Goal: Transaction & Acquisition: Purchase product/service

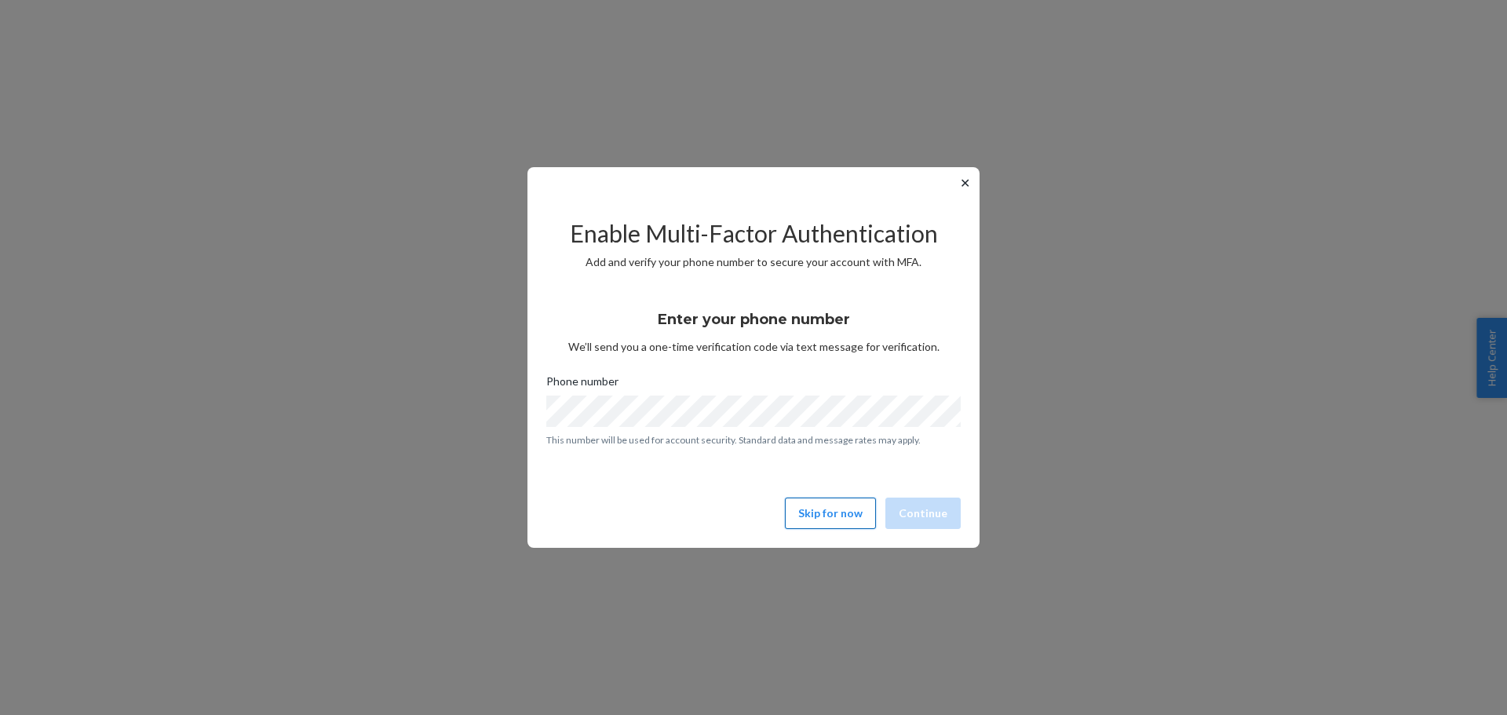
click at [866, 524] on button "Skip for now" at bounding box center [830, 513] width 91 height 31
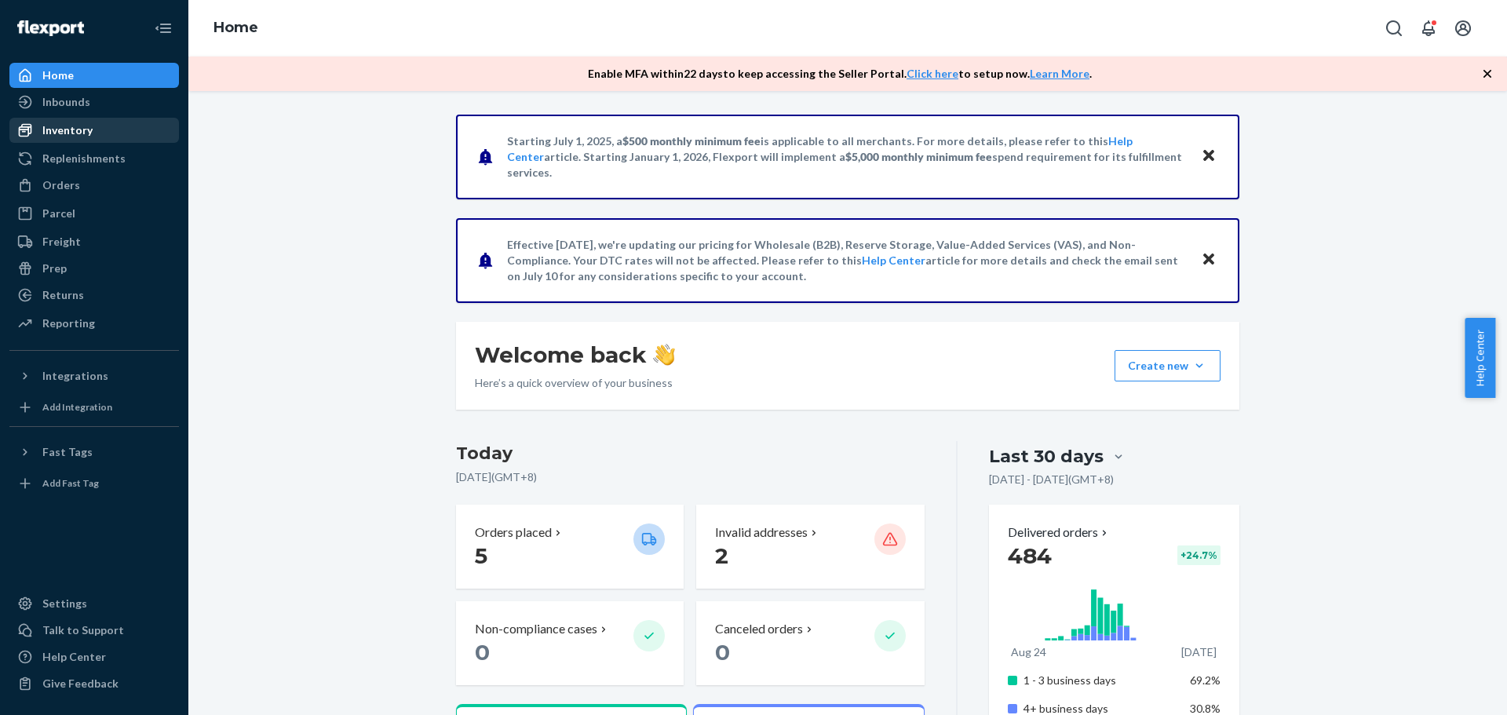
click at [66, 130] on div "Inventory" at bounding box center [67, 130] width 50 height 16
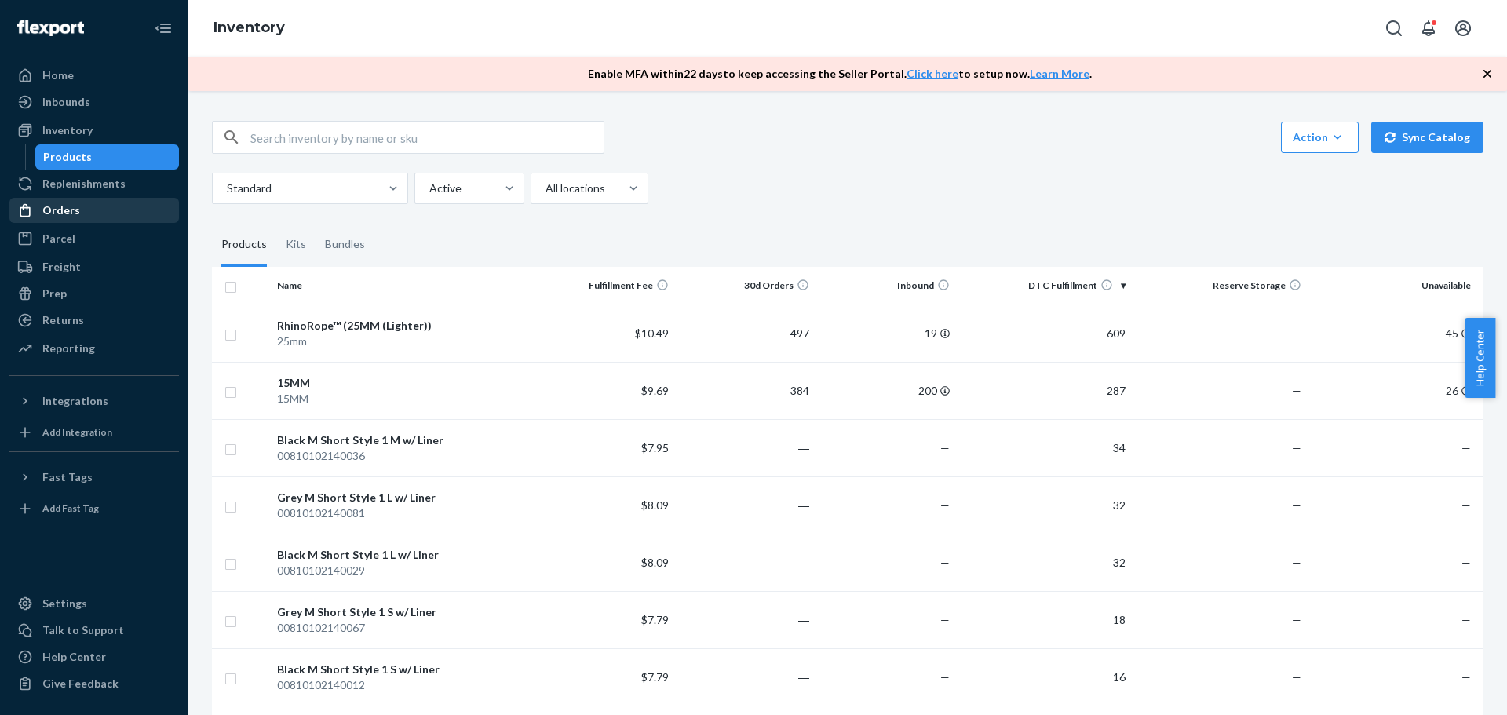
click at [73, 217] on div "Orders" at bounding box center [61, 211] width 38 height 16
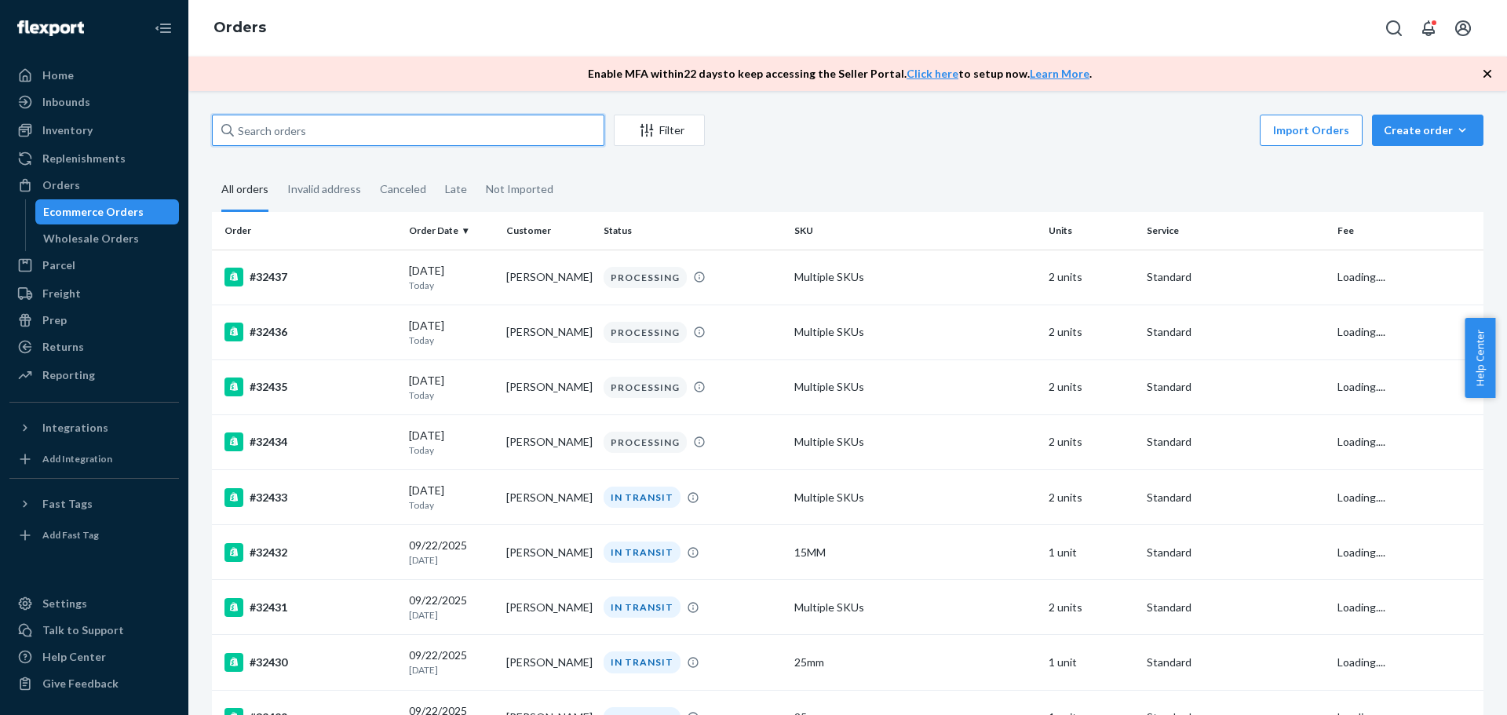
click at [305, 132] on input "text" at bounding box center [408, 130] width 392 height 31
paste input "[PERSON_NAME]"
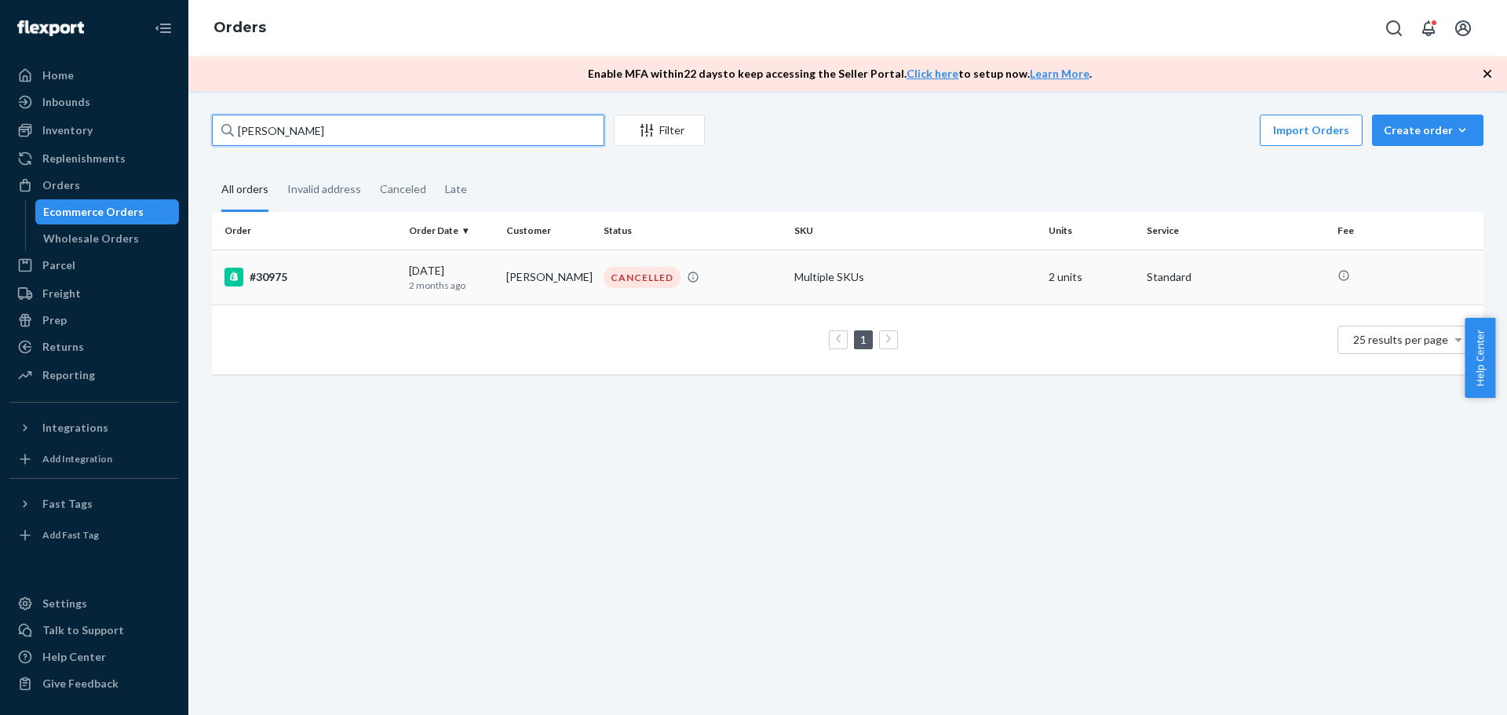
type input "[PERSON_NAME]"
click at [530, 274] on td "[PERSON_NAME]" at bounding box center [548, 277] width 97 height 55
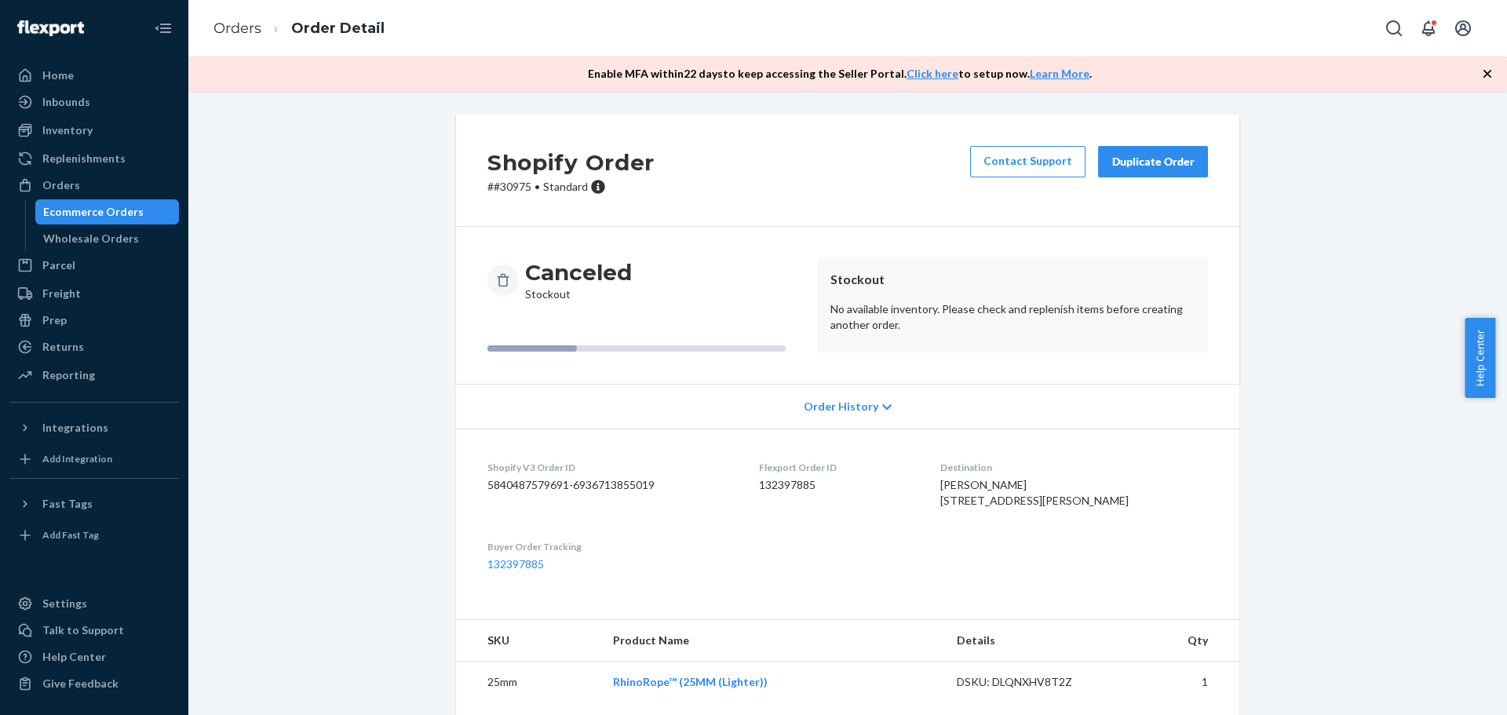
click at [1125, 156] on div "Duplicate Order" at bounding box center [1152, 162] width 83 height 16
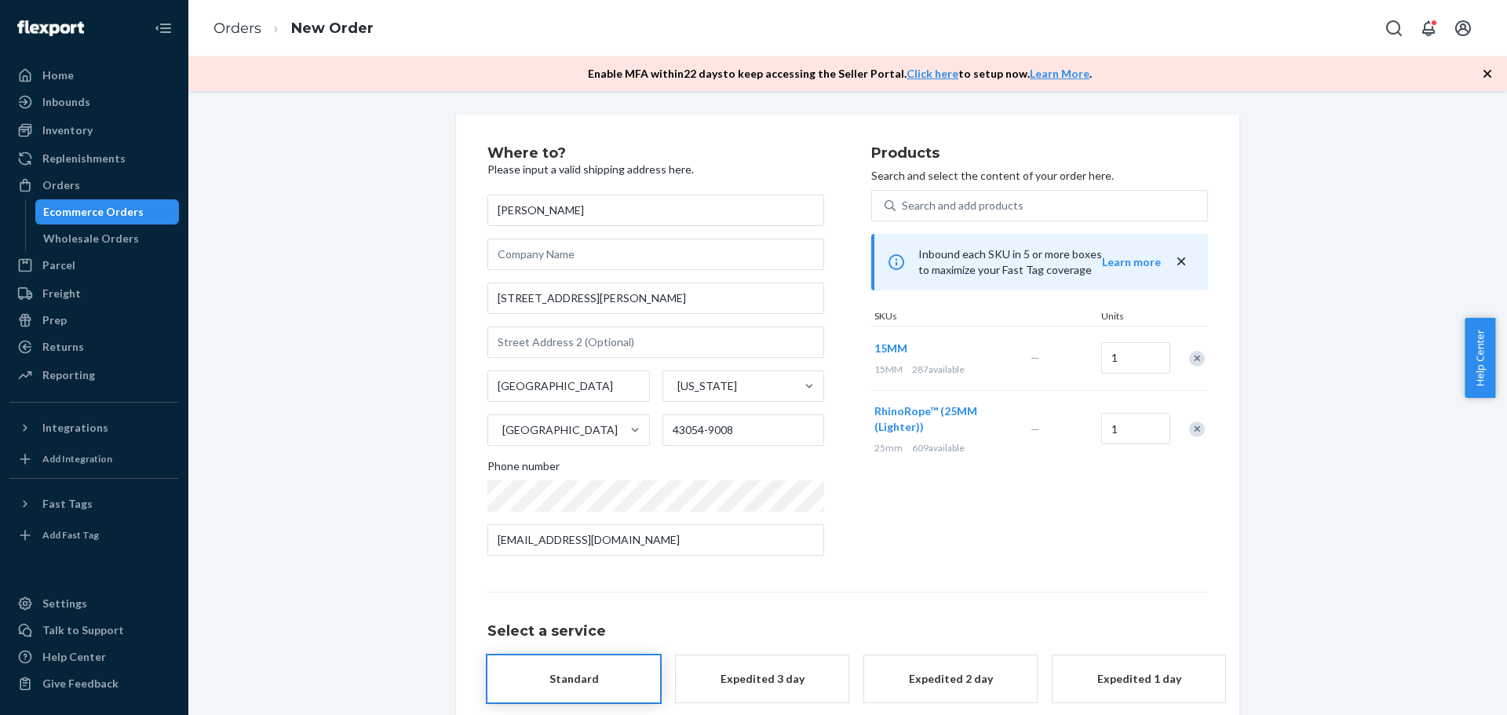
scroll to position [82, 0]
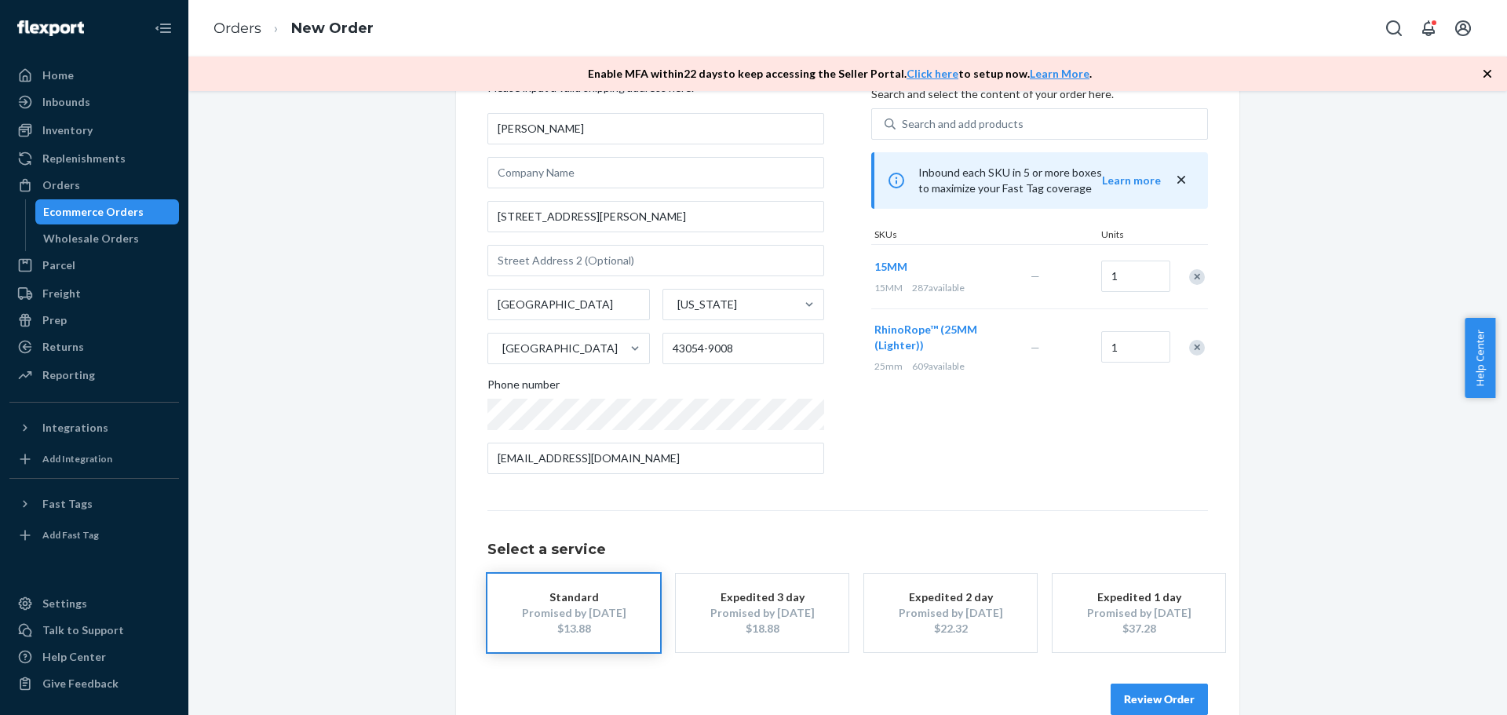
click at [1147, 699] on button "Review Order" at bounding box center [1159, 699] width 97 height 31
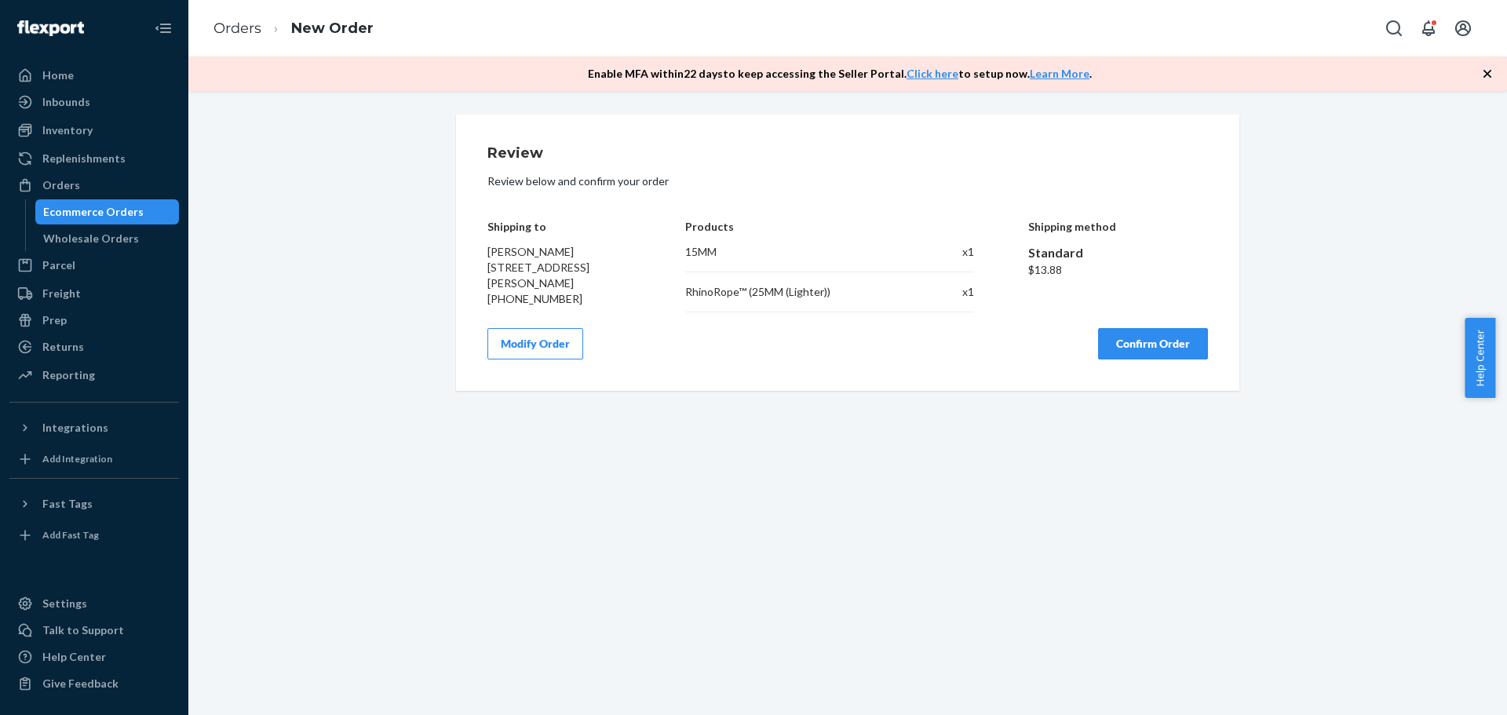
click at [1108, 352] on button "Confirm Order" at bounding box center [1153, 343] width 110 height 31
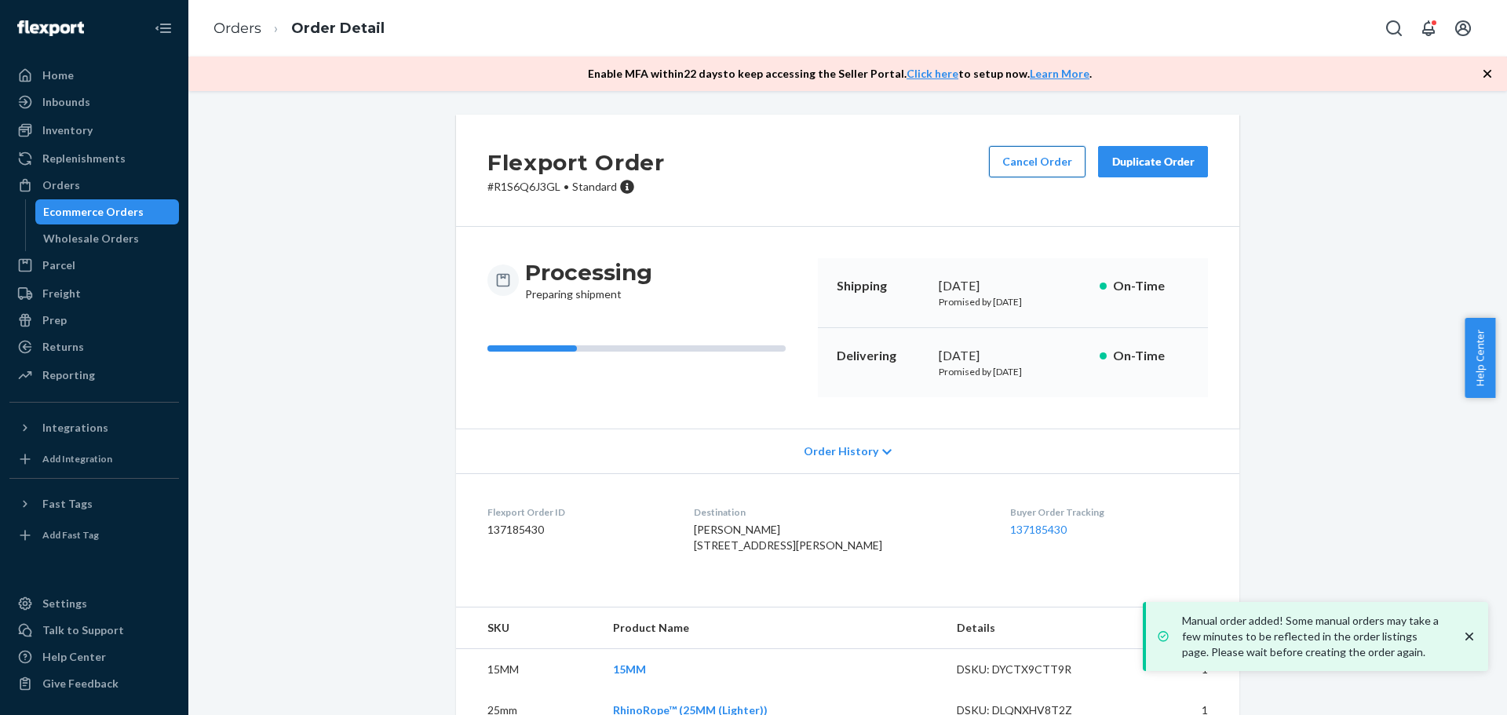
click at [1053, 157] on button "Cancel Order" at bounding box center [1037, 161] width 97 height 31
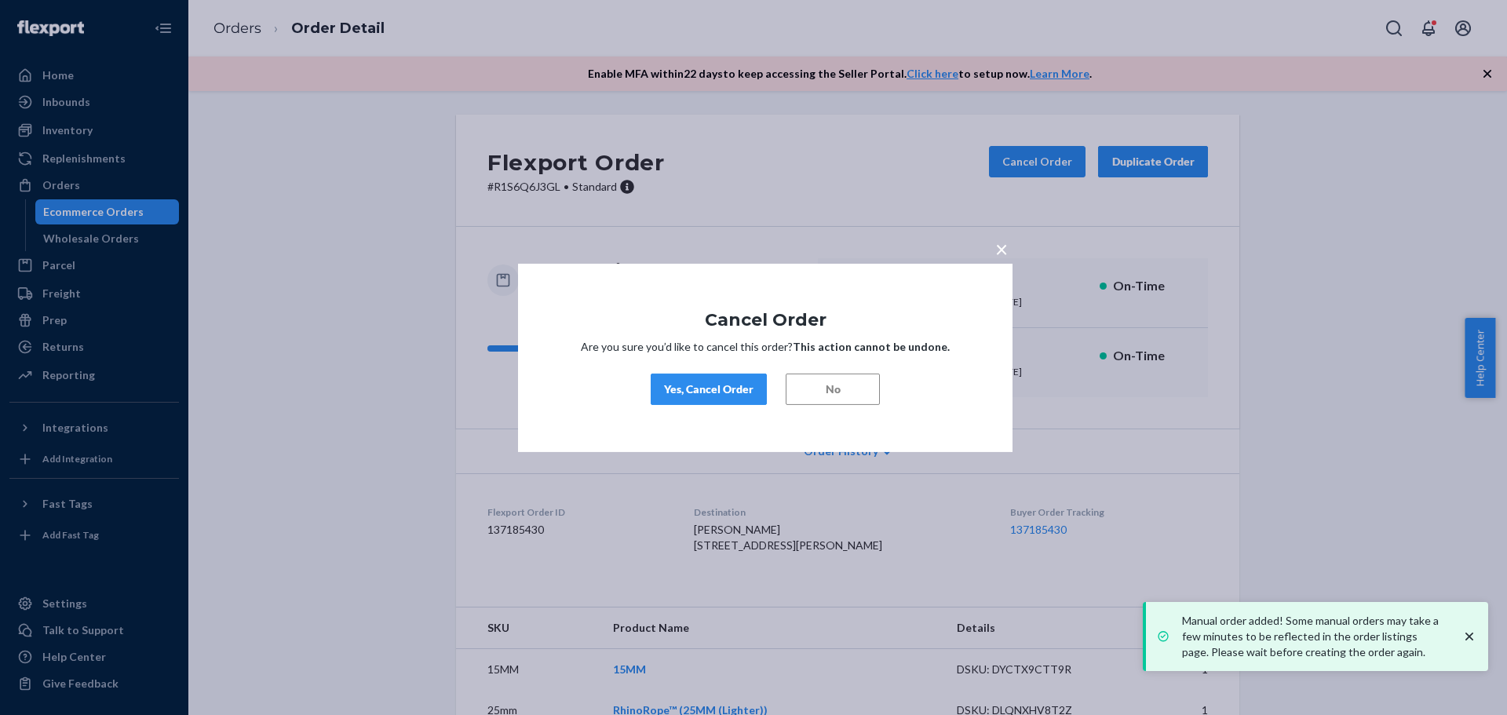
click at [731, 385] on div "Yes, Cancel Order" at bounding box center [708, 389] width 89 height 16
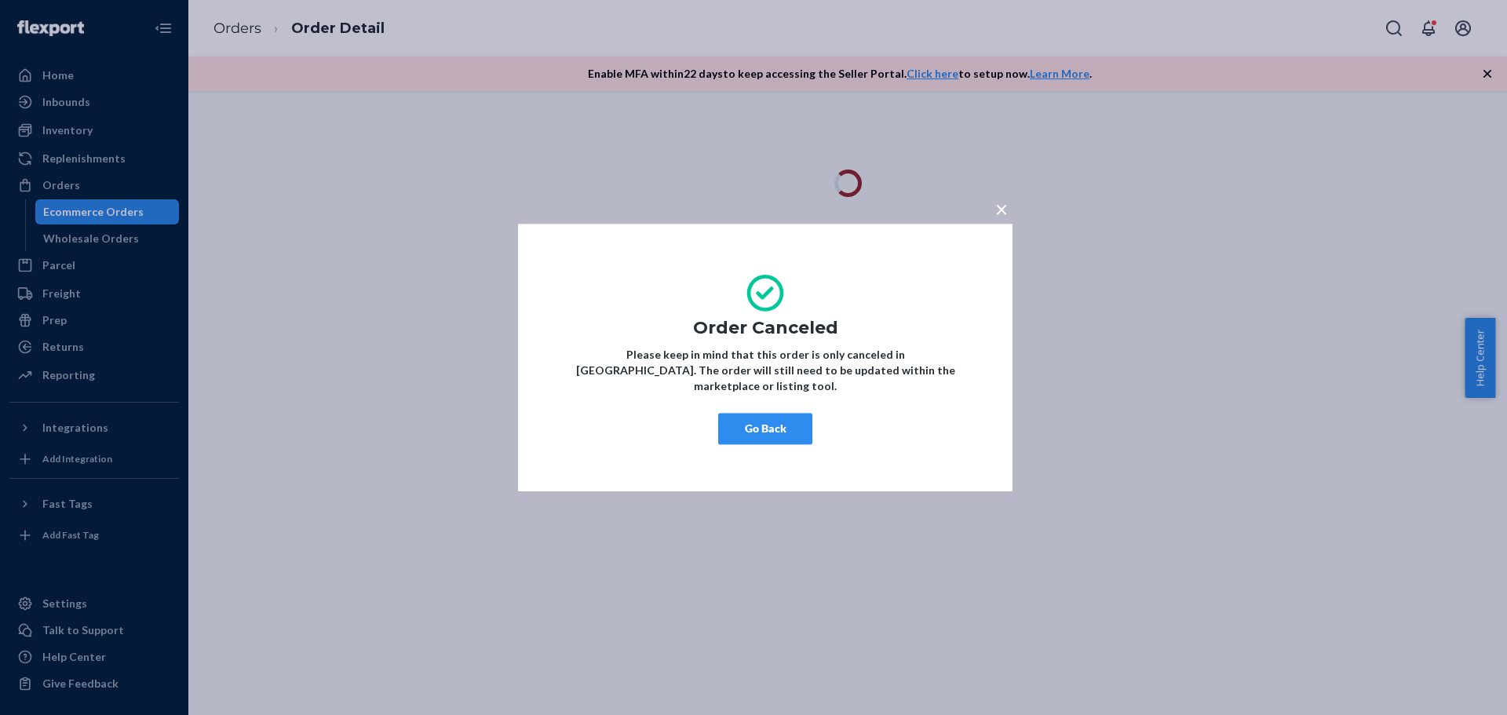
click at [411, 326] on div "× Order Canceled Please keep in mind that this order is only canceled in [GEOGR…" at bounding box center [753, 357] width 1507 height 715
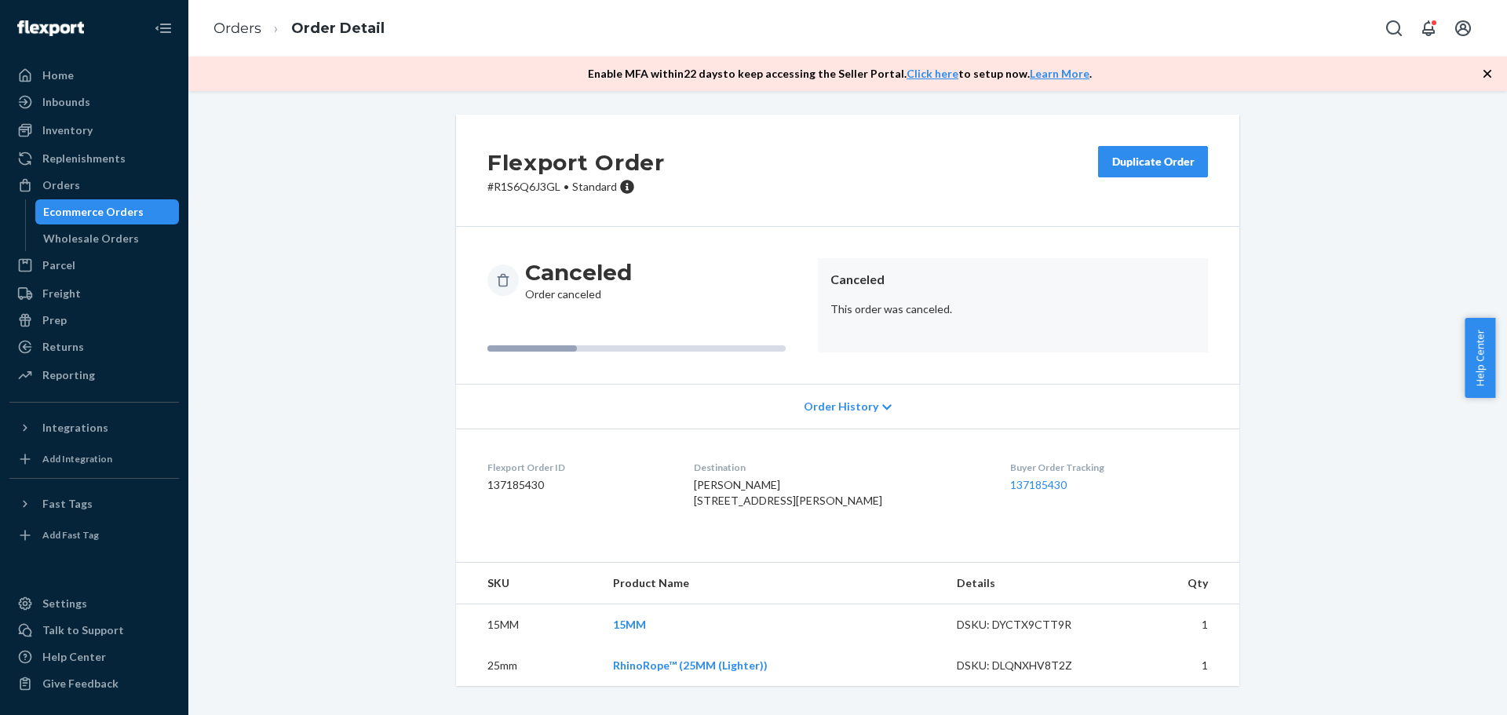
click at [230, 41] on ol "Orders Order Detail" at bounding box center [299, 28] width 196 height 46
click at [234, 31] on link "Orders" at bounding box center [237, 28] width 48 height 17
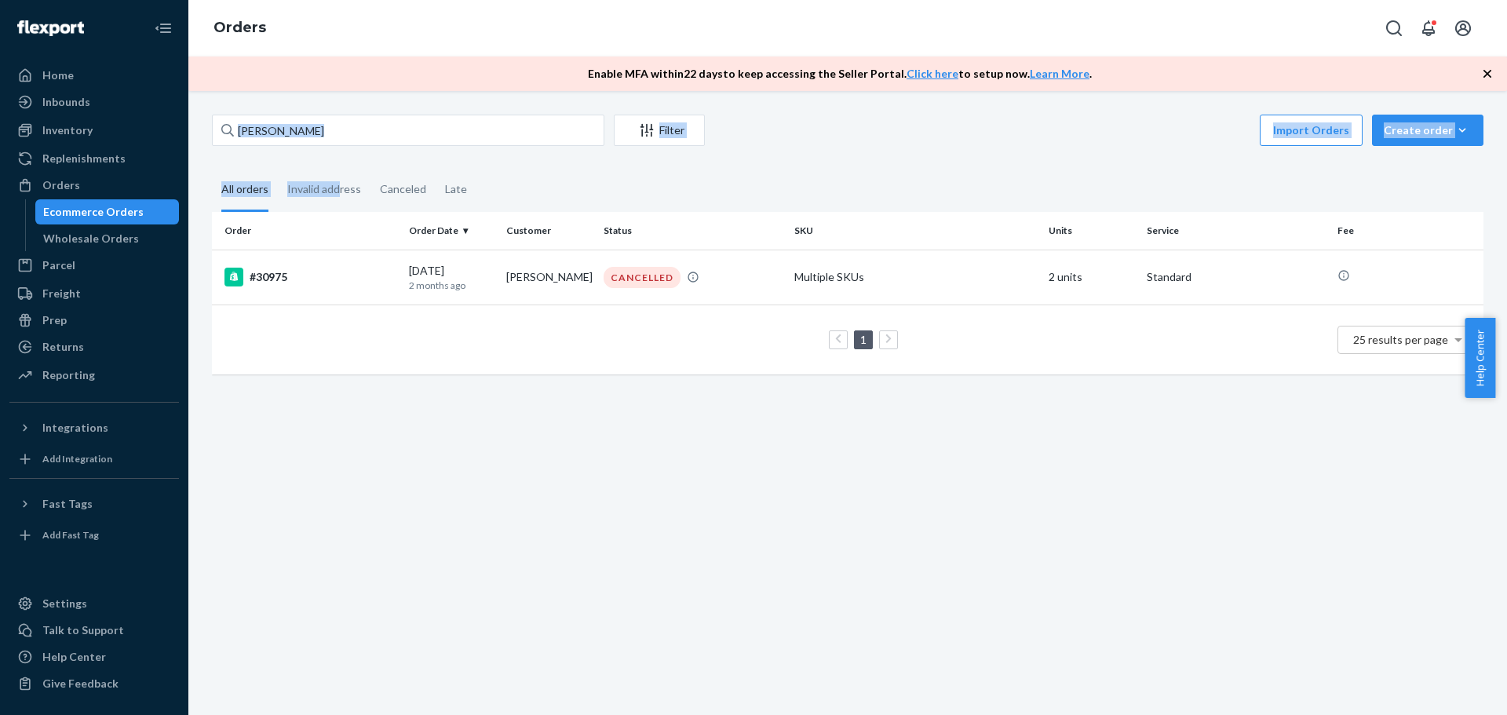
drag, startPoint x: 338, startPoint y: 150, endPoint x: 338, endPoint y: 132, distance: 18.1
click at [338, 137] on div "[PERSON_NAME] Filter Import Orders Create order Ecommerce order Removal order A…" at bounding box center [847, 252] width 1295 height 275
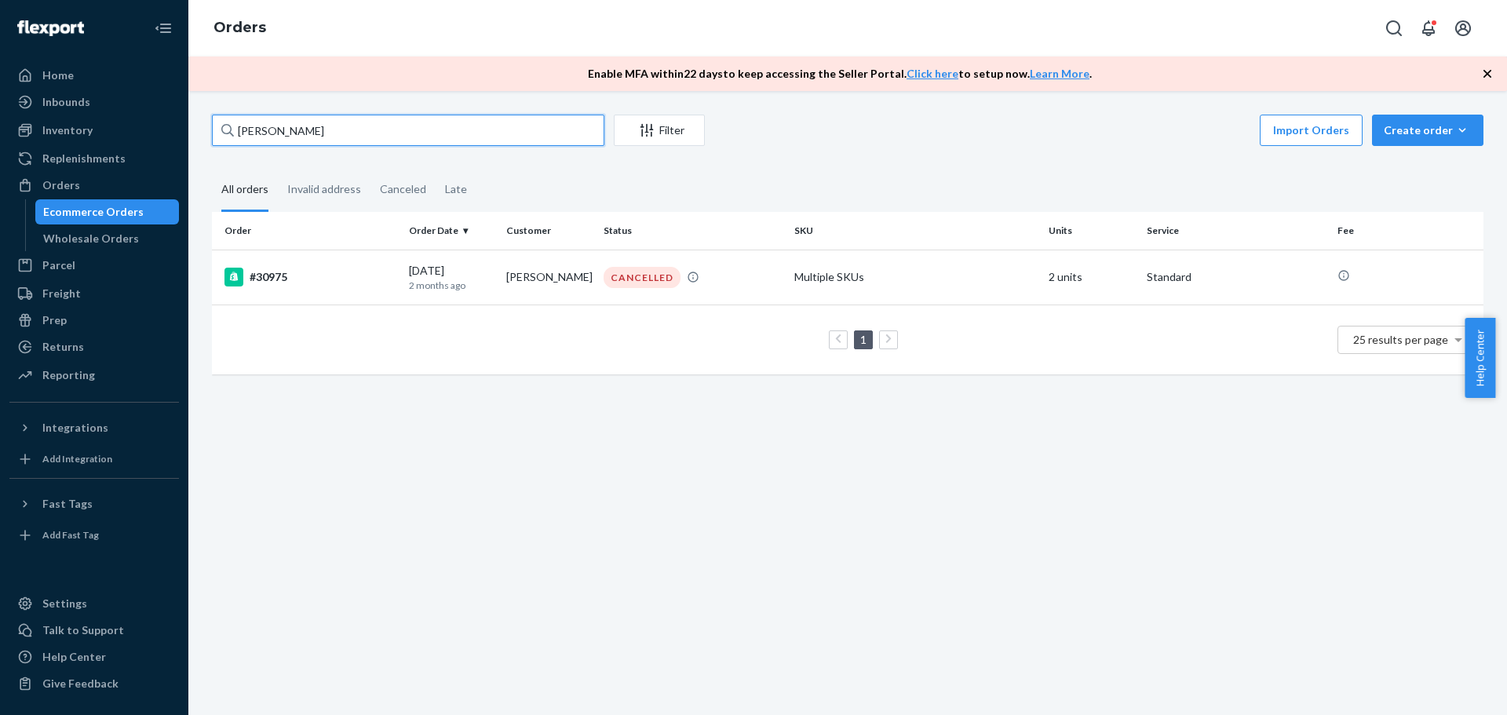
click at [338, 131] on input "[PERSON_NAME]" at bounding box center [408, 130] width 392 height 31
paste input "[PERSON_NAME]"
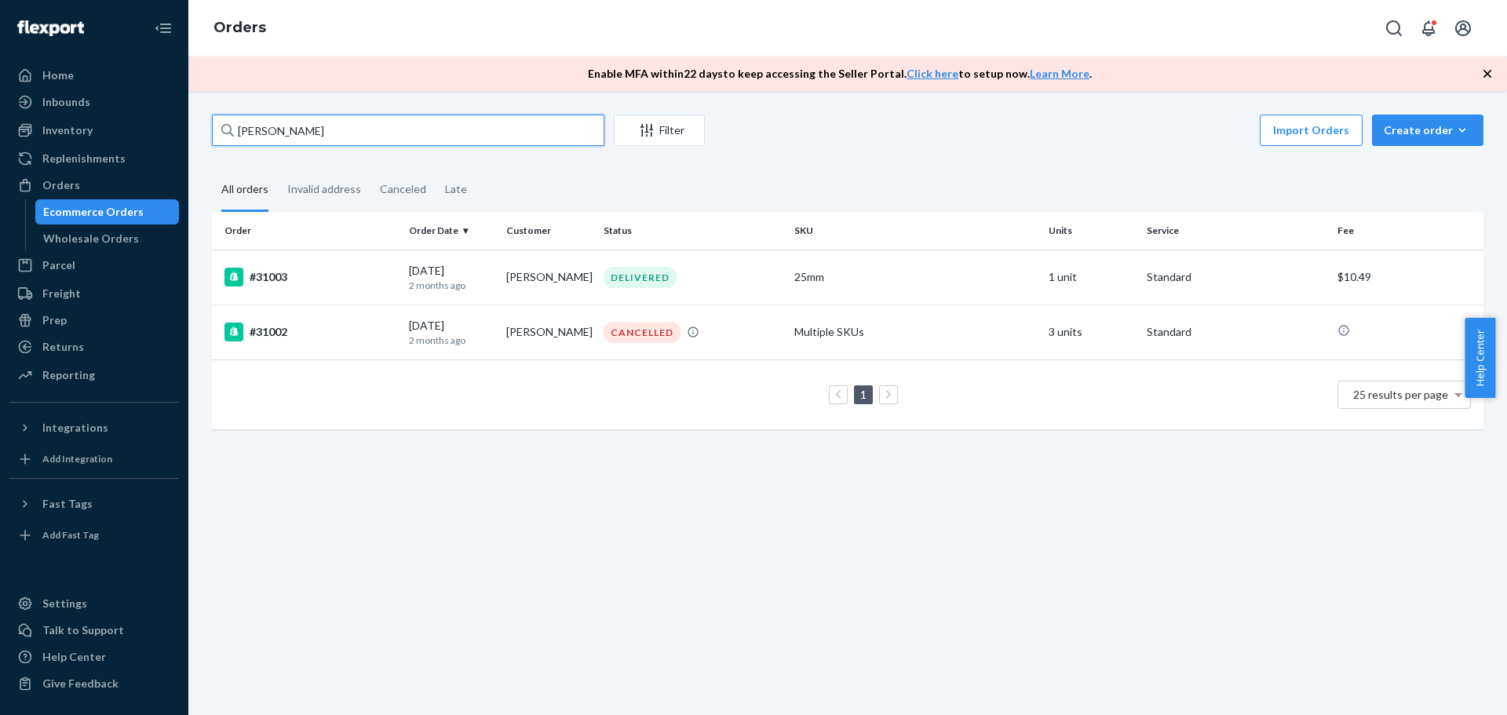
click at [300, 126] on input "[PERSON_NAME]" at bounding box center [408, 130] width 392 height 31
paste input "32227"
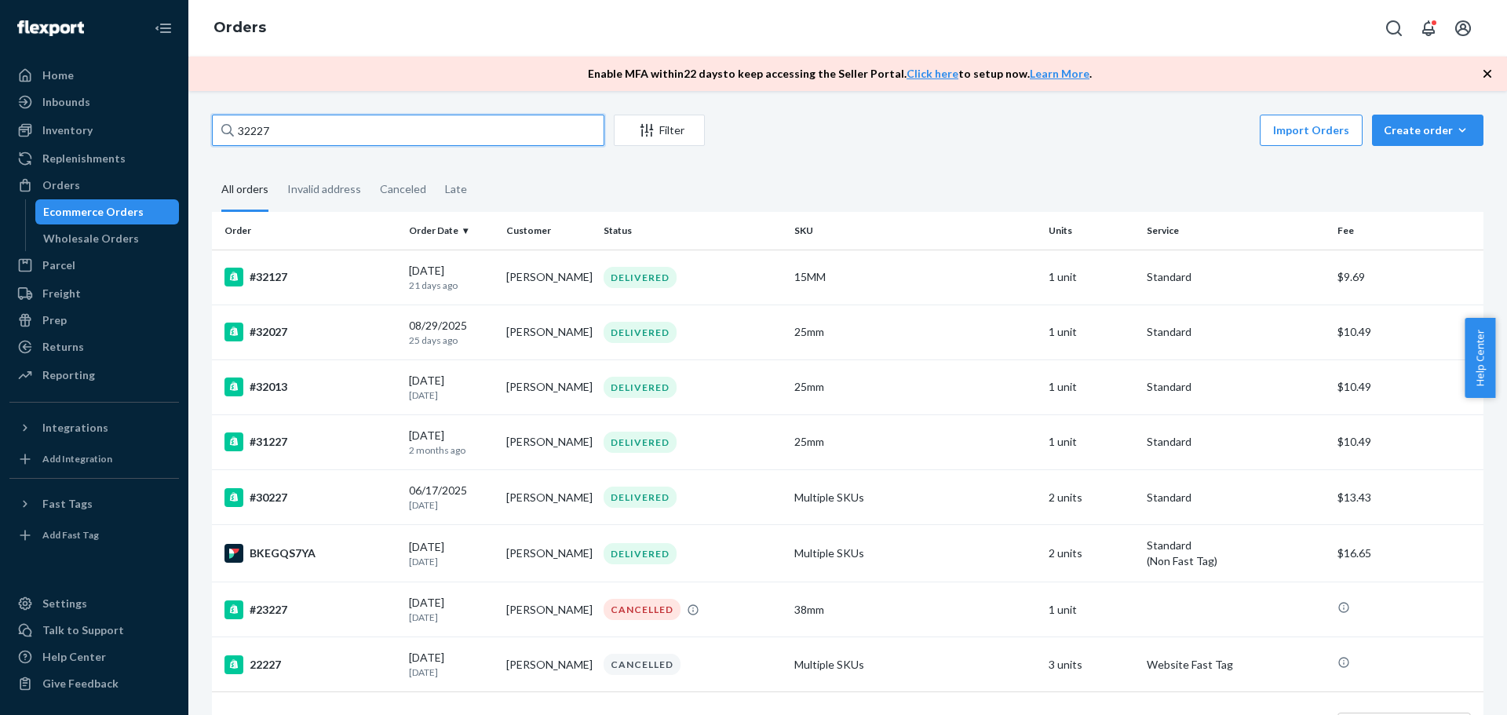
click at [330, 140] on input "32227" at bounding box center [408, 130] width 392 height 31
paste input "[PERSON_NAME]"
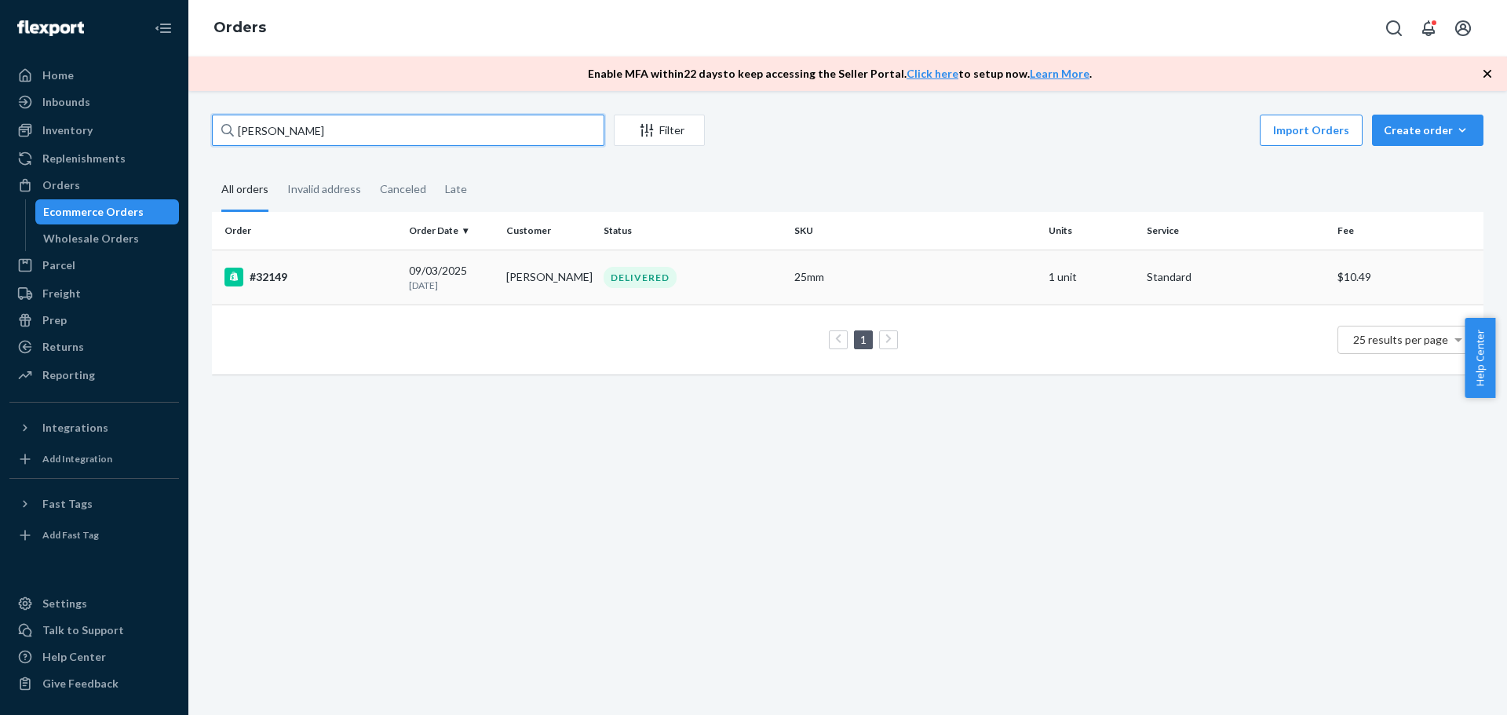
type input "[PERSON_NAME]"
click at [541, 292] on td "[PERSON_NAME]" at bounding box center [548, 277] width 97 height 55
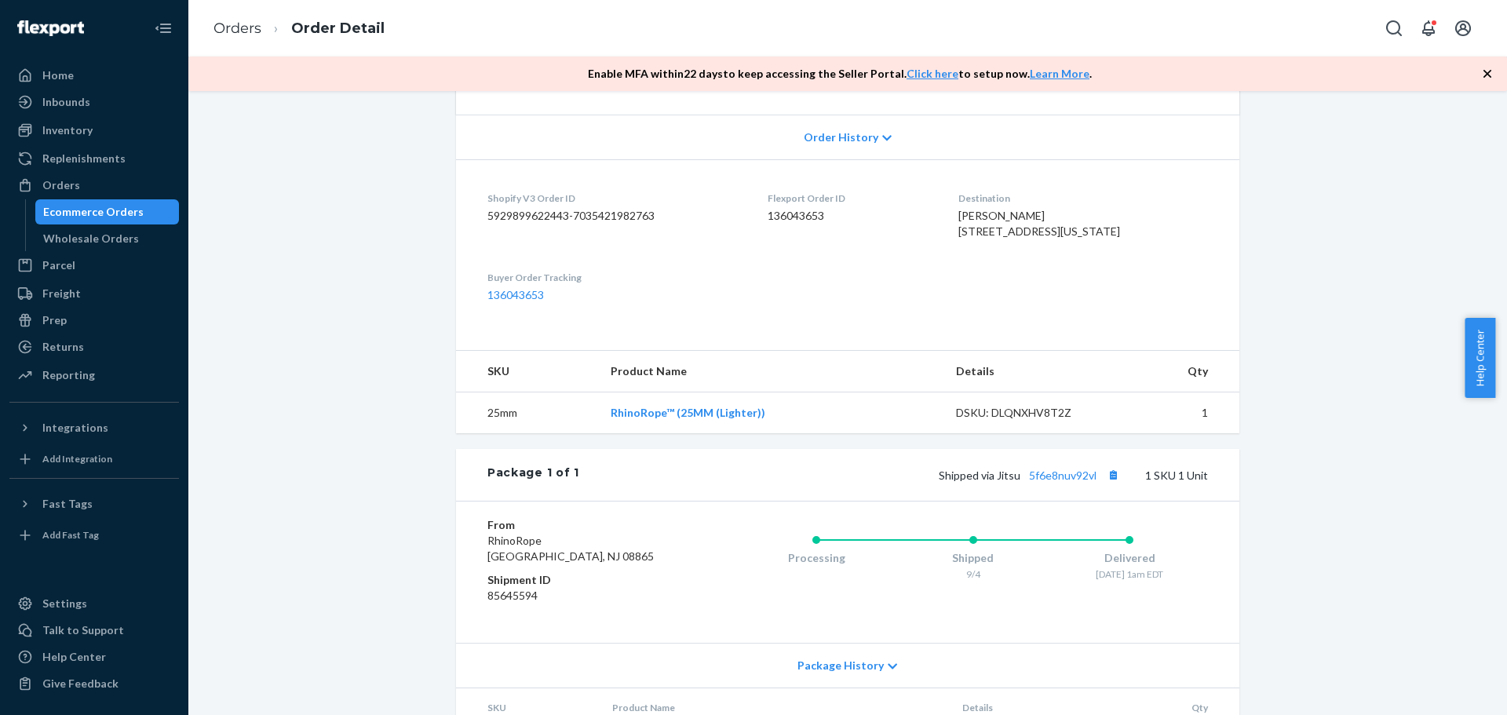
scroll to position [392, 0]
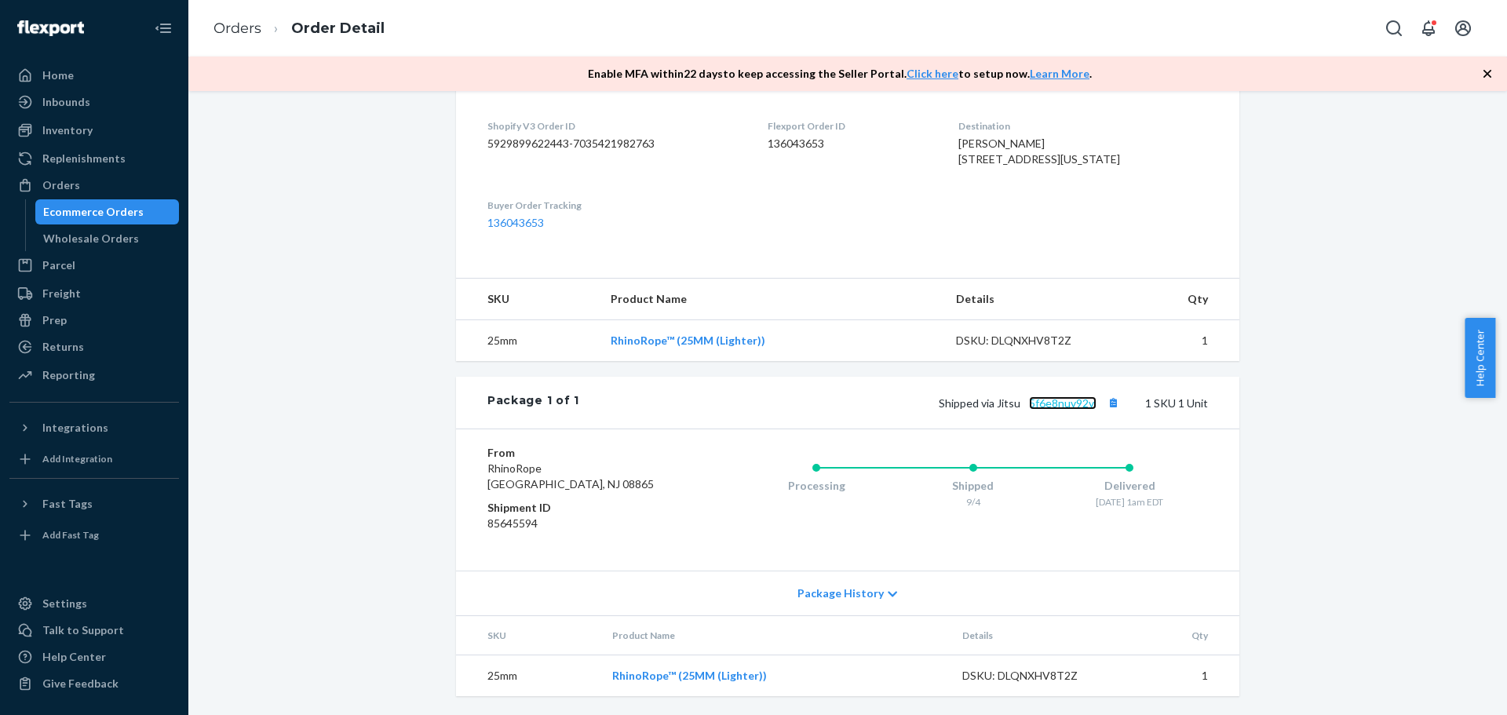
click at [1046, 410] on link "5f6e8nuv92vl" at bounding box center [1063, 402] width 68 height 13
click at [111, 187] on div "Orders" at bounding box center [94, 185] width 166 height 22
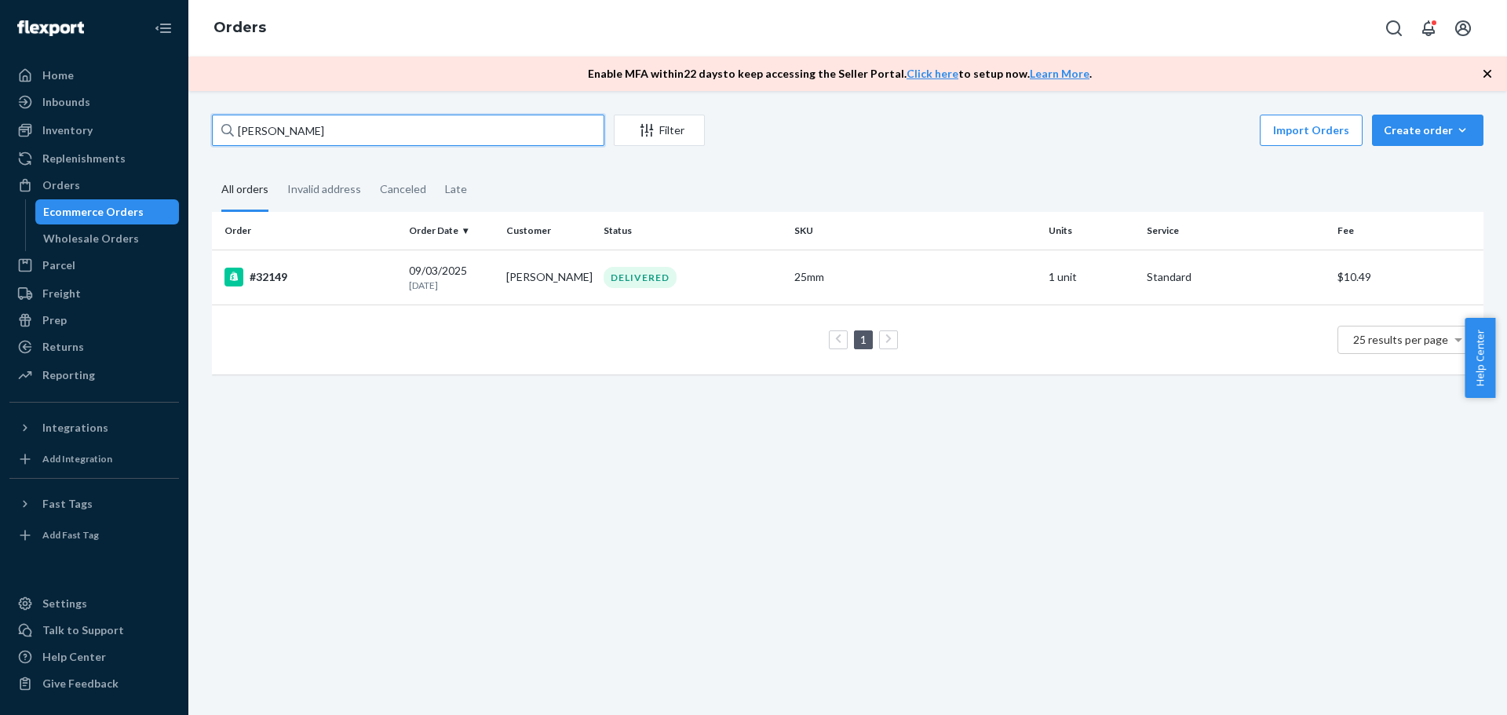
click at [371, 127] on input "[PERSON_NAME]" at bounding box center [408, 130] width 392 height 31
paste input "[PERSON_NAME]"
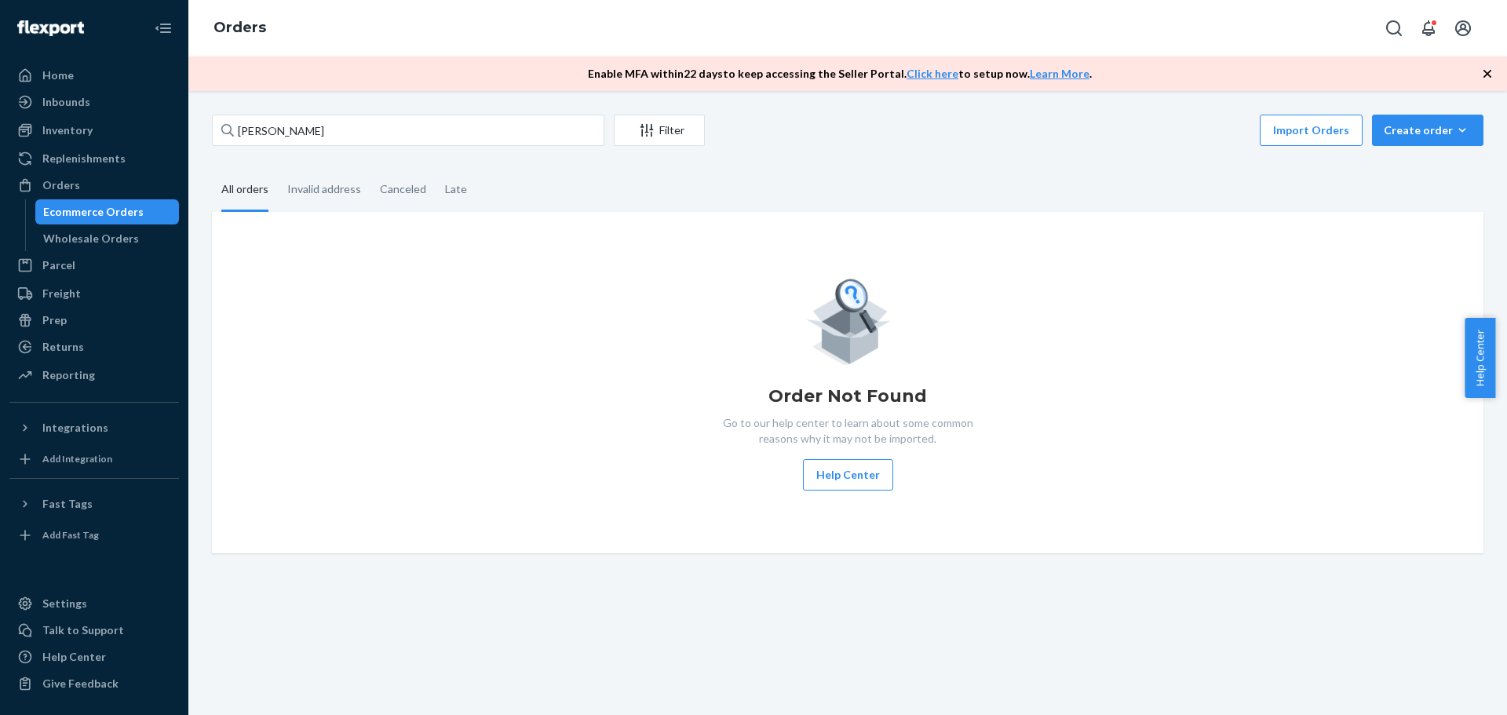
click at [402, 256] on div "Order Not Found Go to our help center to learn about some common reasons why it…" at bounding box center [848, 382] width 1272 height 341
click at [358, 120] on input "[PERSON_NAME]" at bounding box center [408, 130] width 392 height 31
click at [306, 129] on input "[PERSON_NAME]" at bounding box center [408, 130] width 392 height 31
click at [477, 312] on div "Order Not Found Go to our help center to learn about some common reasons why it…" at bounding box center [847, 383] width 1246 height 216
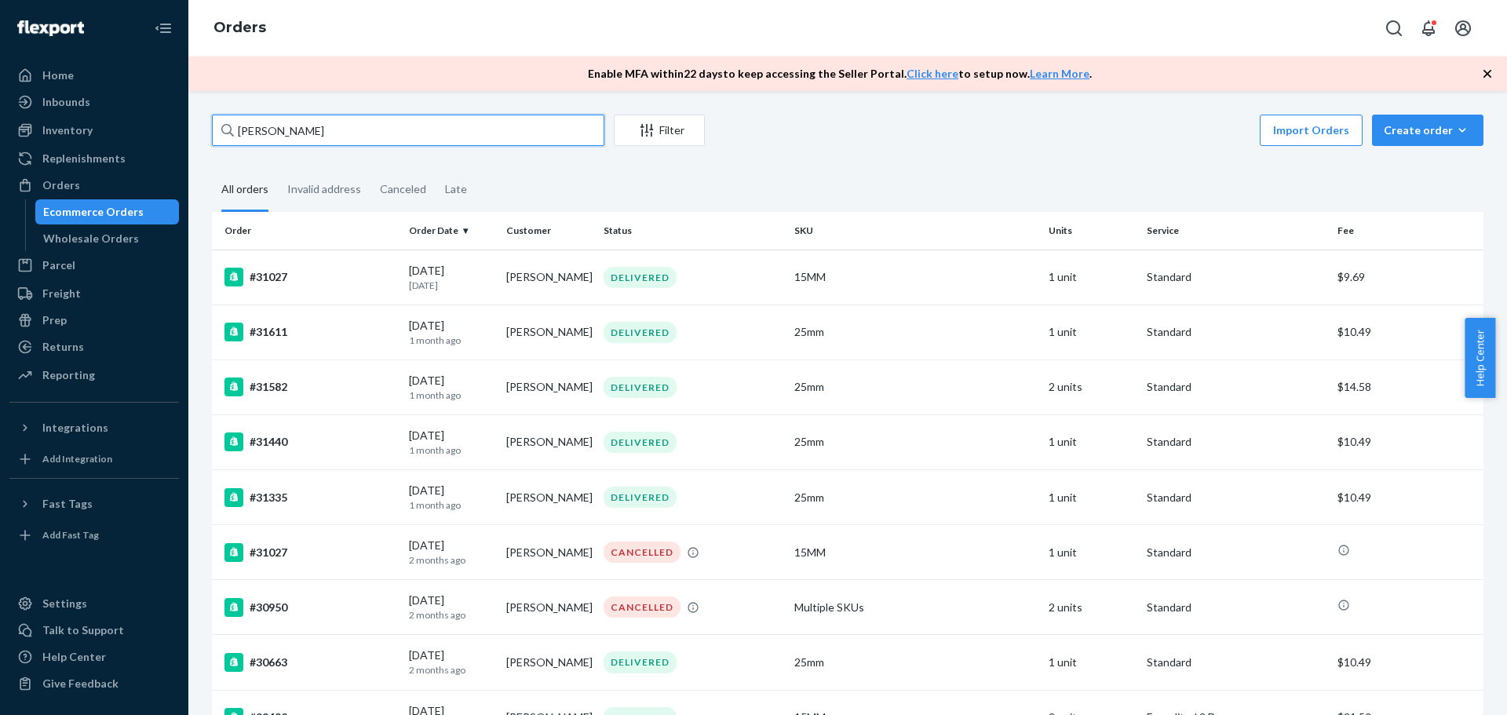
click at [345, 132] on input "[PERSON_NAME]" at bounding box center [408, 130] width 392 height 31
paste input "[GEOGRAPHIC_DATA]"
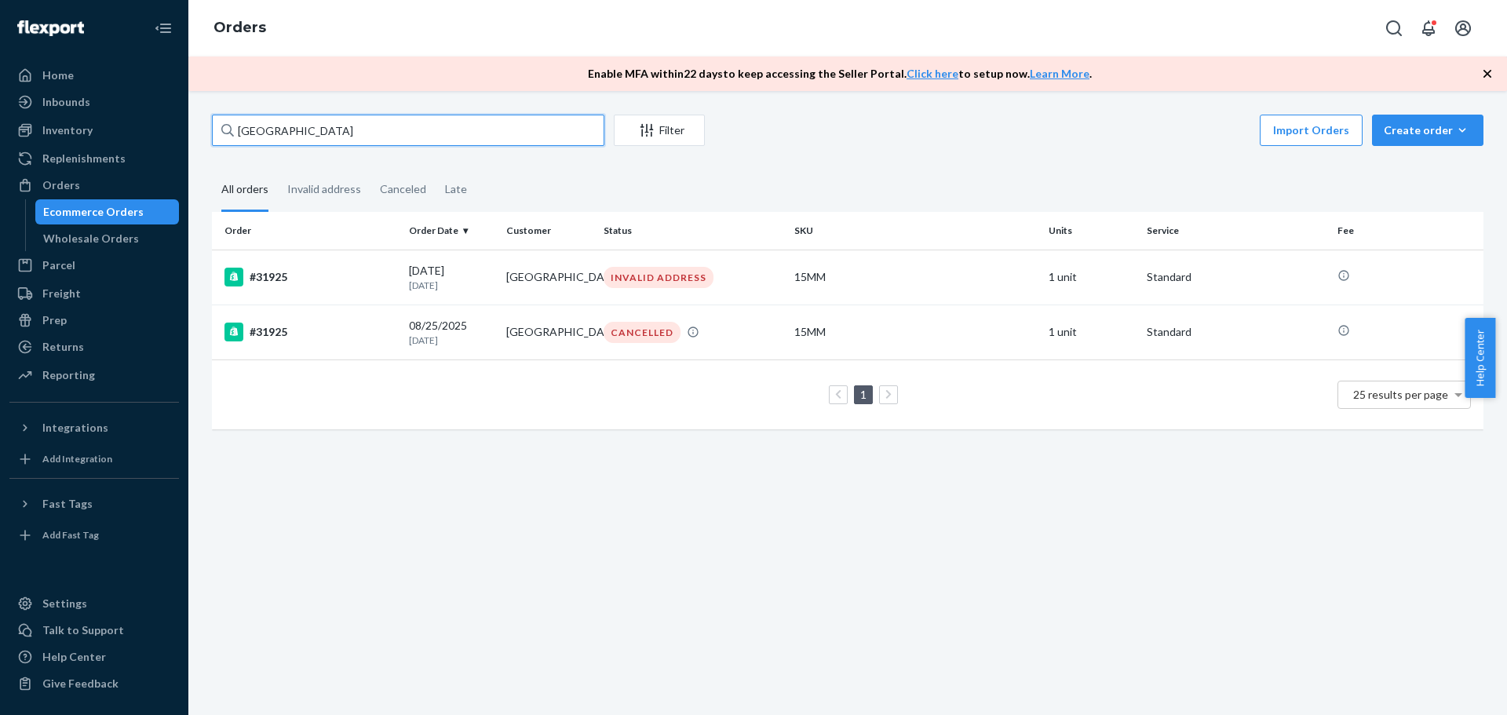
type input "[GEOGRAPHIC_DATA]"
click at [754, 291] on td "INVALID ADDRESS" at bounding box center [692, 277] width 191 height 55
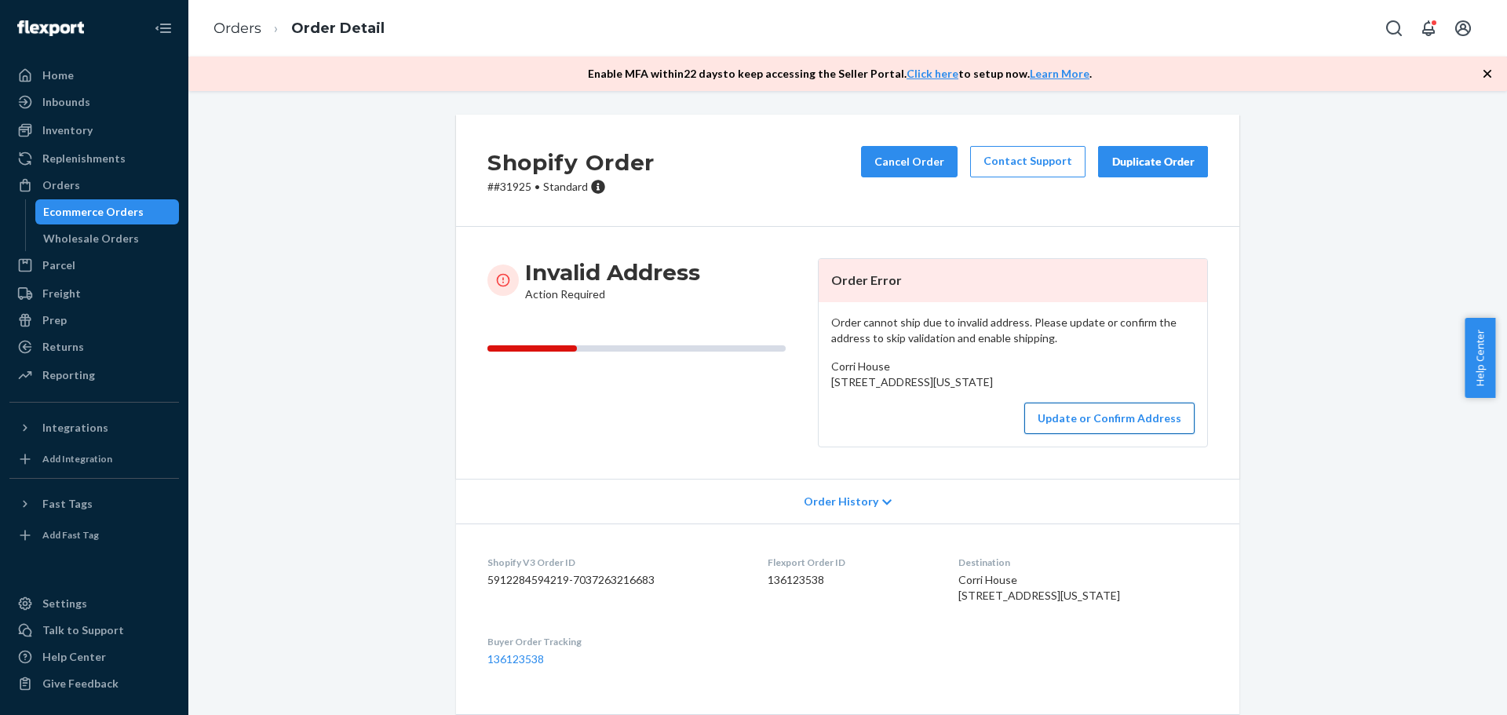
click at [1062, 434] on button "Update or Confirm Address" at bounding box center [1109, 418] width 170 height 31
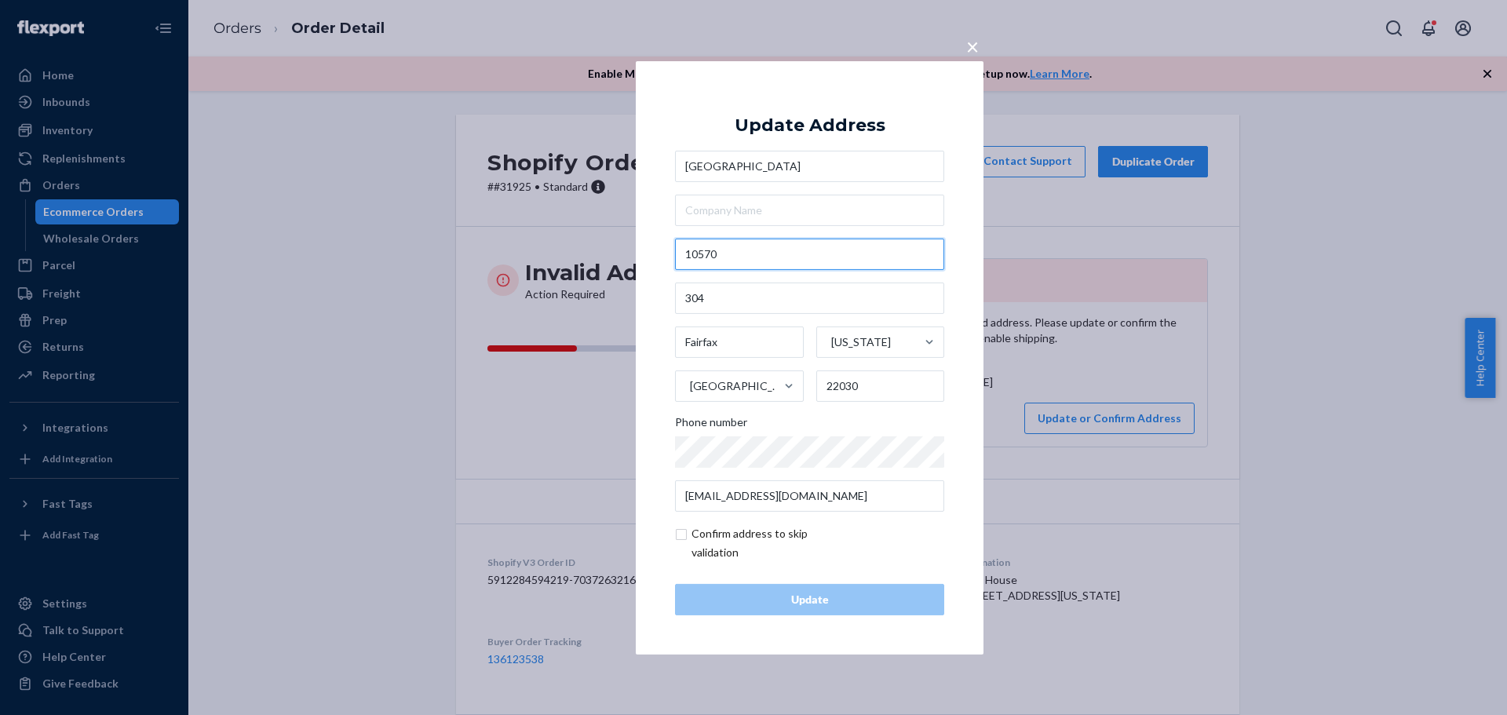
click at [754, 250] on input "10570" at bounding box center [809, 254] width 269 height 31
paste input "Main st. Apt [STREET_ADDRESS]"
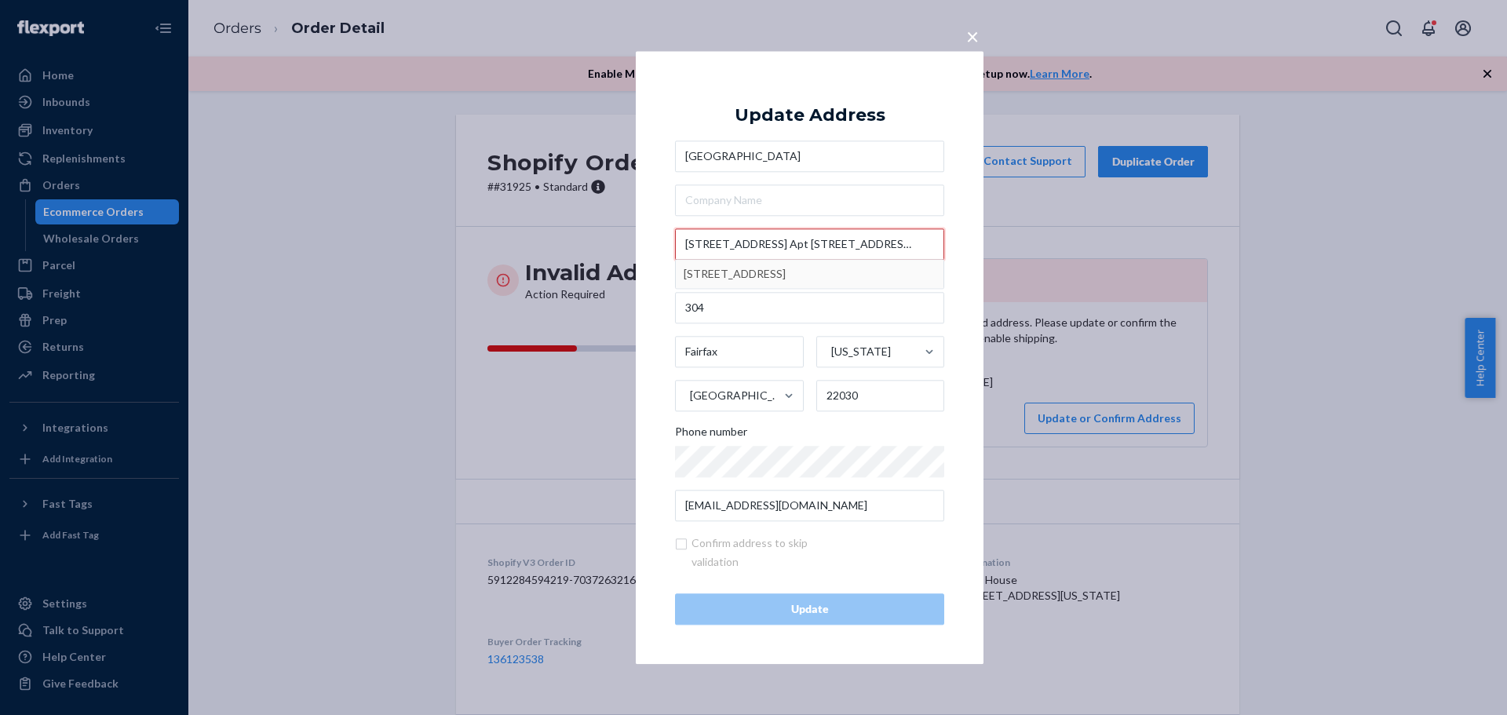
drag, startPoint x: 758, startPoint y: 240, endPoint x: 796, endPoint y: 240, distance: 37.7
click at [796, 240] on input "[STREET_ADDRESS] Apt [STREET_ADDRESS]" at bounding box center [809, 243] width 269 height 31
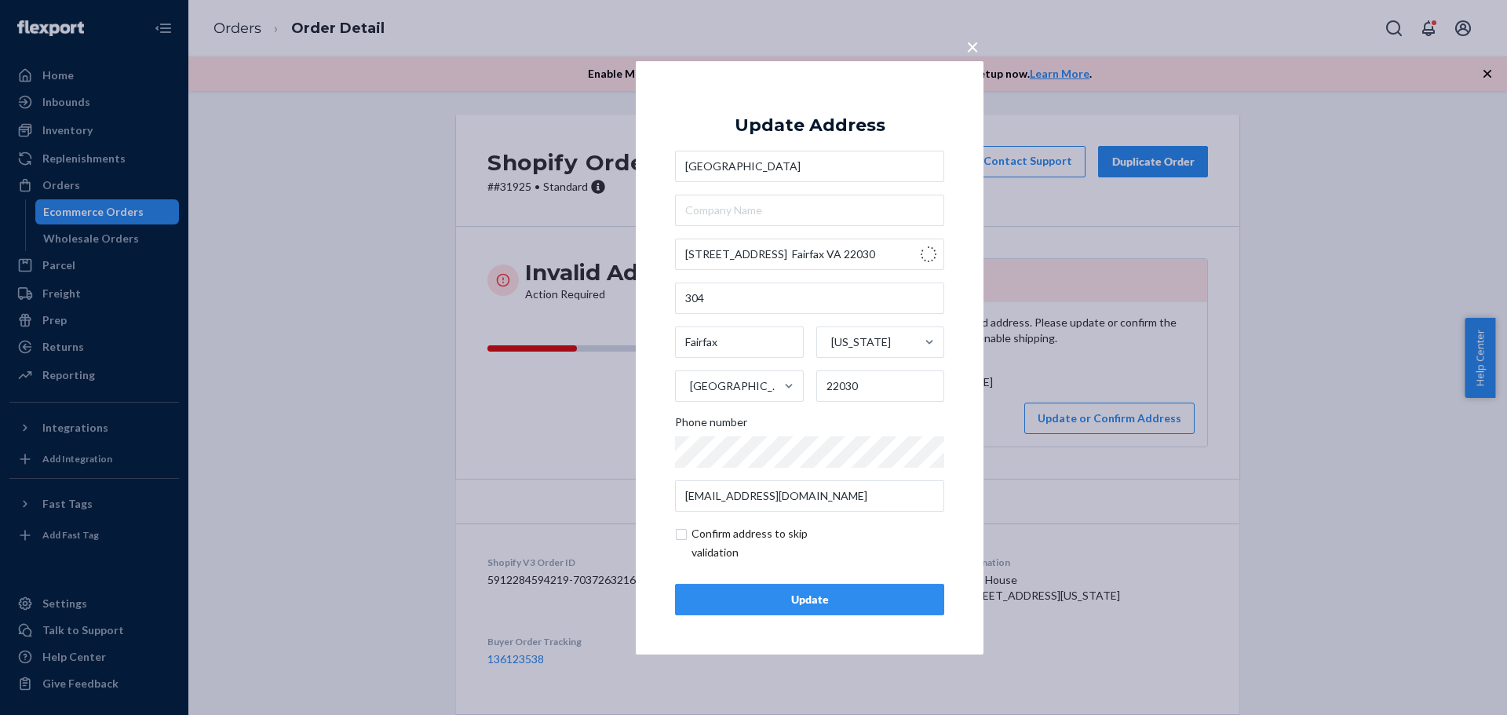
type input "[STREET_ADDRESS]"
click at [751, 307] on input "text" at bounding box center [809, 298] width 269 height 31
paste input "Apt 304"
type input "Apt 304"
click at [851, 595] on div "Update" at bounding box center [809, 600] width 243 height 16
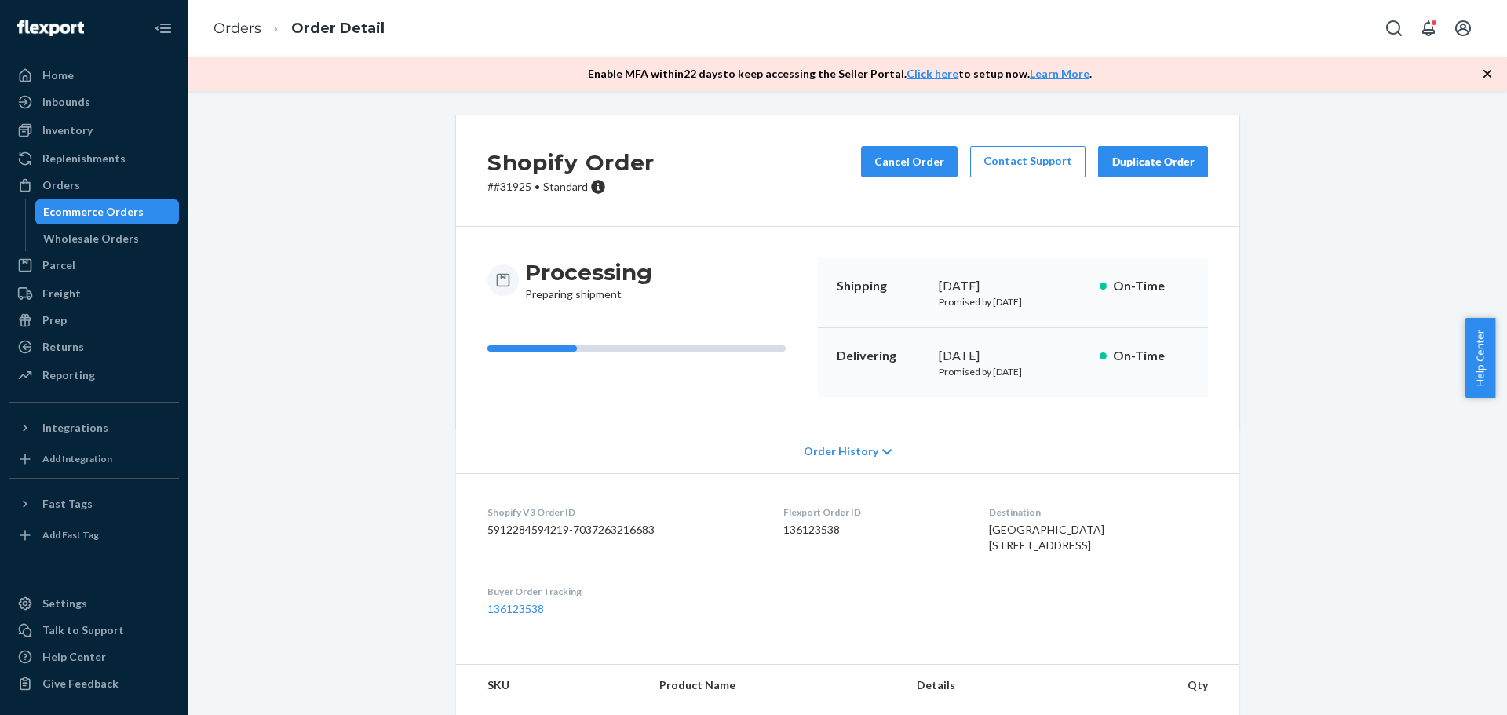
click at [264, 21] on li "Order Detail" at bounding box center [322, 28] width 123 height 21
click at [253, 40] on ol "Orders Order Detail" at bounding box center [299, 28] width 196 height 46
click at [253, 34] on link "Orders" at bounding box center [237, 28] width 48 height 17
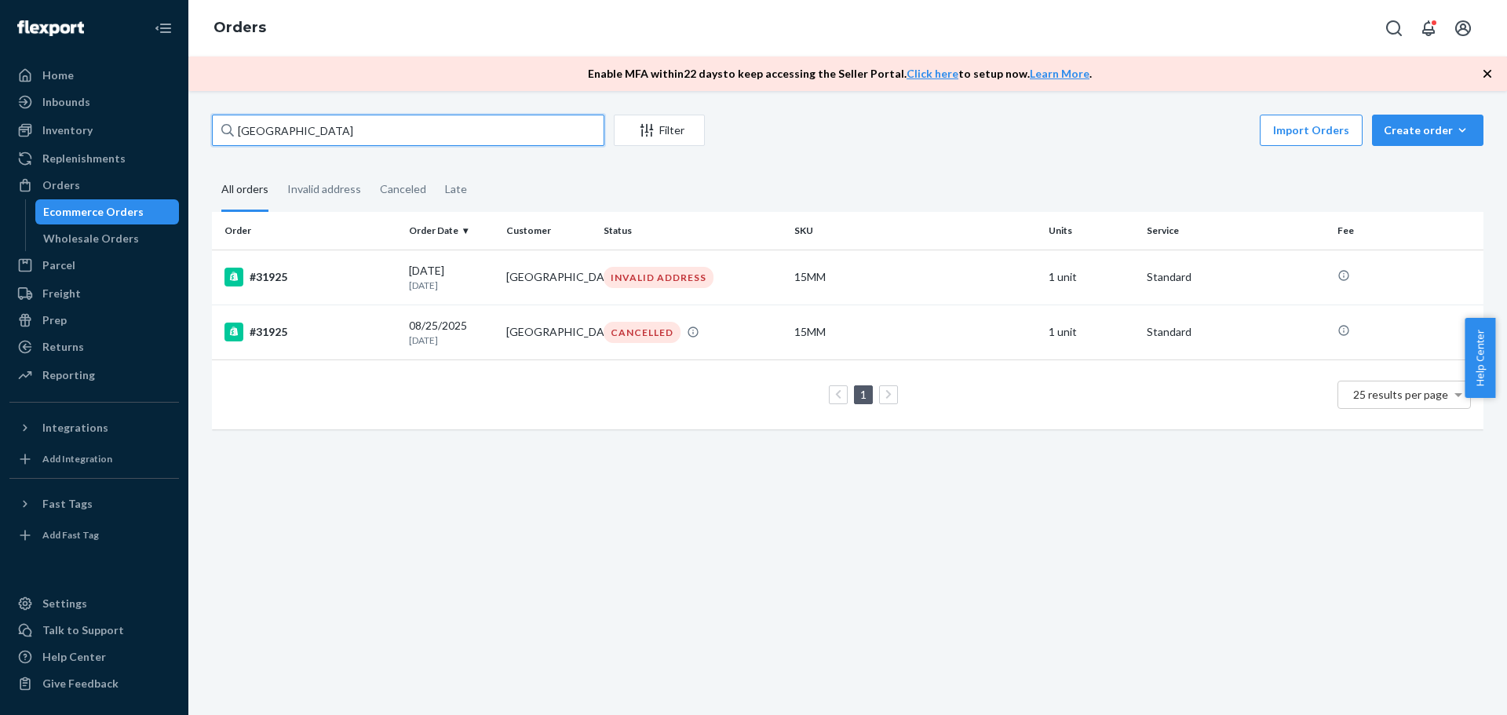
click at [387, 134] on input "[GEOGRAPHIC_DATA]" at bounding box center [408, 130] width 392 height 31
paste input "[PERSON_NAME]"
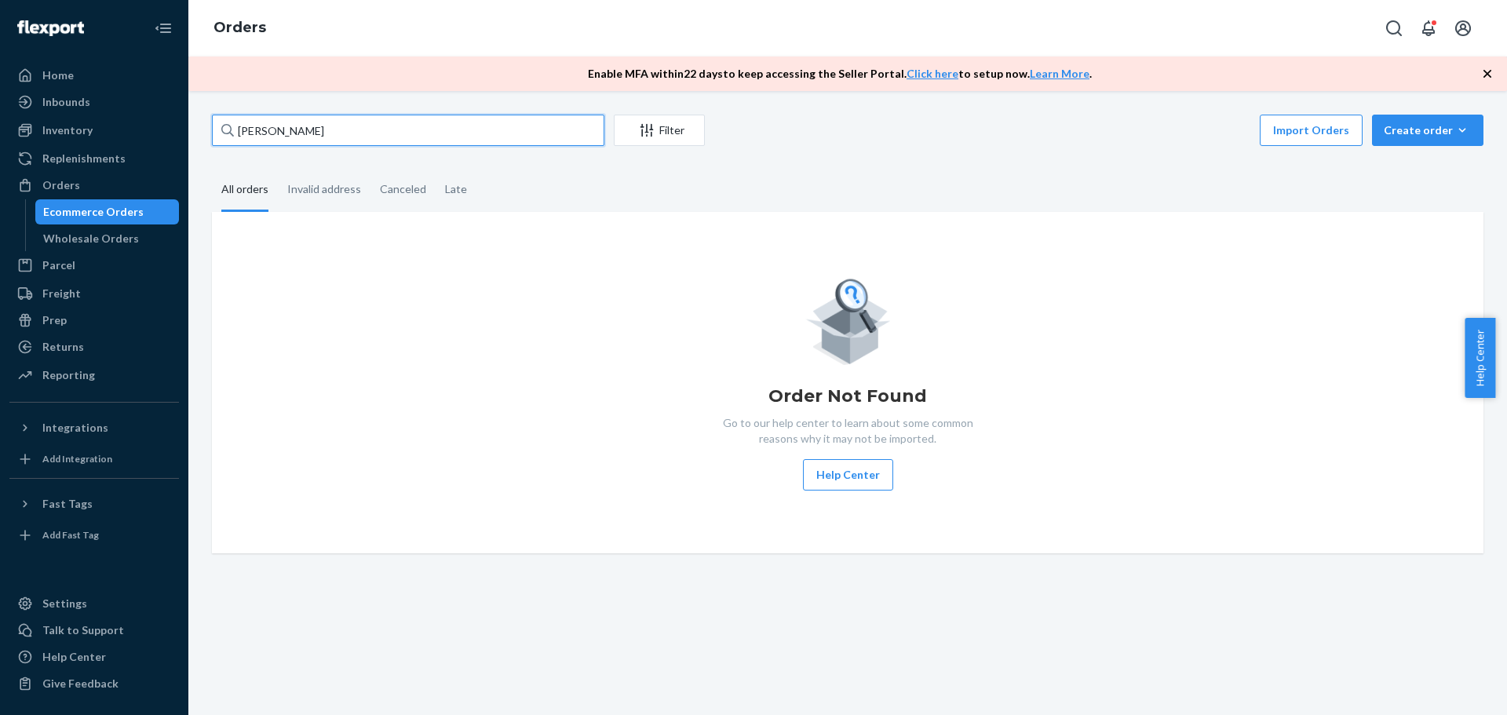
click at [381, 137] on input "[PERSON_NAME]" at bounding box center [408, 130] width 392 height 31
drag, startPoint x: 338, startPoint y: 130, endPoint x: 49, endPoint y: 126, distance: 288.9
click at [55, 126] on div "Home Inbounds Shipping Plans Problems Inventory Products Replenishments Orders …" at bounding box center [753, 357] width 1507 height 715
paste input "32232"
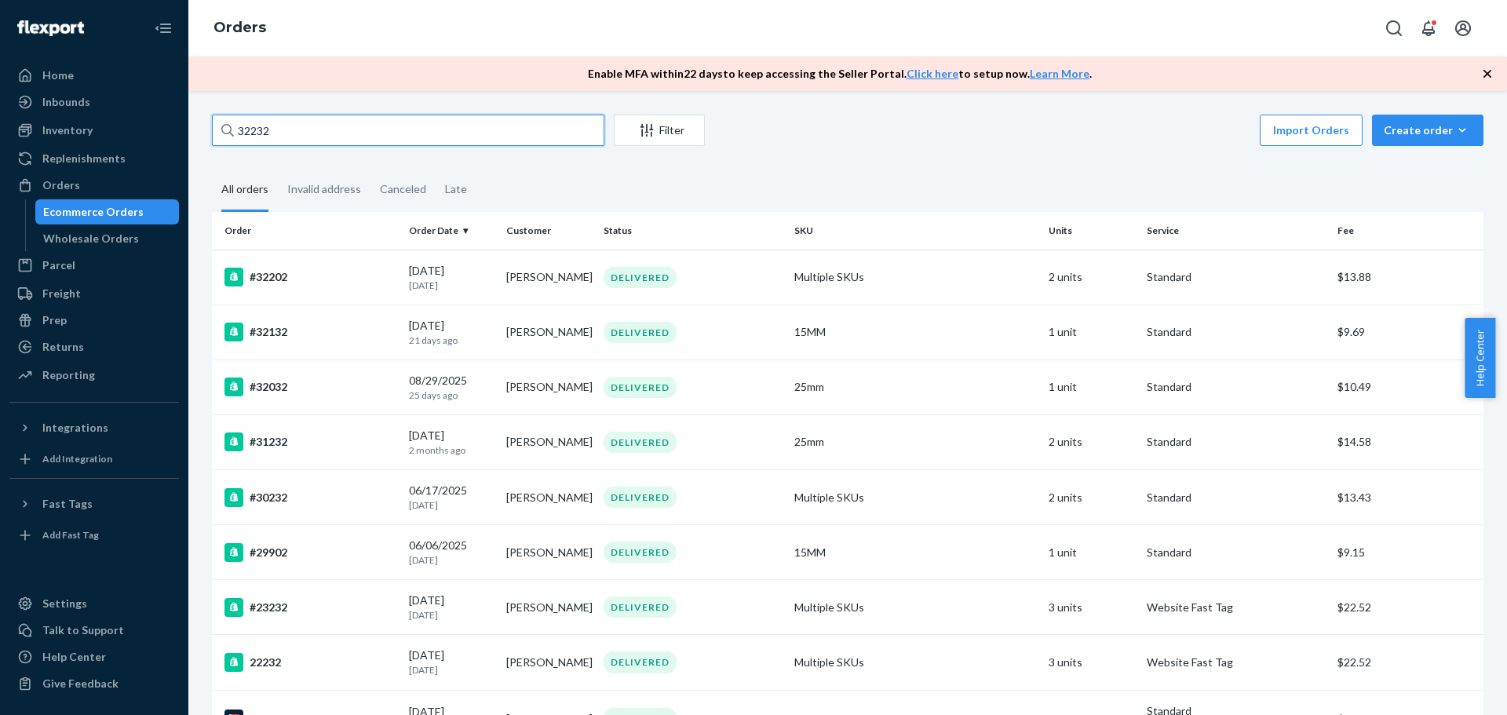
click at [319, 122] on input "32232" at bounding box center [408, 130] width 392 height 31
drag, startPoint x: 319, startPoint y: 122, endPoint x: 162, endPoint y: 122, distance: 156.2
click at [162, 122] on div "Home Inbounds Shipping Plans Problems Inventory Products Replenishments Orders …" at bounding box center [753, 357] width 1507 height 715
paste input "[PERSON_NAME]"
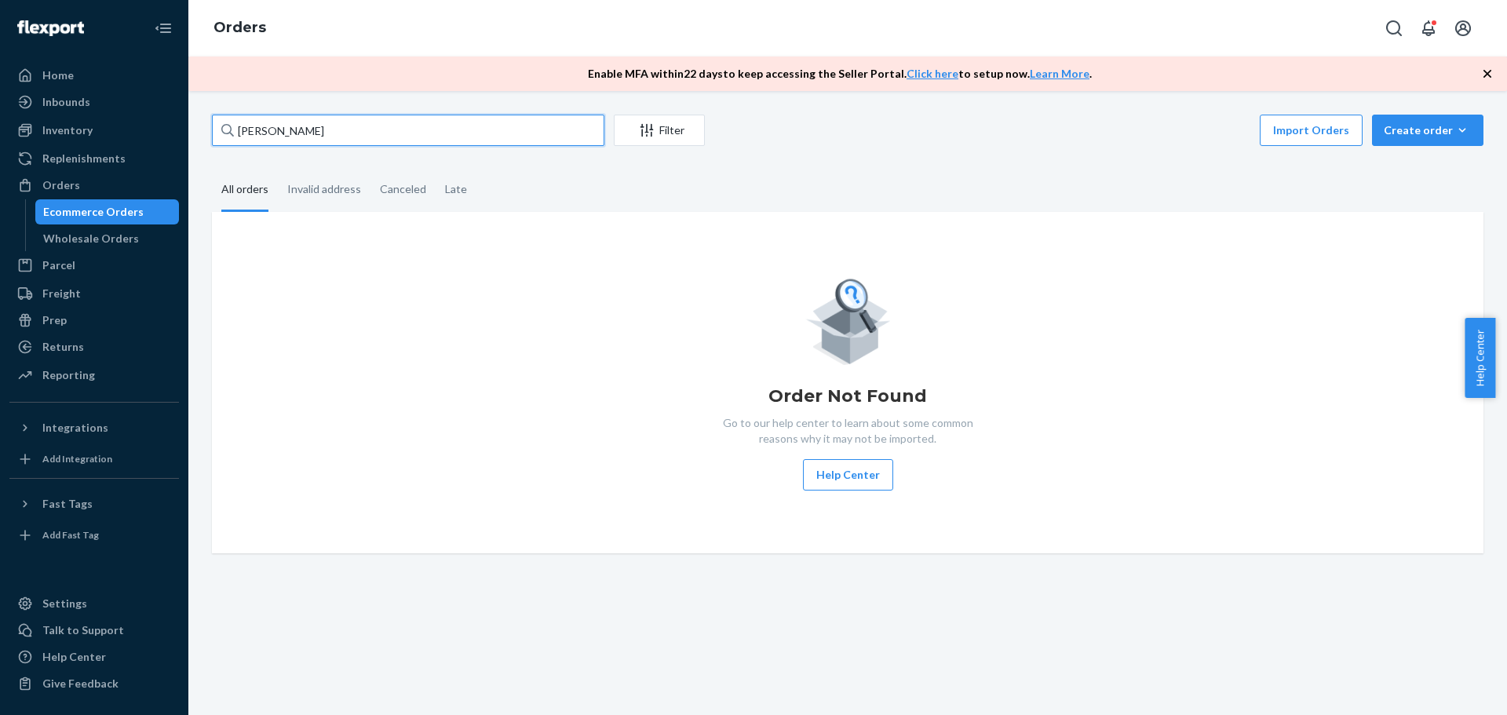
click at [328, 142] on input "[PERSON_NAME]" at bounding box center [408, 130] width 392 height 31
click at [459, 129] on input "[PERSON_NAME]" at bounding box center [408, 130] width 392 height 31
paste input "[STREET_ADDRESS][PERSON_NAME]"
type input "[STREET_ADDRESS][PERSON_NAME]"
click at [458, 127] on input "[STREET_ADDRESS][PERSON_NAME]" at bounding box center [408, 130] width 392 height 31
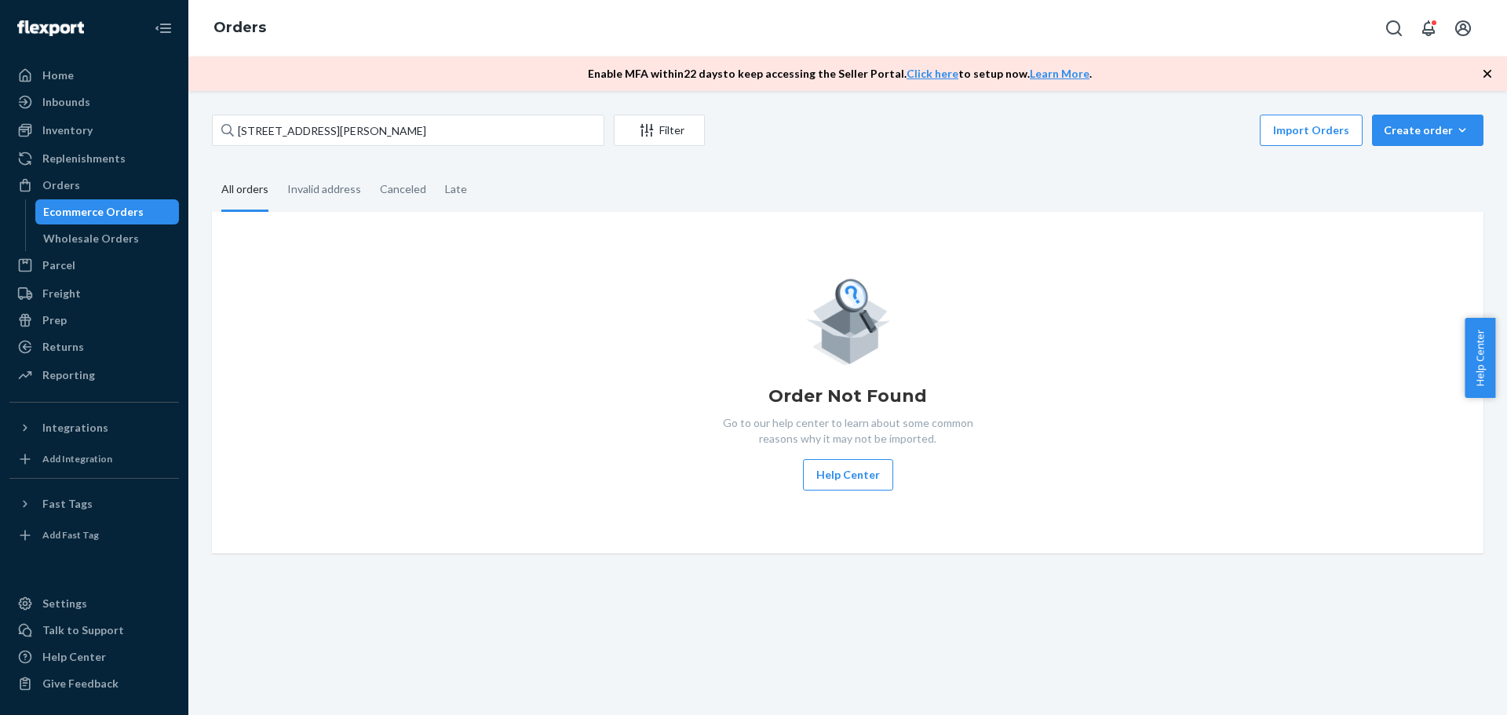
click at [501, 351] on div "Order Not Found Go to our help center to learn about some common reasons why it…" at bounding box center [847, 383] width 1246 height 216
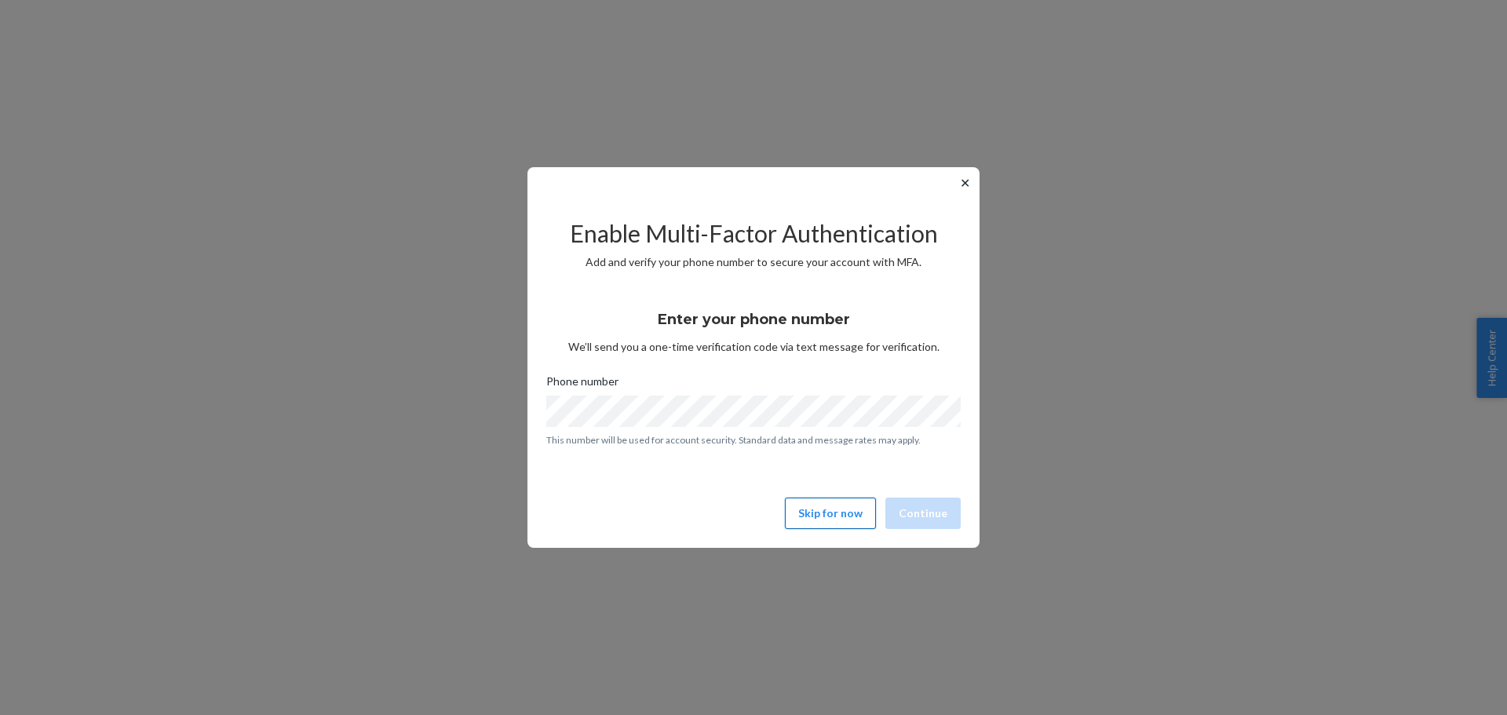
click at [823, 509] on button "Skip for now" at bounding box center [830, 513] width 91 height 31
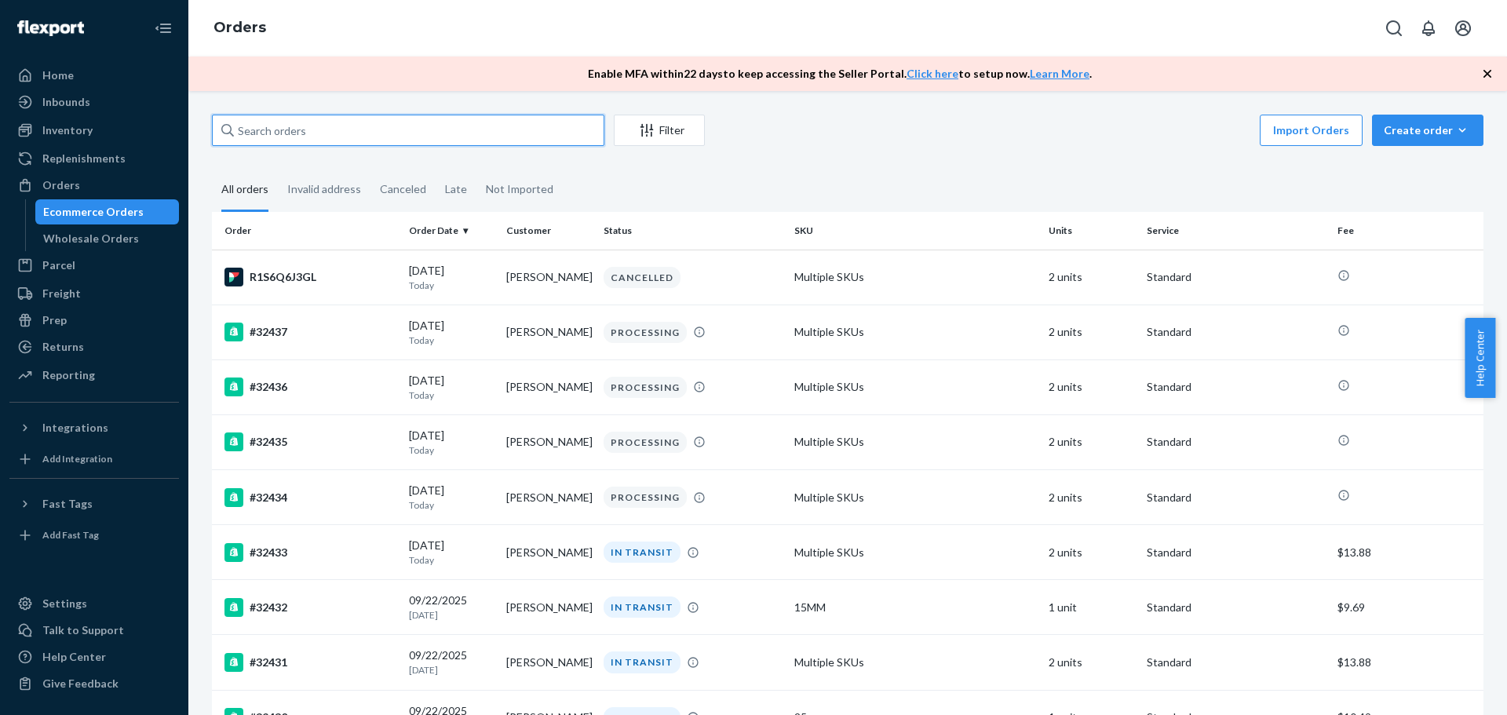
click at [404, 140] on input "text" at bounding box center [408, 130] width 392 height 31
paste input "[STREET_ADDRESS][PERSON_NAME]"
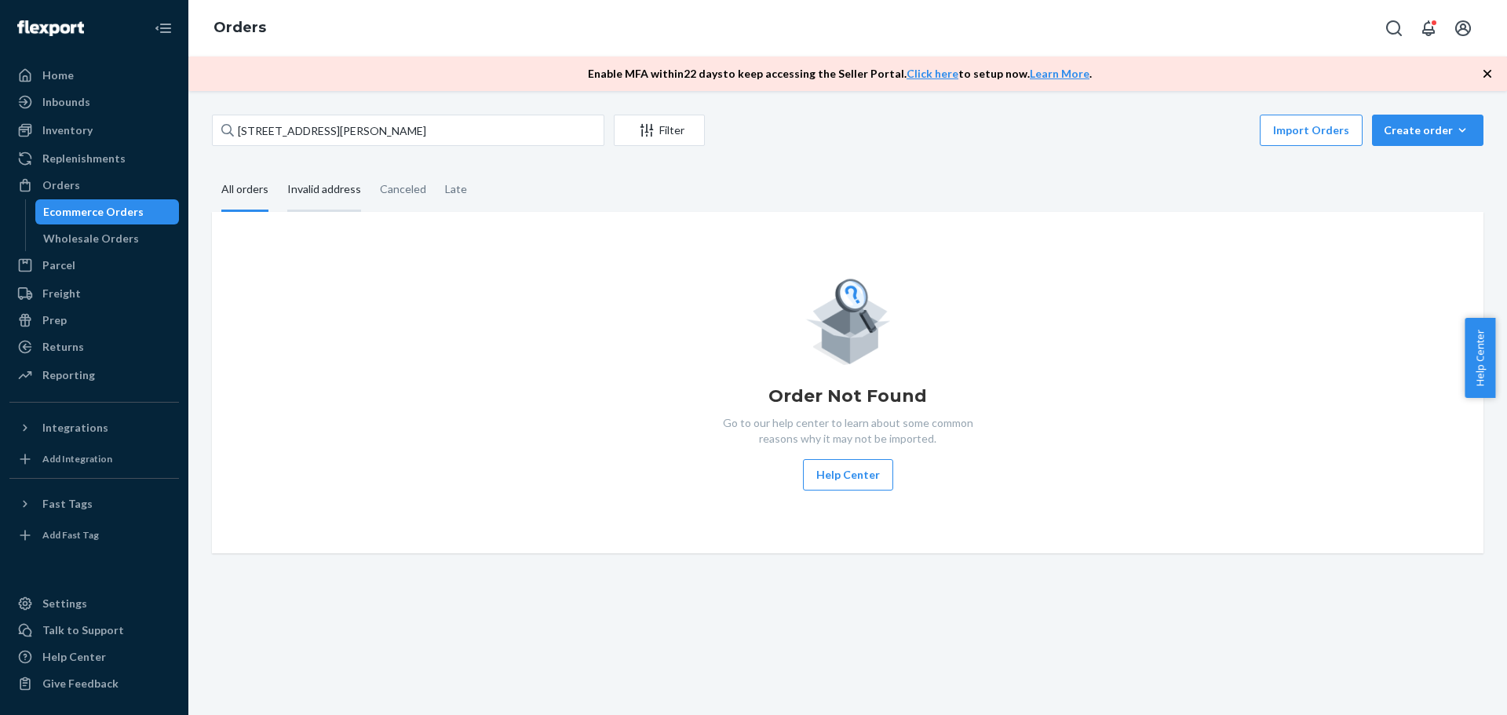
click at [334, 198] on div "Invalid address" at bounding box center [324, 190] width 74 height 43
click at [278, 169] on input "Invalid address" at bounding box center [278, 169] width 0 height 0
click at [246, 202] on div "All orders" at bounding box center [244, 190] width 47 height 43
click at [212, 169] on input "All orders" at bounding box center [212, 169] width 0 height 0
click at [435, 119] on input "[STREET_ADDRESS][PERSON_NAME]" at bounding box center [408, 130] width 392 height 31
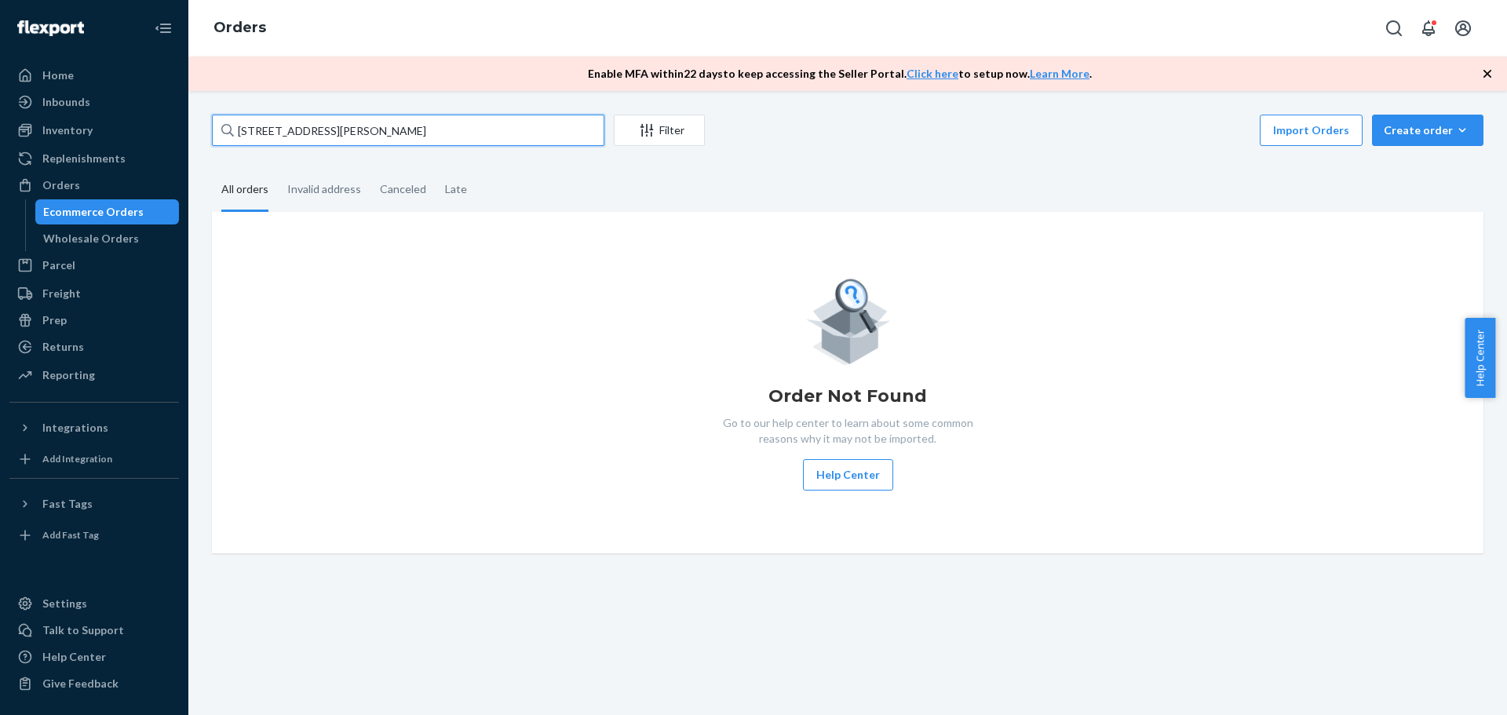
drag, startPoint x: 435, startPoint y: 119, endPoint x: 0, endPoint y: 129, distance: 435.0
click at [0, 129] on div "Home Inbounds Shipping Plans Problems Inventory Products Replenishments Orders …" at bounding box center [753, 357] width 1507 height 715
paste input "slfoster89@gmail.com"
click at [445, 190] on div "Late" at bounding box center [456, 190] width 22 height 43
click at [436, 169] on input "Late" at bounding box center [436, 169] width 0 height 0
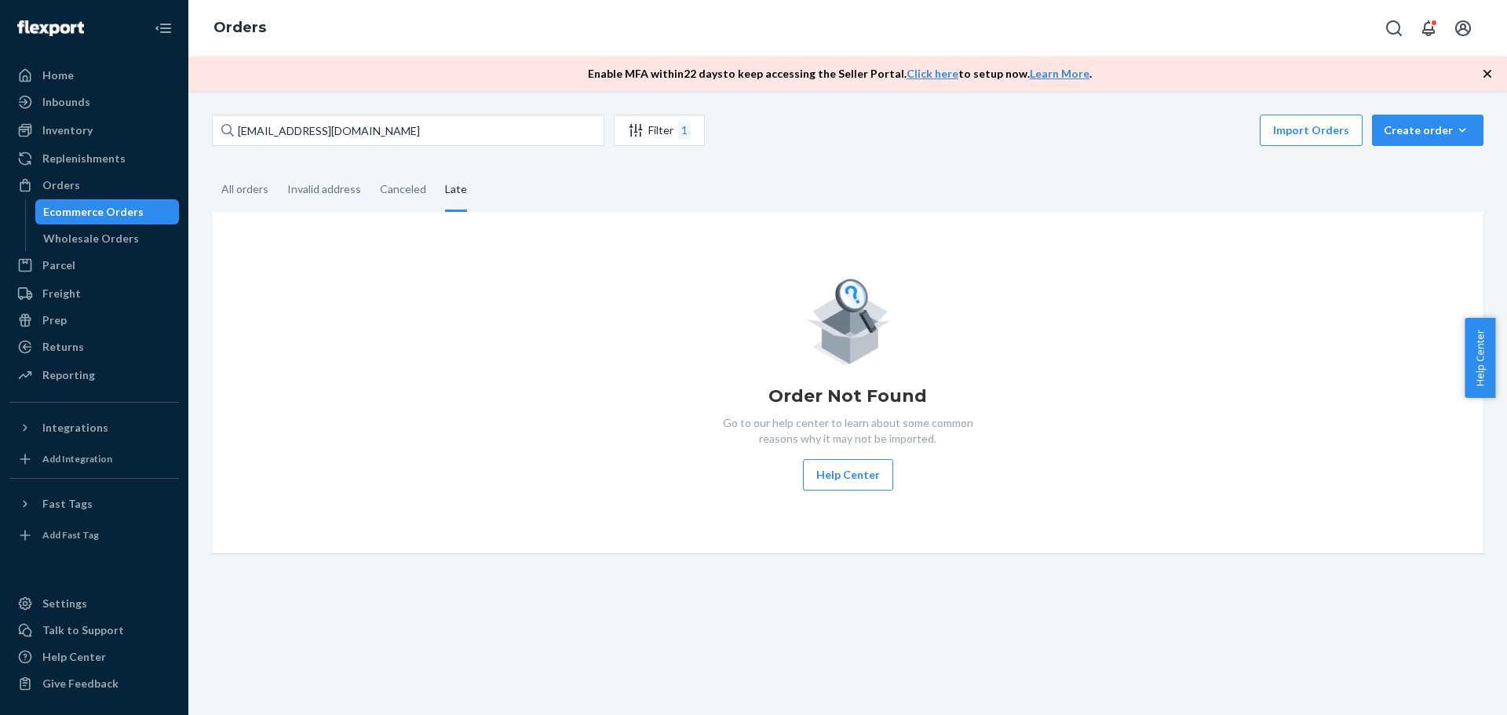
click at [204, 194] on div "slfoster89@gmail.com Filter 1 Import Orders Create order Ecommerce order Remova…" at bounding box center [847, 334] width 1295 height 439
click at [230, 193] on div "All orders" at bounding box center [244, 190] width 47 height 43
click at [212, 169] on input "All orders" at bounding box center [212, 169] width 0 height 0
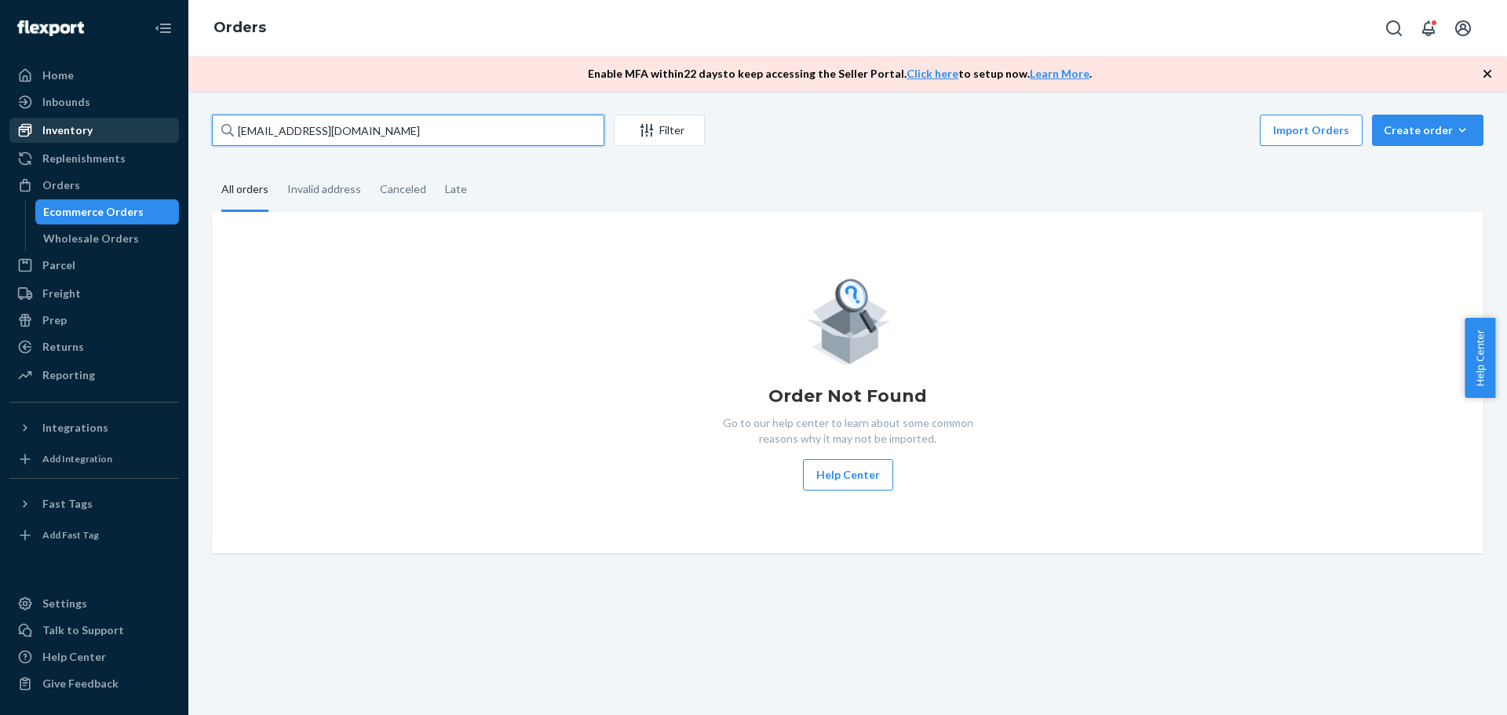
drag, startPoint x: 341, startPoint y: 134, endPoint x: 69, endPoint y: 140, distance: 272.4
click at [69, 140] on div "Home Inbounds Shipping Plans Problems Inventory Products Replenishments Orders …" at bounding box center [753, 357] width 1507 height 715
paste input "[PERSON_NAME]"
click at [248, 130] on input "[PERSON_NAME]" at bounding box center [408, 130] width 392 height 31
click at [247, 130] on input "[PERSON_NAME]" at bounding box center [408, 130] width 392 height 31
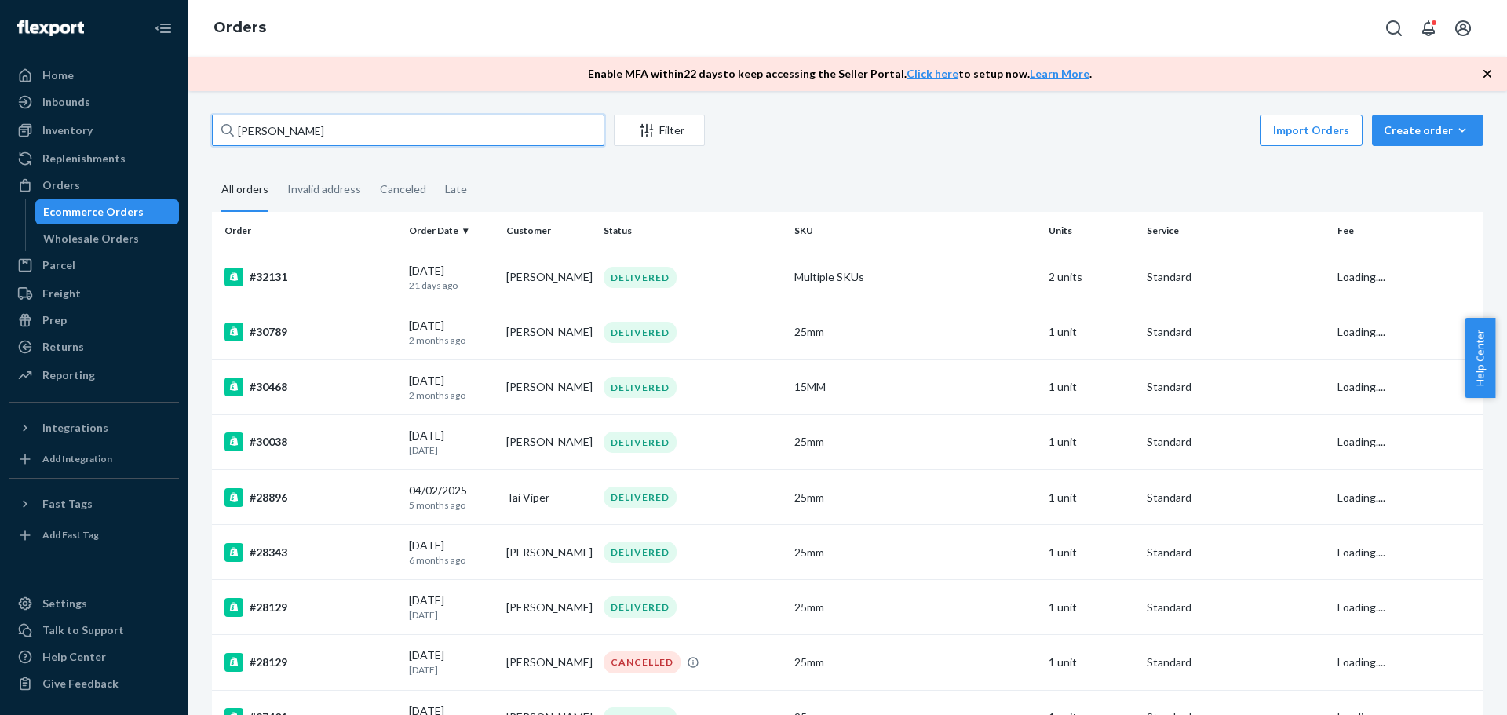
click at [345, 142] on input "Foster" at bounding box center [408, 130] width 392 height 31
click at [322, 133] on input "Foster" at bounding box center [408, 130] width 392 height 31
drag, startPoint x: 301, startPoint y: 134, endPoint x: 111, endPoint y: 125, distance: 189.4
click at [111, 125] on div "Home Inbounds Shipping Plans Problems Inventory Products Replenishments Orders …" at bounding box center [753, 357] width 1507 height 715
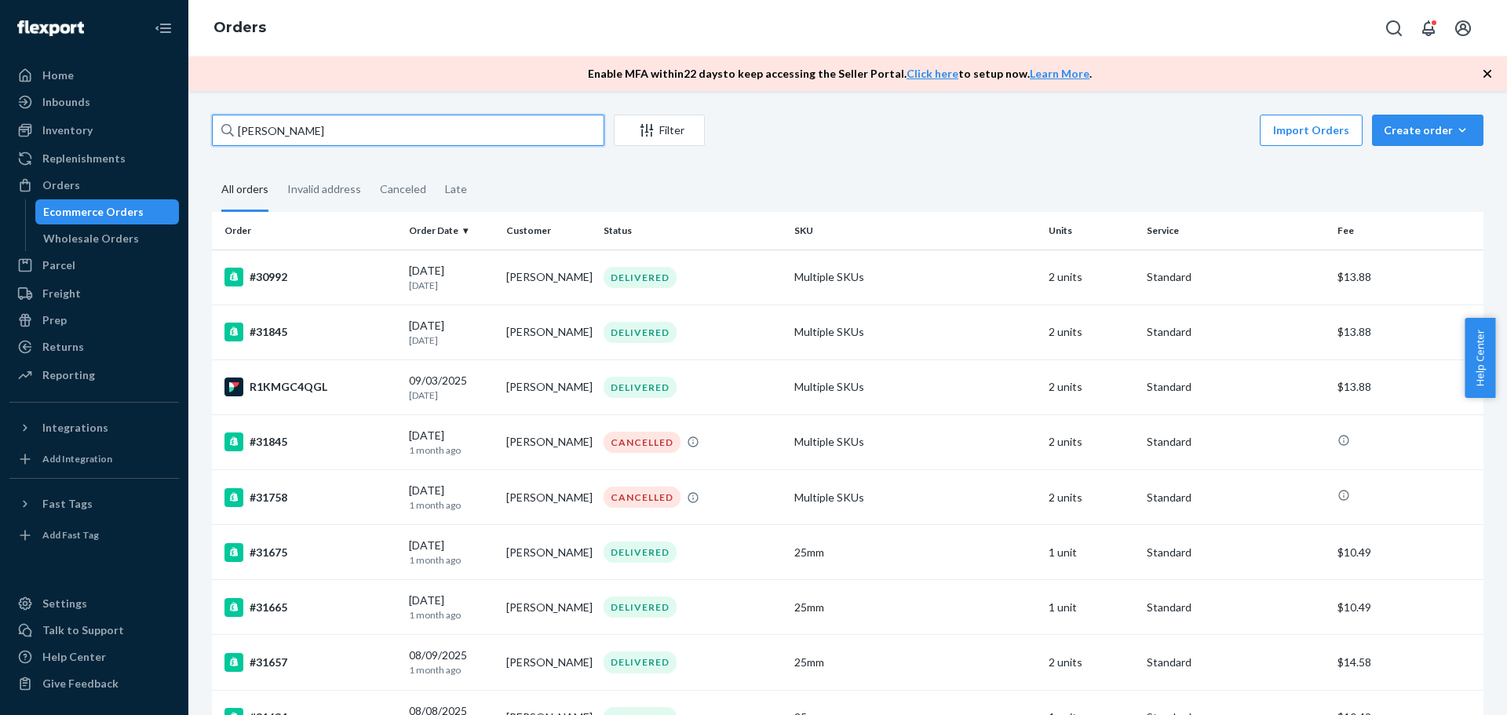
click at [498, 124] on input "Sam" at bounding box center [408, 130] width 392 height 31
paste input "Michael Miller"
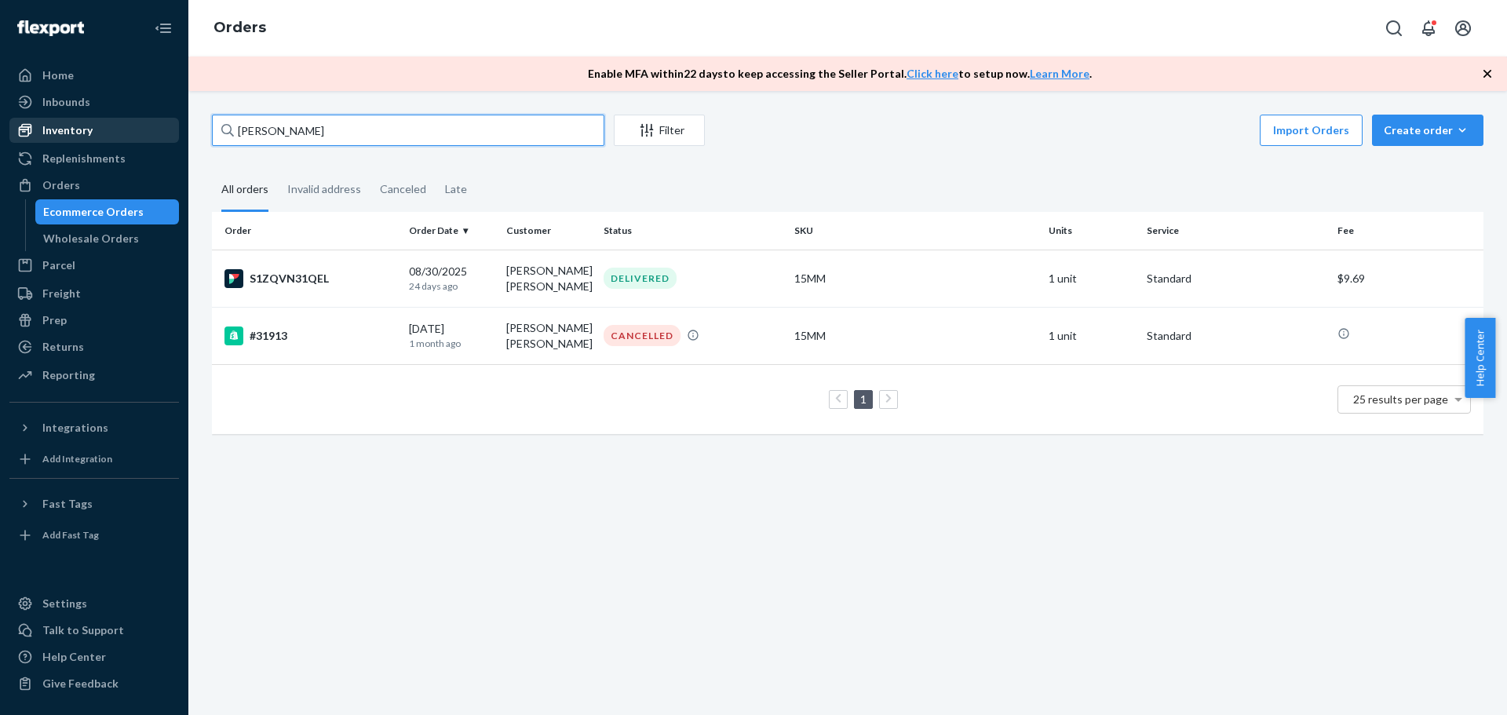
drag, startPoint x: 338, startPoint y: 130, endPoint x: 86, endPoint y: 126, distance: 251.2
click at [81, 130] on div "Home Inbounds Shipping Plans Problems Inventory Products Replenishments Orders …" at bounding box center [753, 357] width 1507 height 715
paste input "Kim Park"
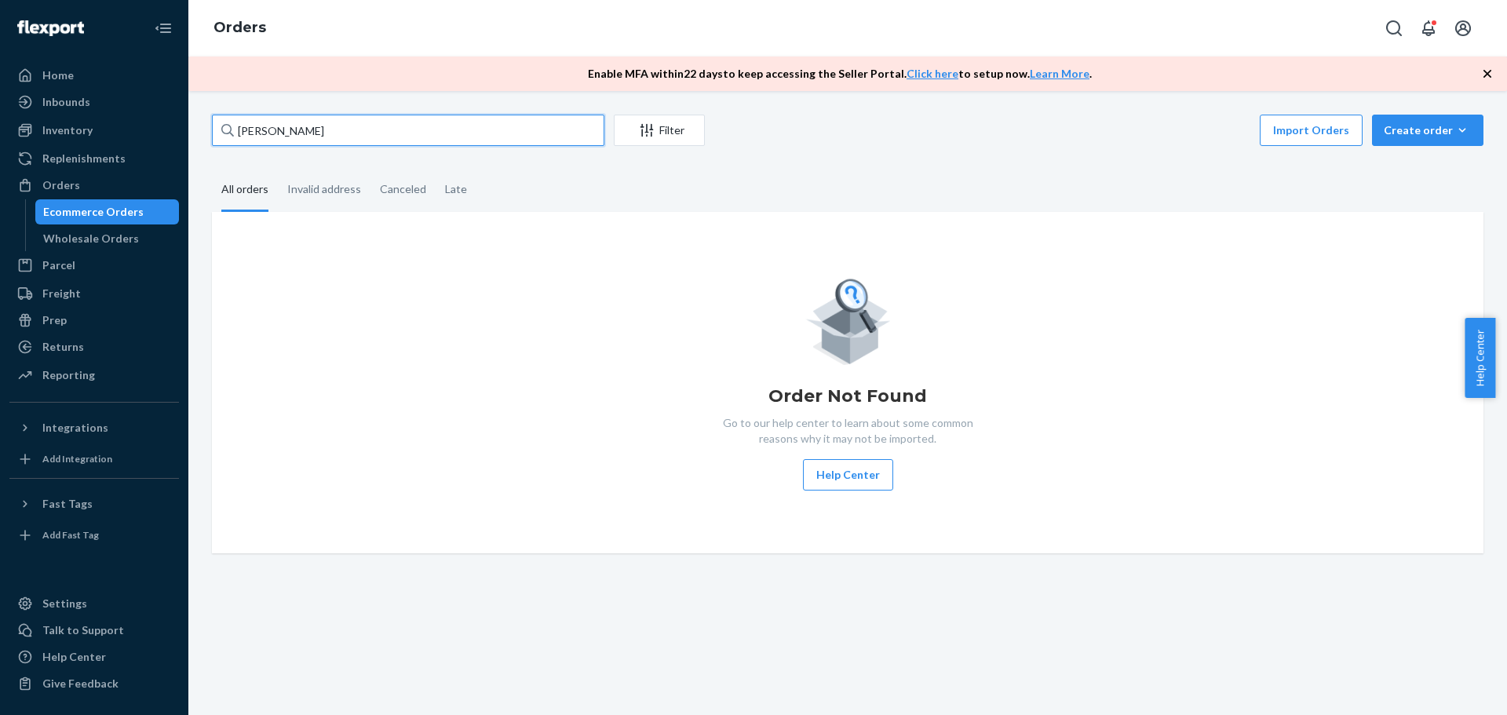
drag, startPoint x: 297, startPoint y: 127, endPoint x: 192, endPoint y: 131, distance: 106.0
click at [187, 128] on div "Home Inbounds Shipping Plans Problems Inventory Products Replenishments Orders …" at bounding box center [753, 357] width 1507 height 715
paste input "32304"
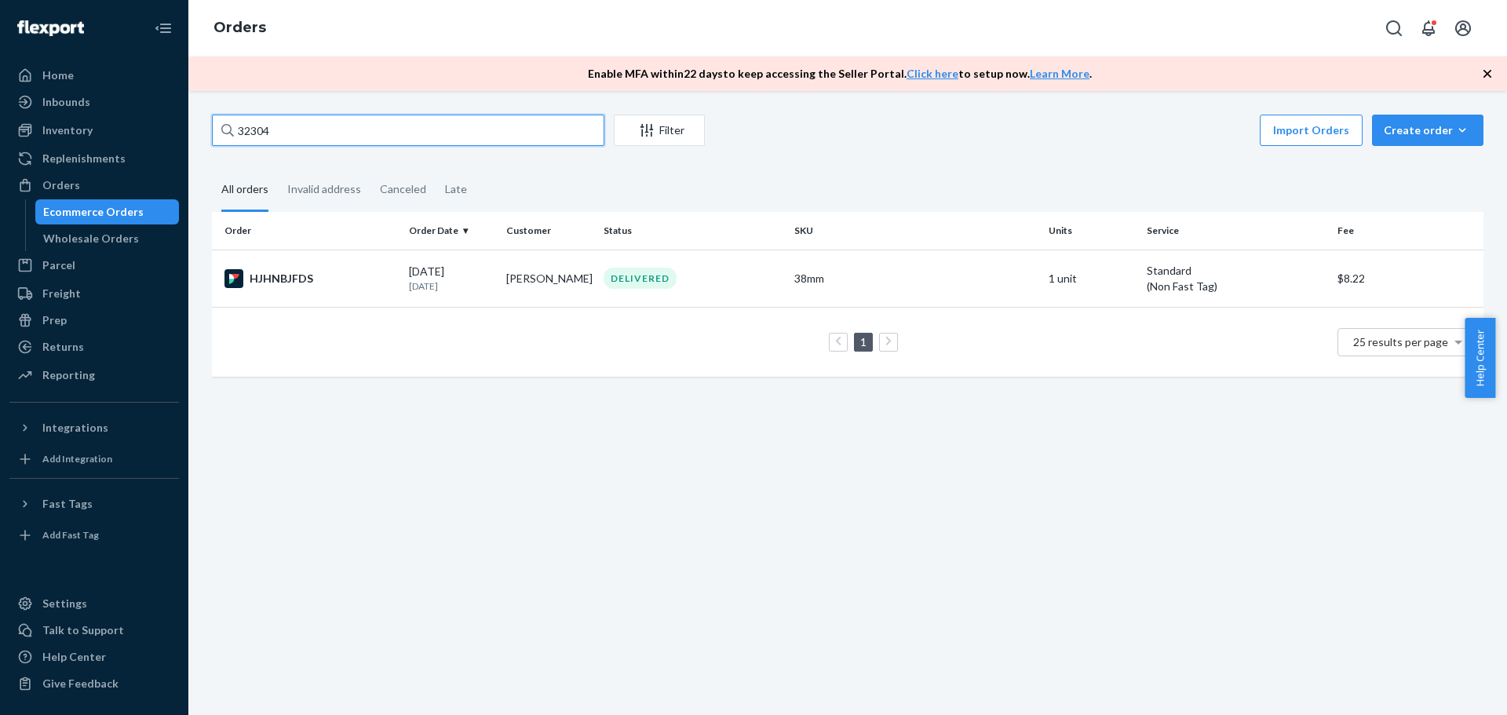
click at [364, 122] on input "32304" at bounding box center [408, 130] width 392 height 31
drag, startPoint x: 352, startPoint y: 126, endPoint x: 80, endPoint y: 148, distance: 273.2
click at [80, 148] on div "Home Inbounds Shipping Plans Problems Inventory Products Replenishments Orders …" at bounding box center [753, 357] width 1507 height 715
paste input "Kim Parker"
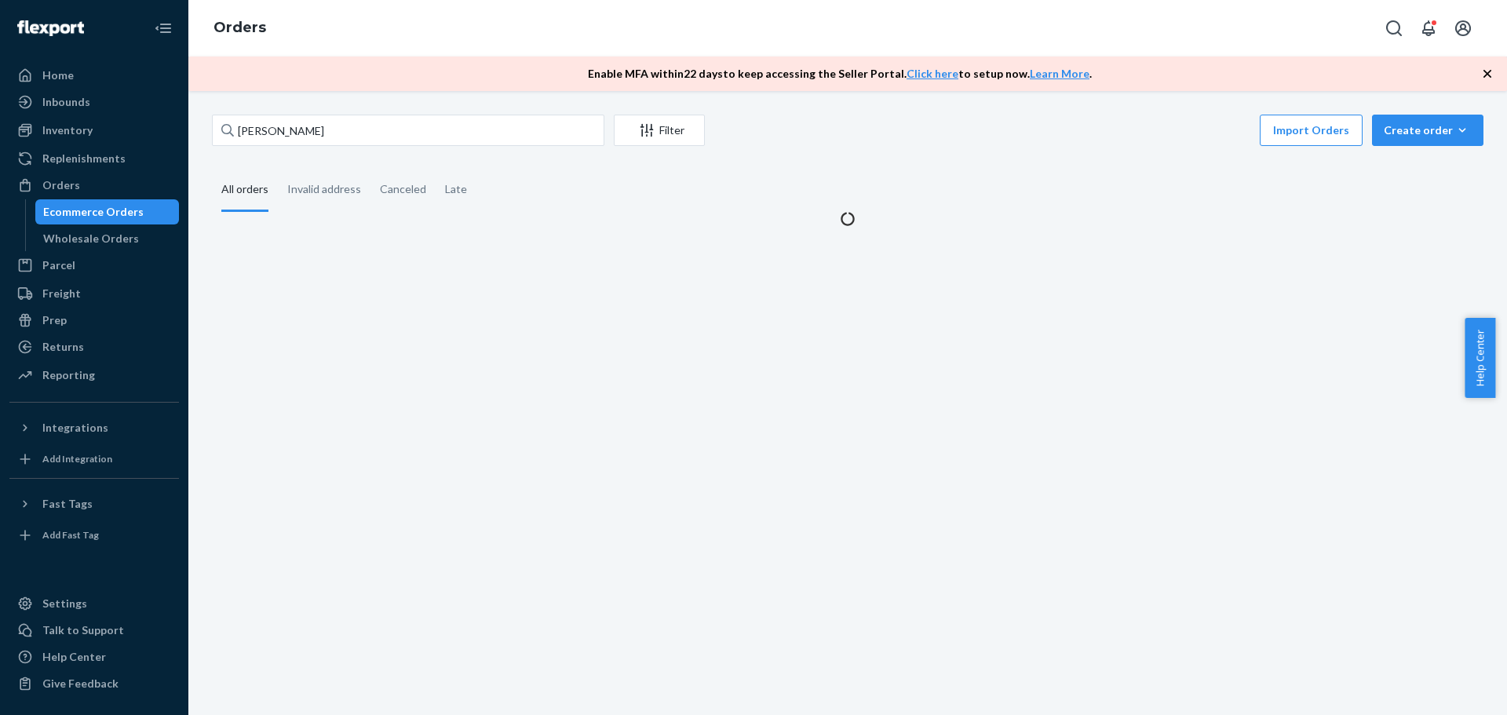
click at [550, 400] on div "Kim Parker Filter Import Orders Create order Ecommerce order Removal order All …" at bounding box center [847, 403] width 1319 height 624
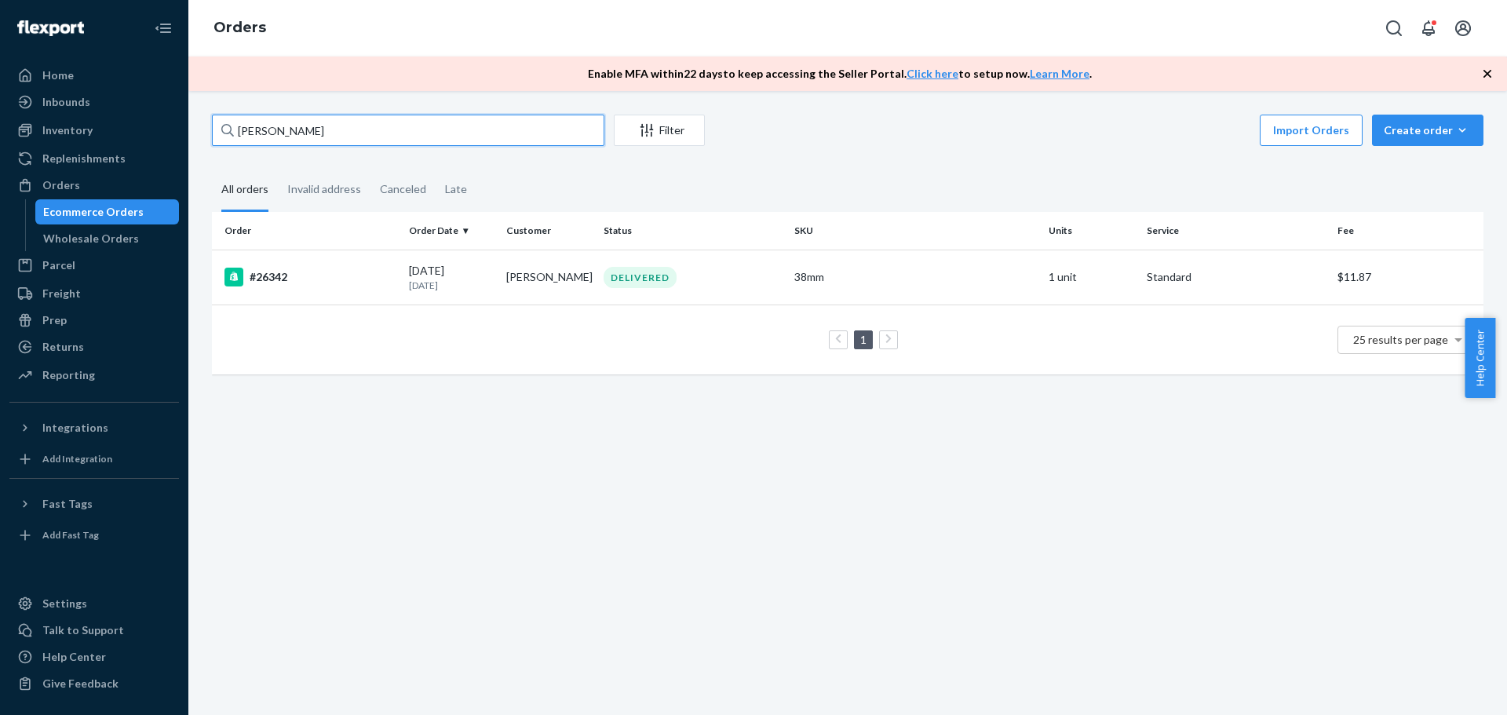
click at [250, 133] on input "Kim Parker" at bounding box center [408, 130] width 392 height 31
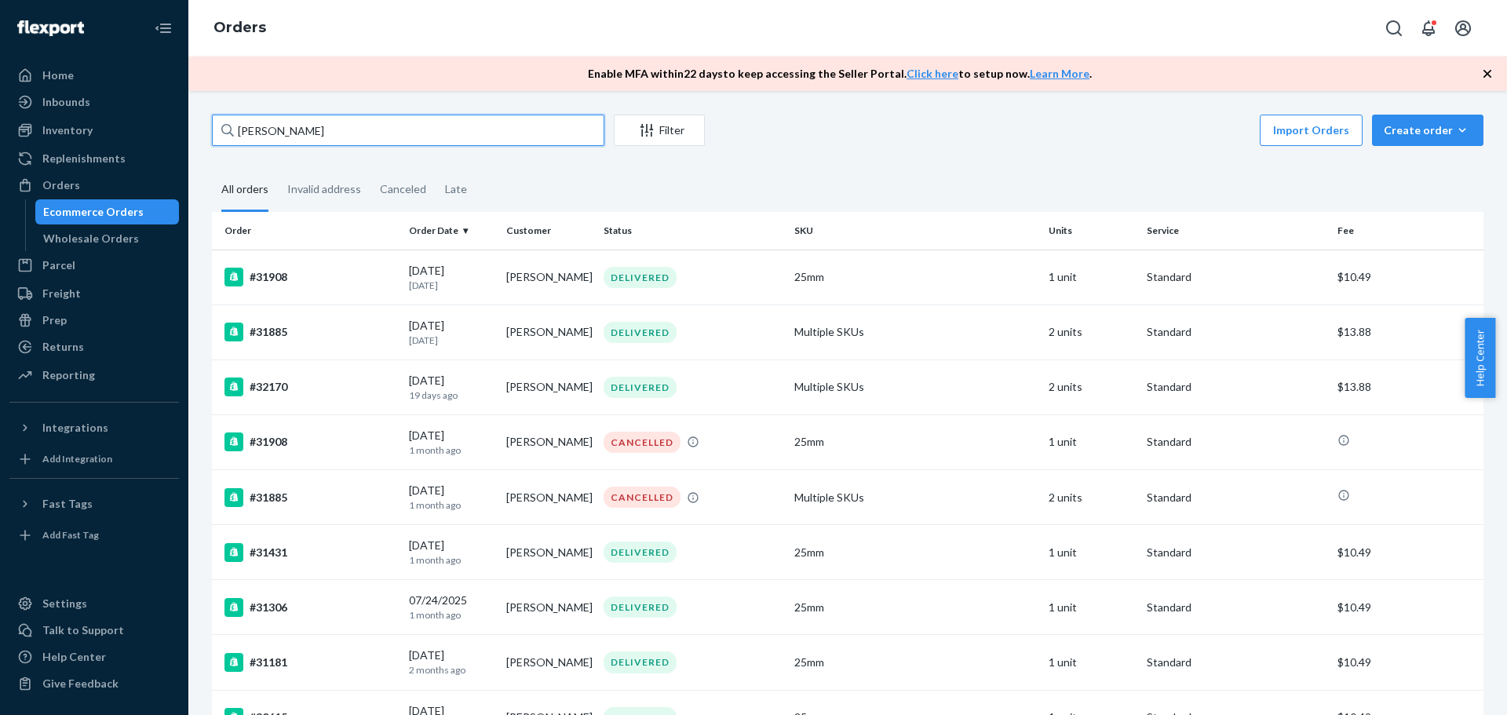
drag, startPoint x: 276, startPoint y: 129, endPoint x: 212, endPoint y: 136, distance: 64.7
click at [212, 136] on input "Parker" at bounding box center [408, 130] width 392 height 31
paste input "Kim"
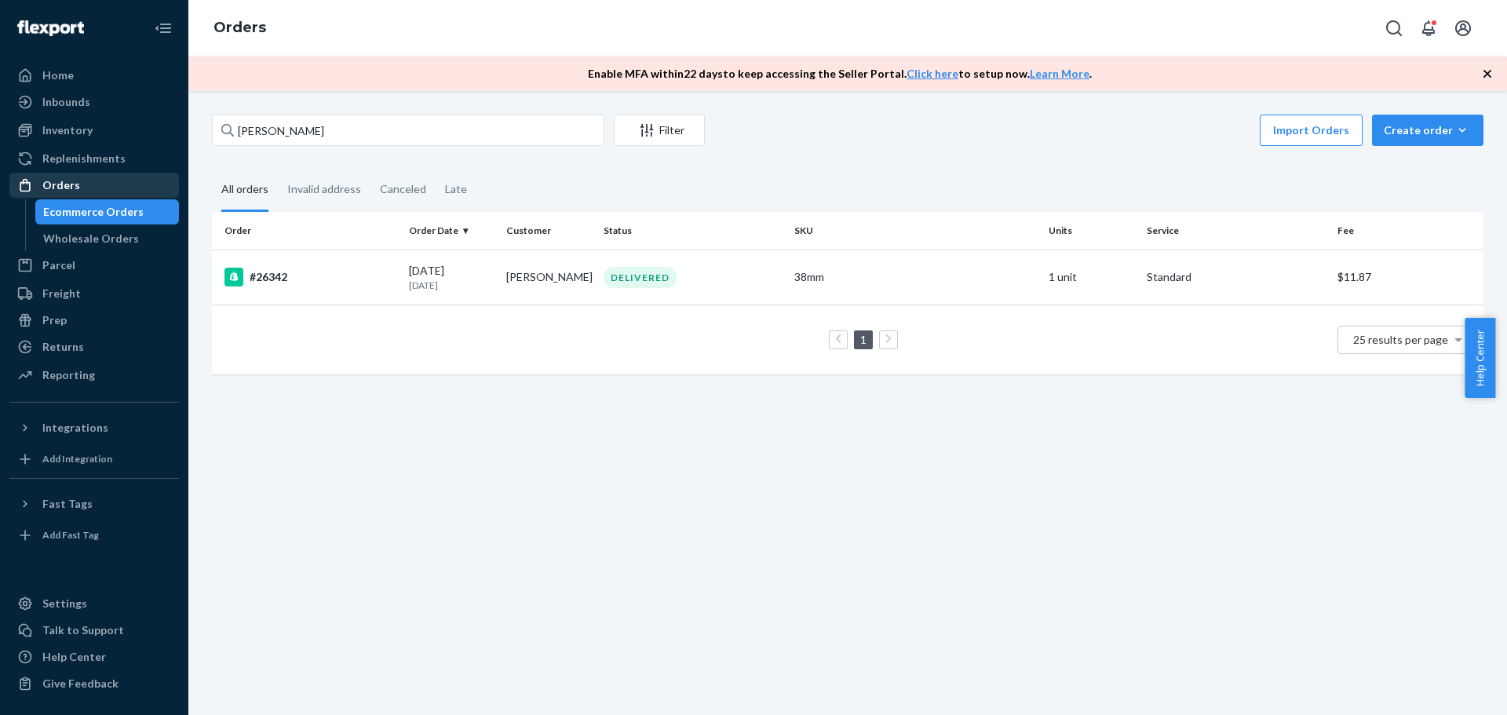
click at [100, 177] on div "Orders" at bounding box center [94, 185] width 166 height 22
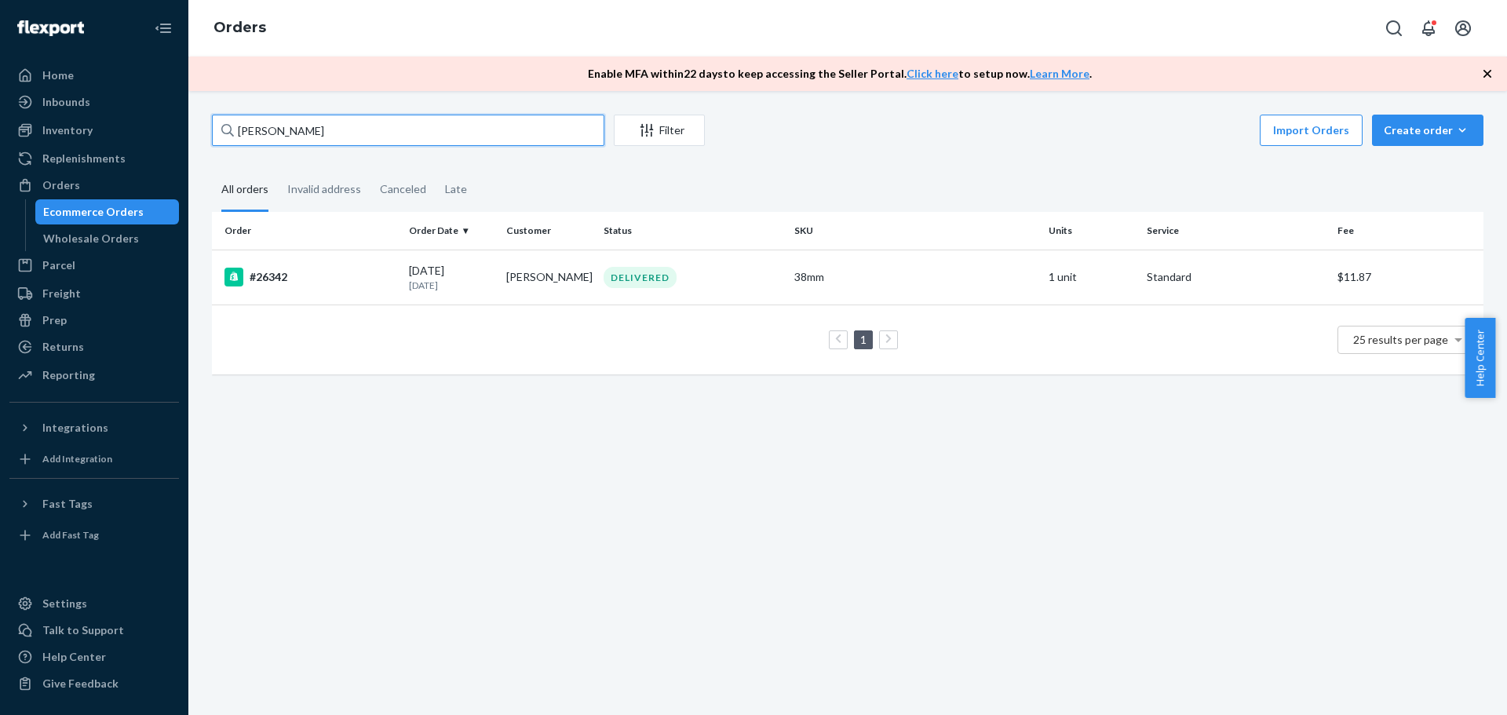
click at [396, 133] on input "Kim Parker" at bounding box center [408, 130] width 392 height 31
drag, startPoint x: 349, startPoint y: 130, endPoint x: 139, endPoint y: 177, distance: 215.7
click at [138, 178] on div "Home Inbounds Shipping Plans Problems Inventory Products Replenishments Orders …" at bounding box center [753, 357] width 1507 height 715
click at [301, 123] on input "Kim Parker" at bounding box center [408, 130] width 392 height 31
click at [243, 136] on input "Kim Parker" at bounding box center [408, 130] width 392 height 31
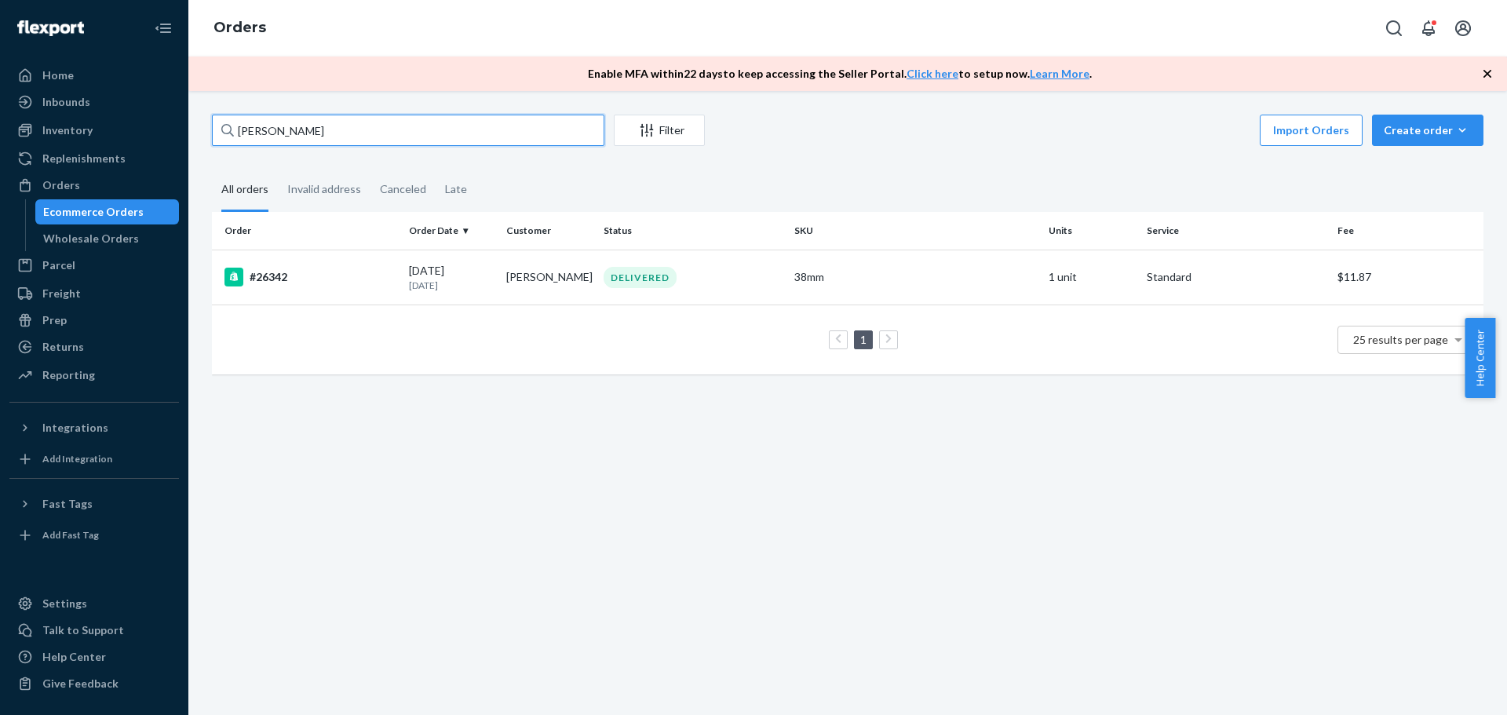
click at [243, 136] on input "Kim Parker" at bounding box center [408, 130] width 392 height 31
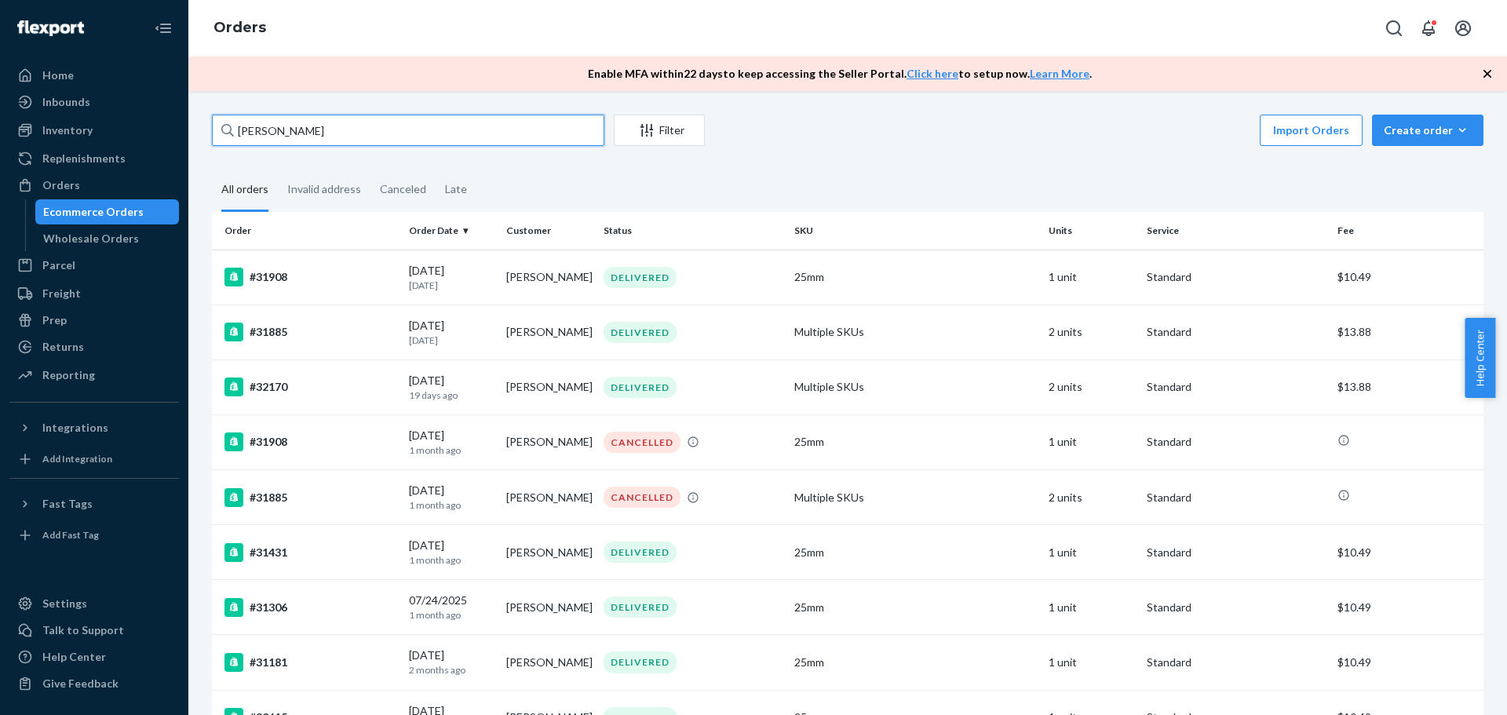
click at [323, 126] on input "Parker" at bounding box center [408, 130] width 392 height 31
click at [107, 126] on div "Home Inbounds Shipping Plans Problems Inventory Products Replenishments Orders …" at bounding box center [753, 357] width 1507 height 715
paste input "Kim"
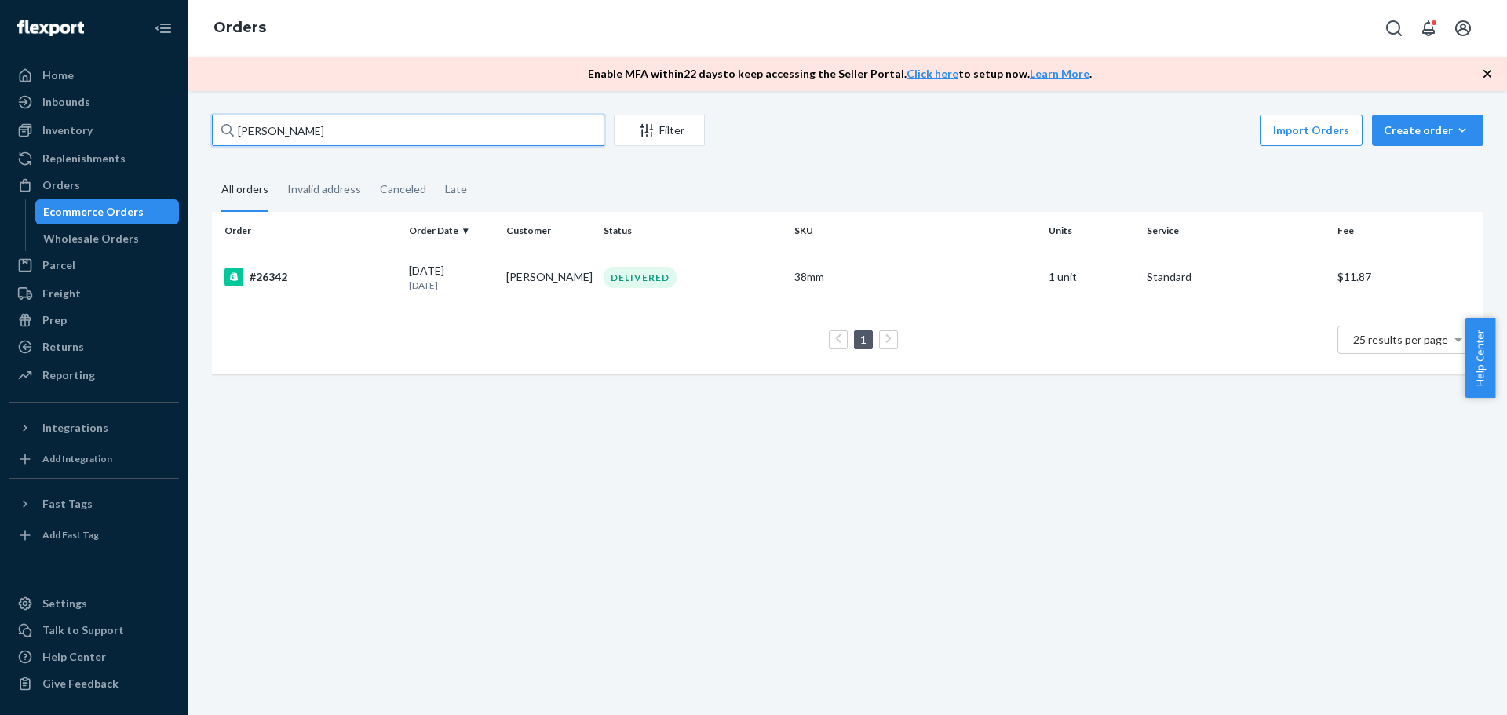
drag, startPoint x: 295, startPoint y: 121, endPoint x: 296, endPoint y: 131, distance: 10.2
click at [295, 122] on input "Kim Parker" at bounding box center [408, 130] width 392 height 31
drag, startPoint x: 296, startPoint y: 131, endPoint x: 131, endPoint y: 131, distance: 164.8
click at [131, 131] on div "Home Inbounds Shipping Plans Problems Inventory Products Replenishments Orders …" at bounding box center [753, 357] width 1507 height 715
paste input "917 Musgrave Boulevard"
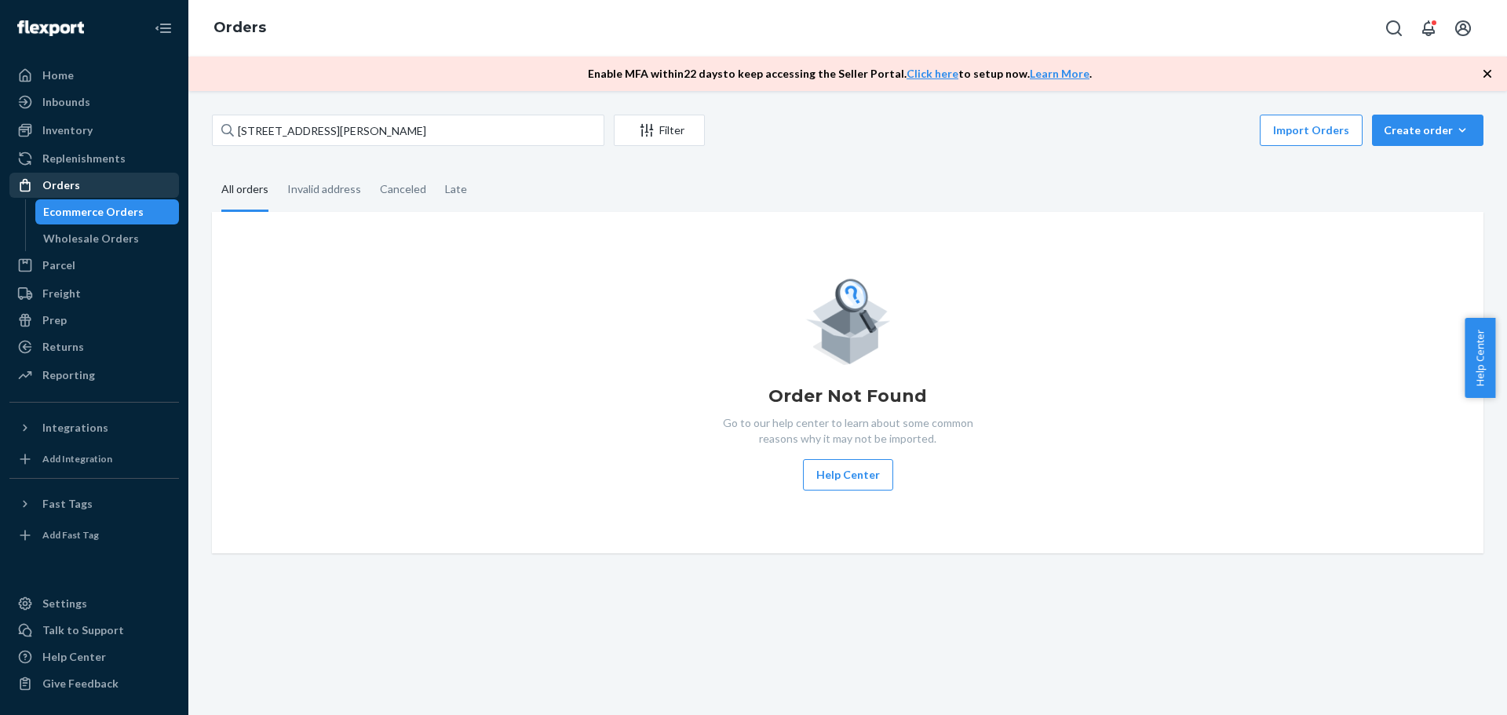
click at [82, 182] on div "Orders" at bounding box center [94, 185] width 166 height 22
click at [378, 148] on div "917 Musgrave Boulevard Filter Import Orders Create order Ecommerce order Remova…" at bounding box center [847, 334] width 1295 height 439
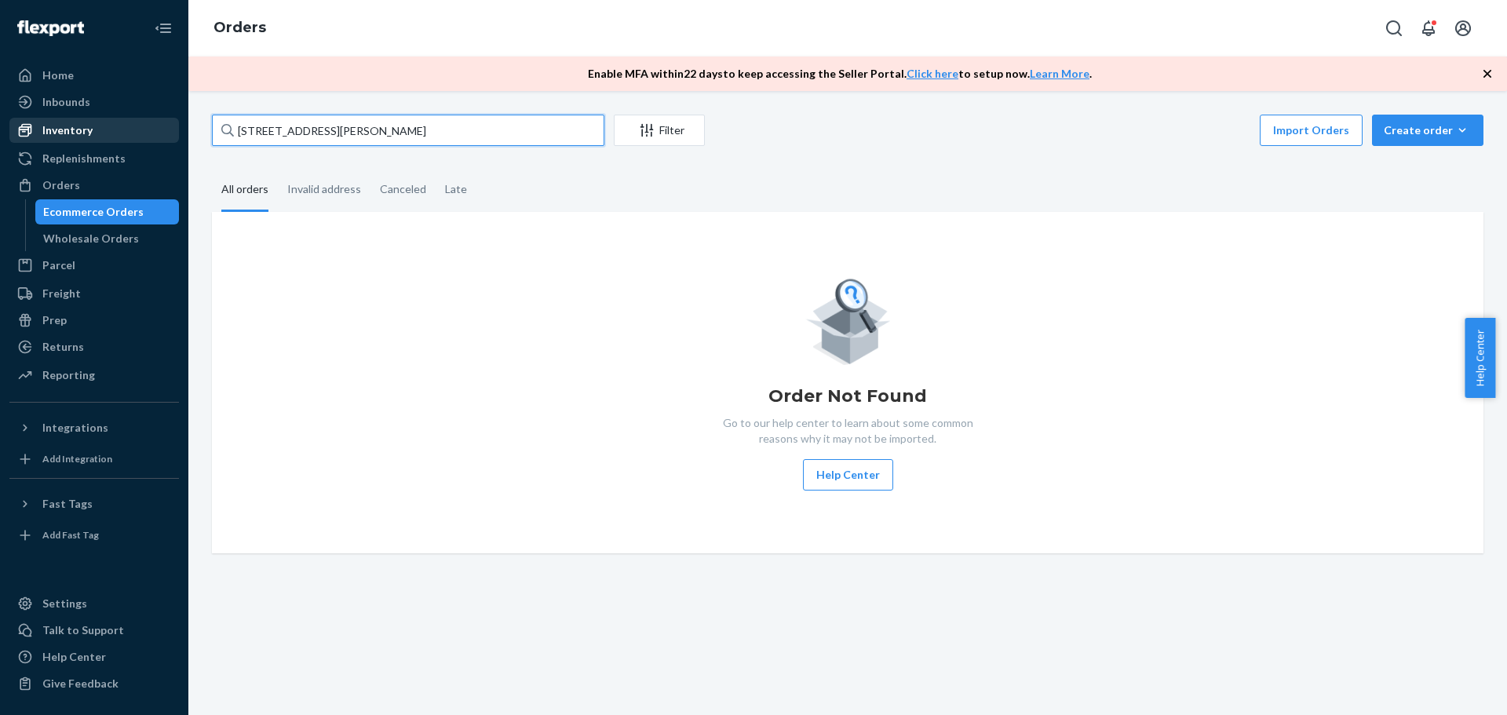
drag, startPoint x: 364, startPoint y: 134, endPoint x: 14, endPoint y: 136, distance: 350.1
click at [14, 136] on div "Home Inbounds Shipping Plans Problems Inventory Products Replenishments Orders …" at bounding box center [753, 357] width 1507 height 715
paste input "32304"
type input "32304"
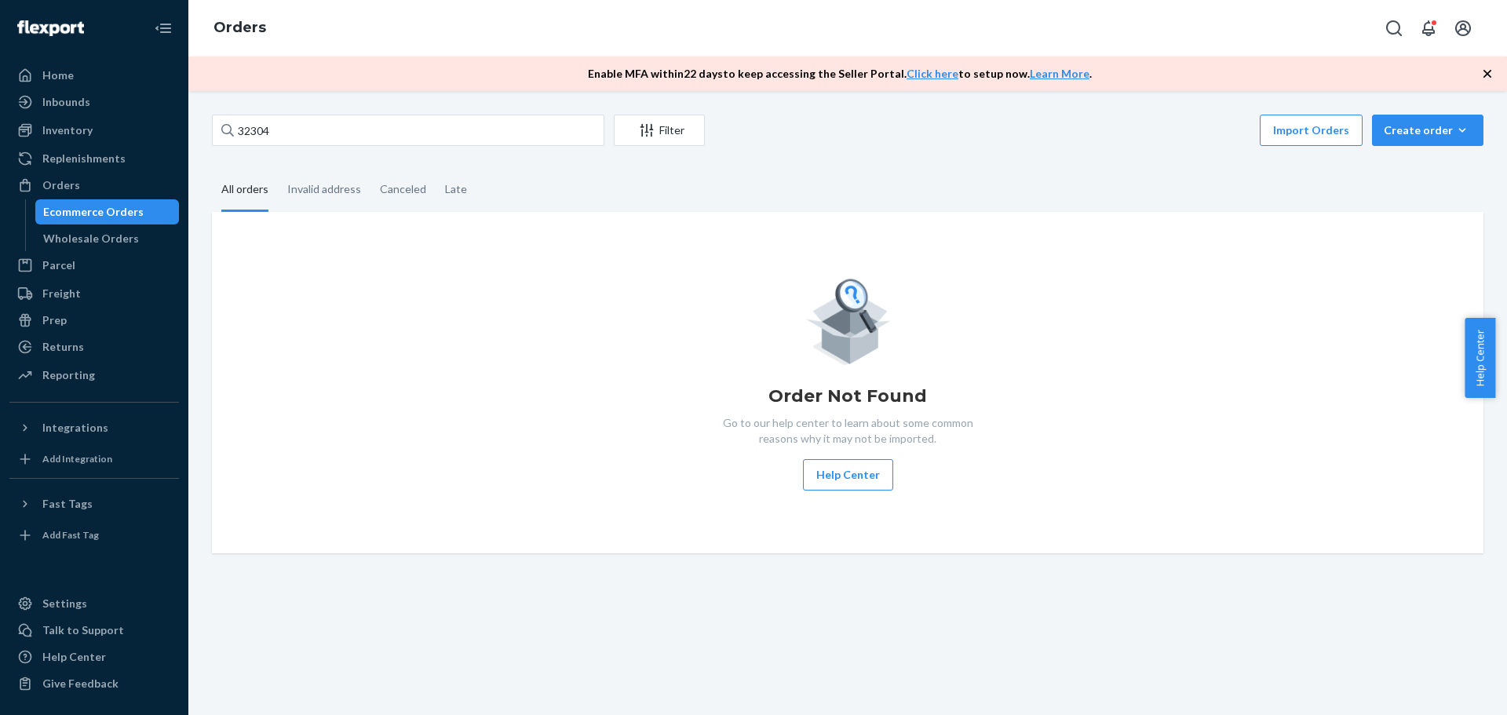
click at [325, 291] on div "Order Not Found Go to our help center to learn about some common reasons why it…" at bounding box center [847, 383] width 1246 height 216
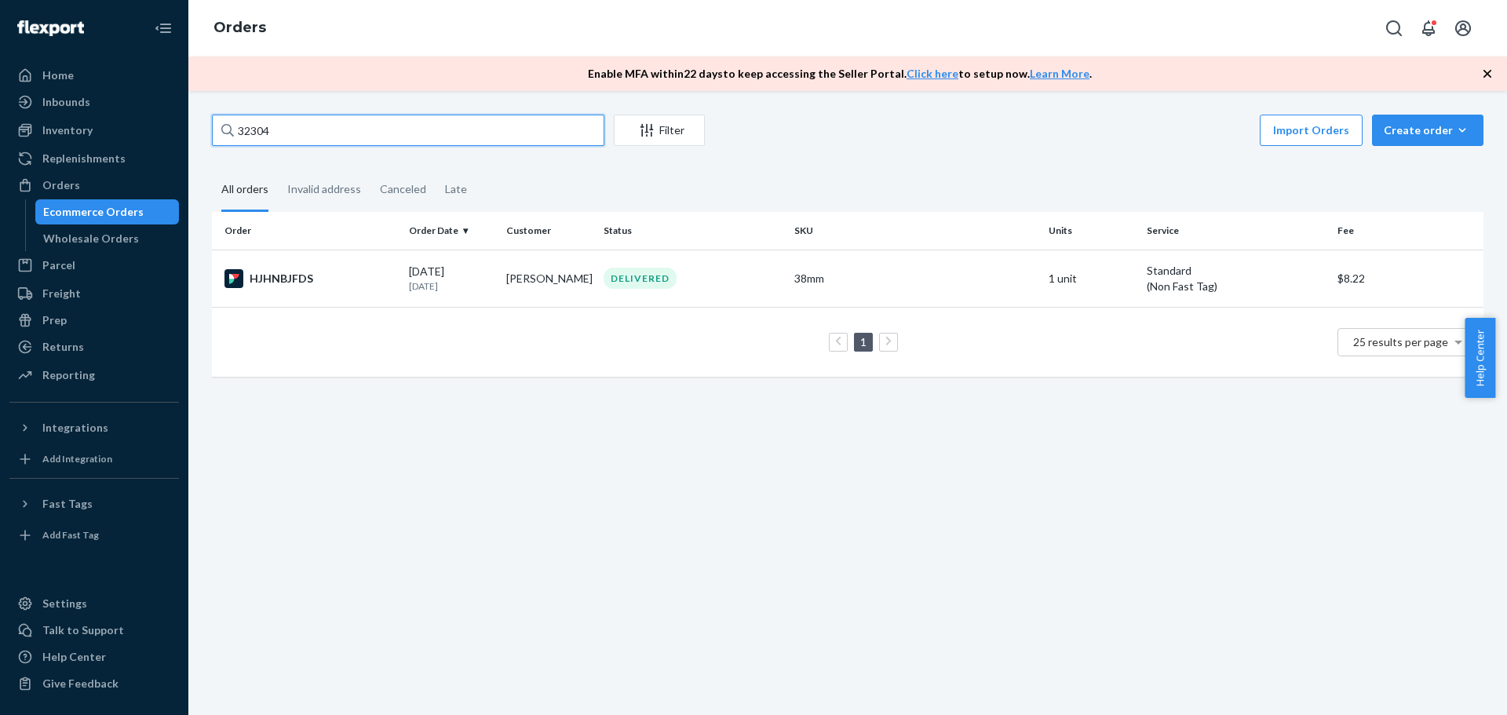
click at [326, 136] on input "32304" at bounding box center [408, 130] width 392 height 31
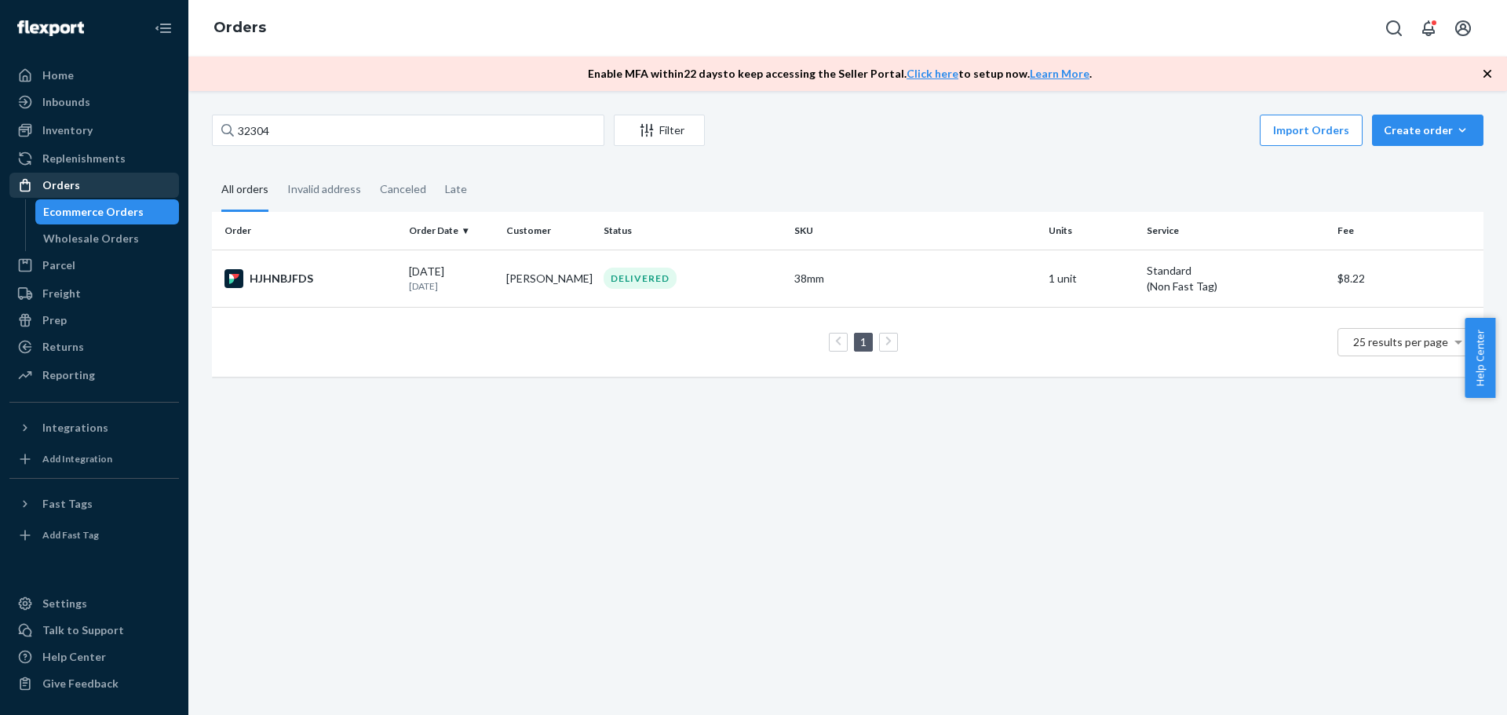
click at [100, 192] on div "Orders" at bounding box center [94, 185] width 166 height 22
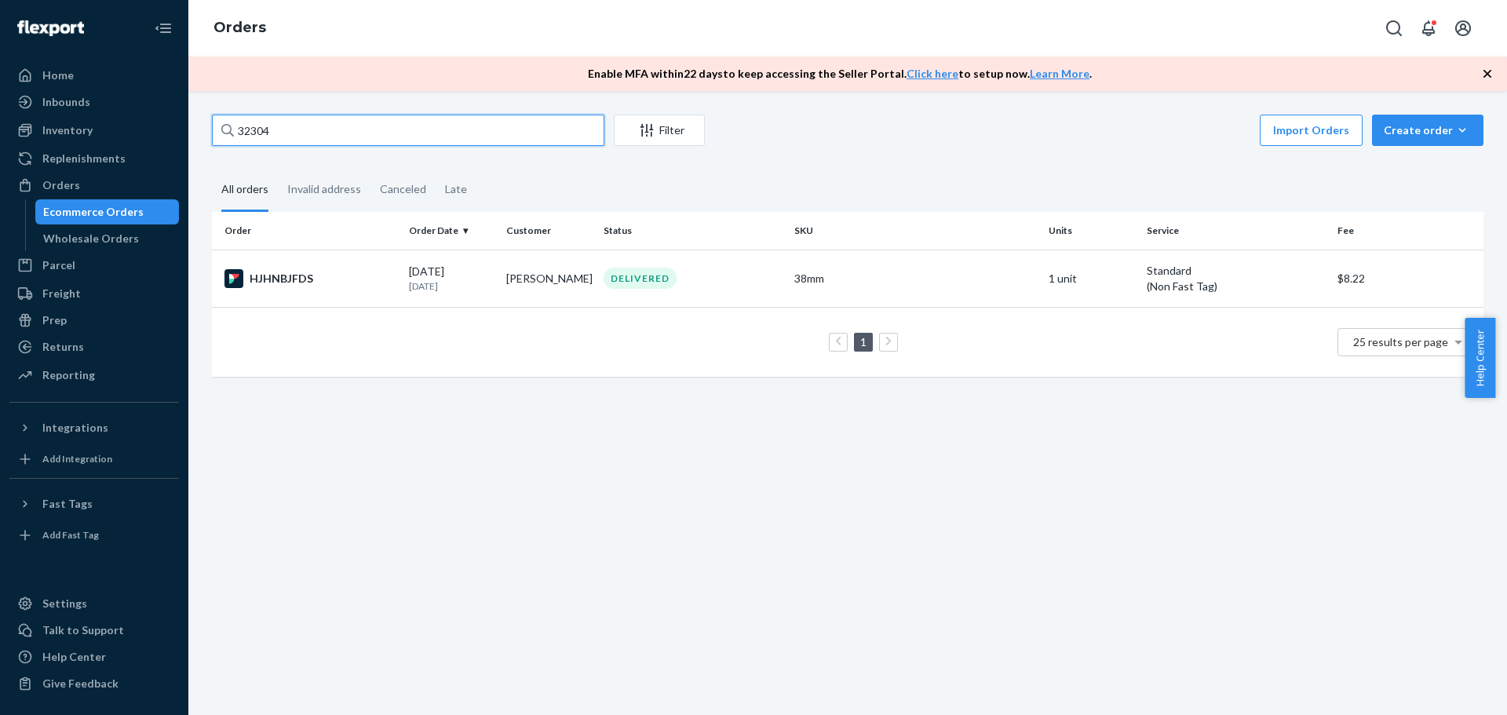
drag, startPoint x: 290, startPoint y: 130, endPoint x: 144, endPoint y: 144, distance: 146.7
click at [144, 144] on div "Home Inbounds Shipping Plans Problems Inventory Products Replenishments Orders …" at bounding box center [753, 357] width 1507 height 715
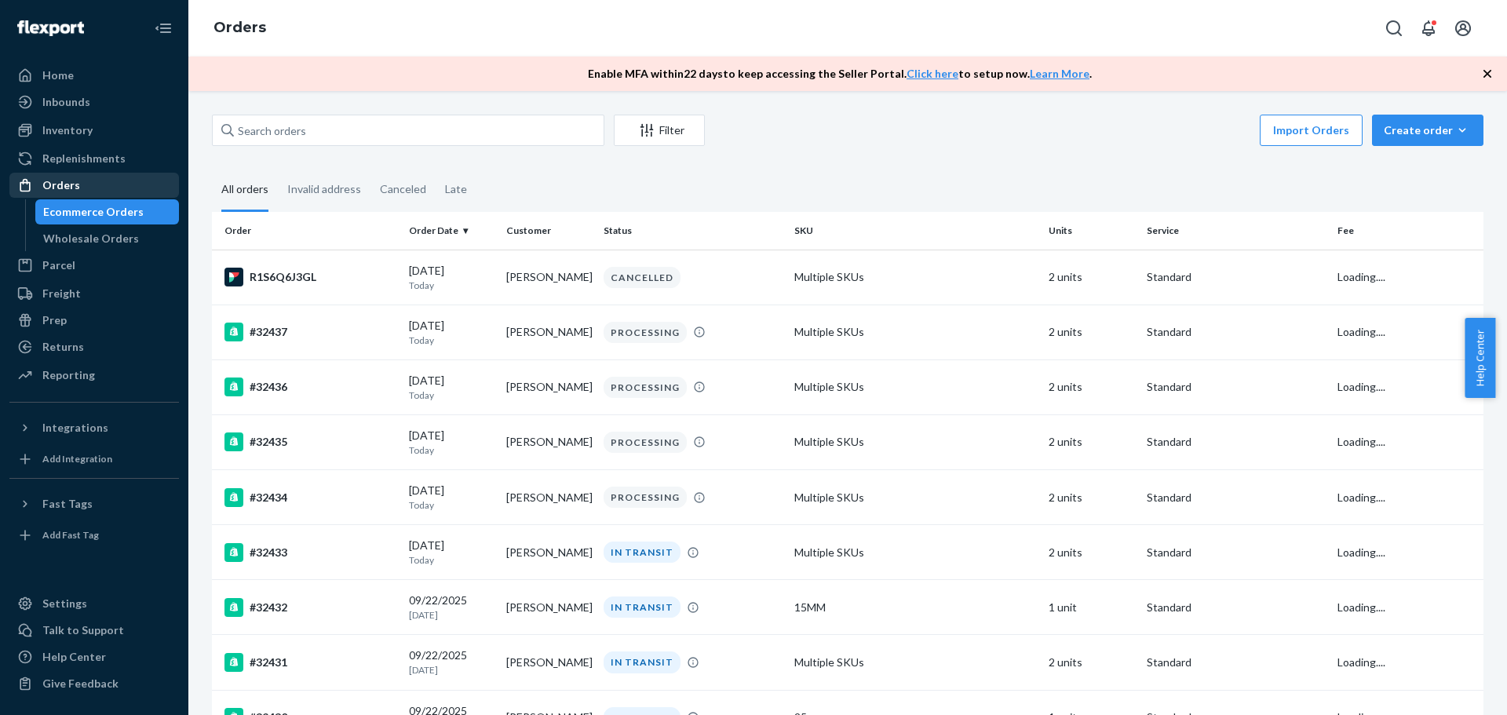
click at [123, 185] on div "Orders" at bounding box center [94, 185] width 166 height 22
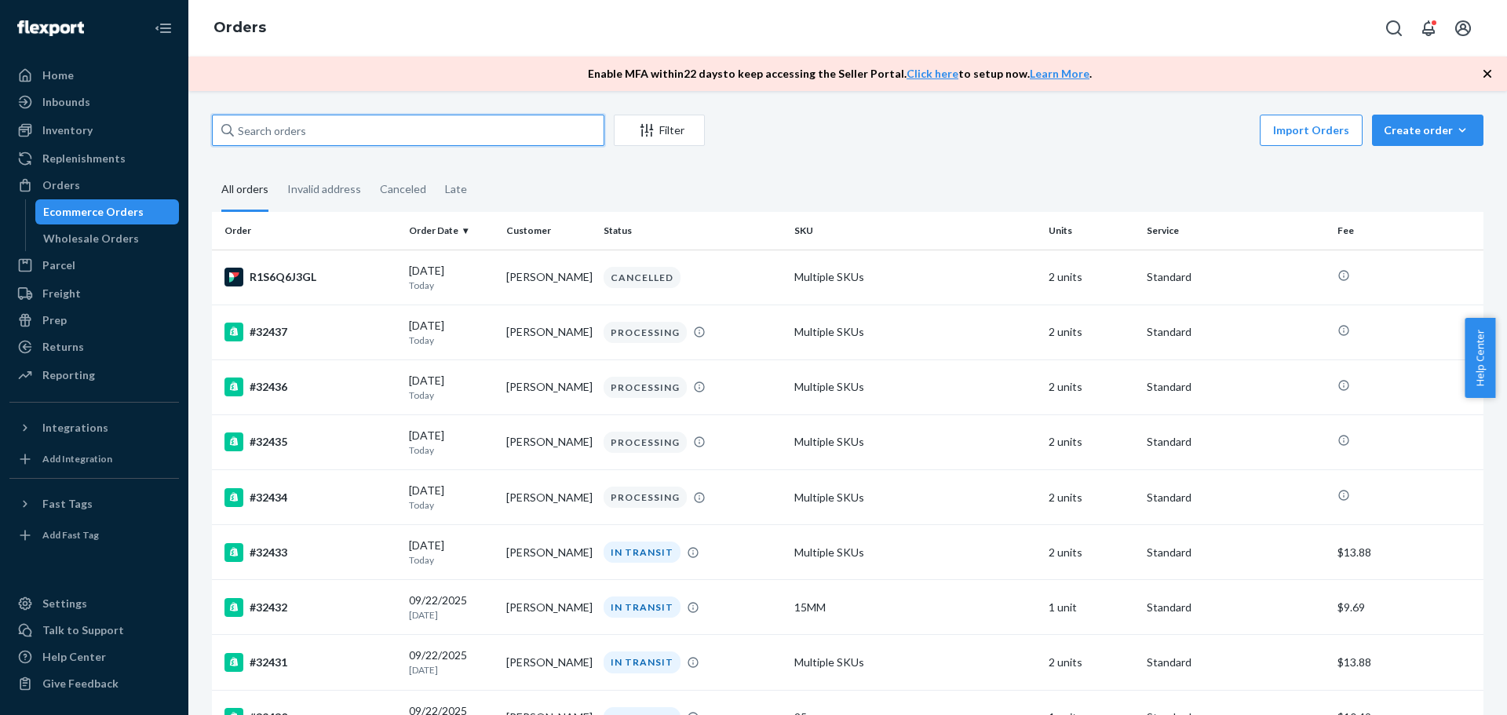
click at [301, 115] on input "text" at bounding box center [408, 130] width 392 height 31
paste input "Kim Parker"
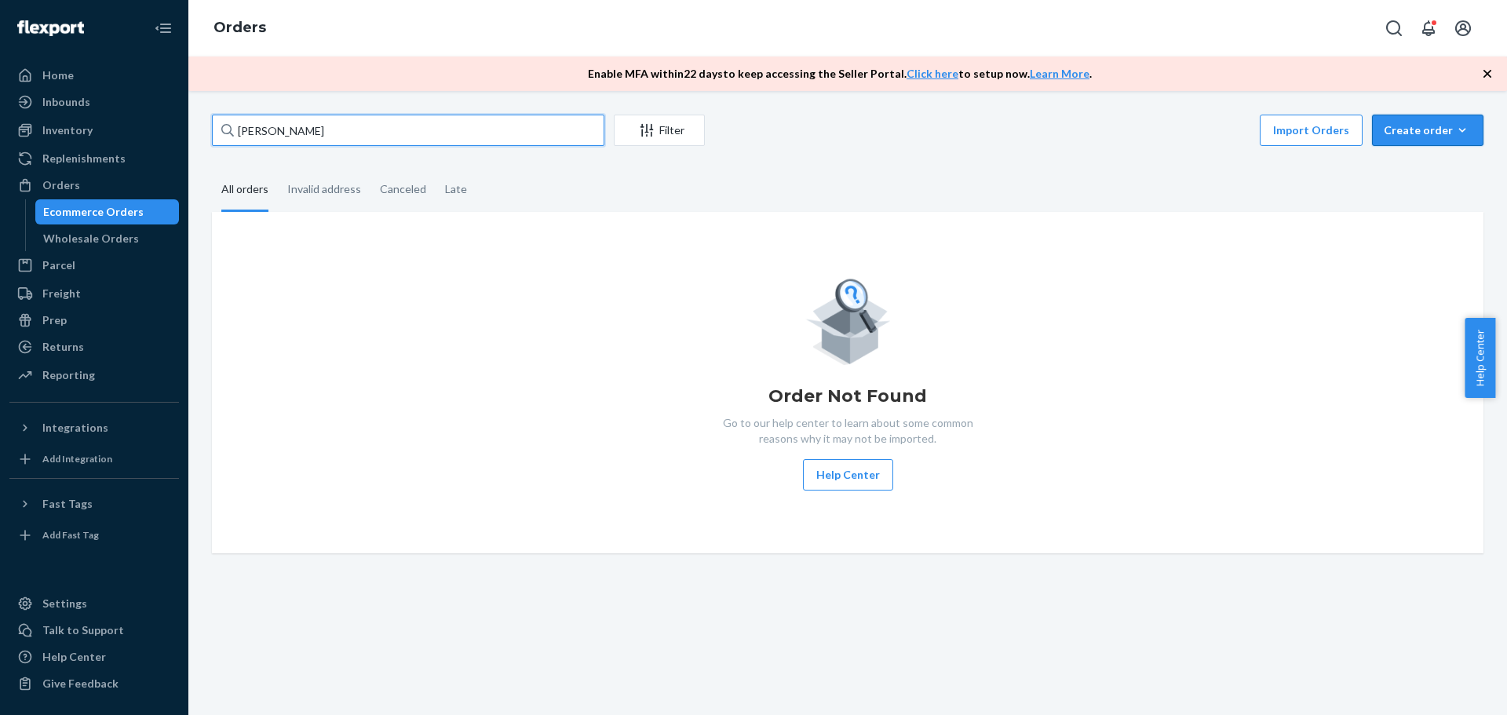
type input "Kim Parker"
click at [1406, 137] on div "Create order" at bounding box center [1428, 130] width 88 height 16
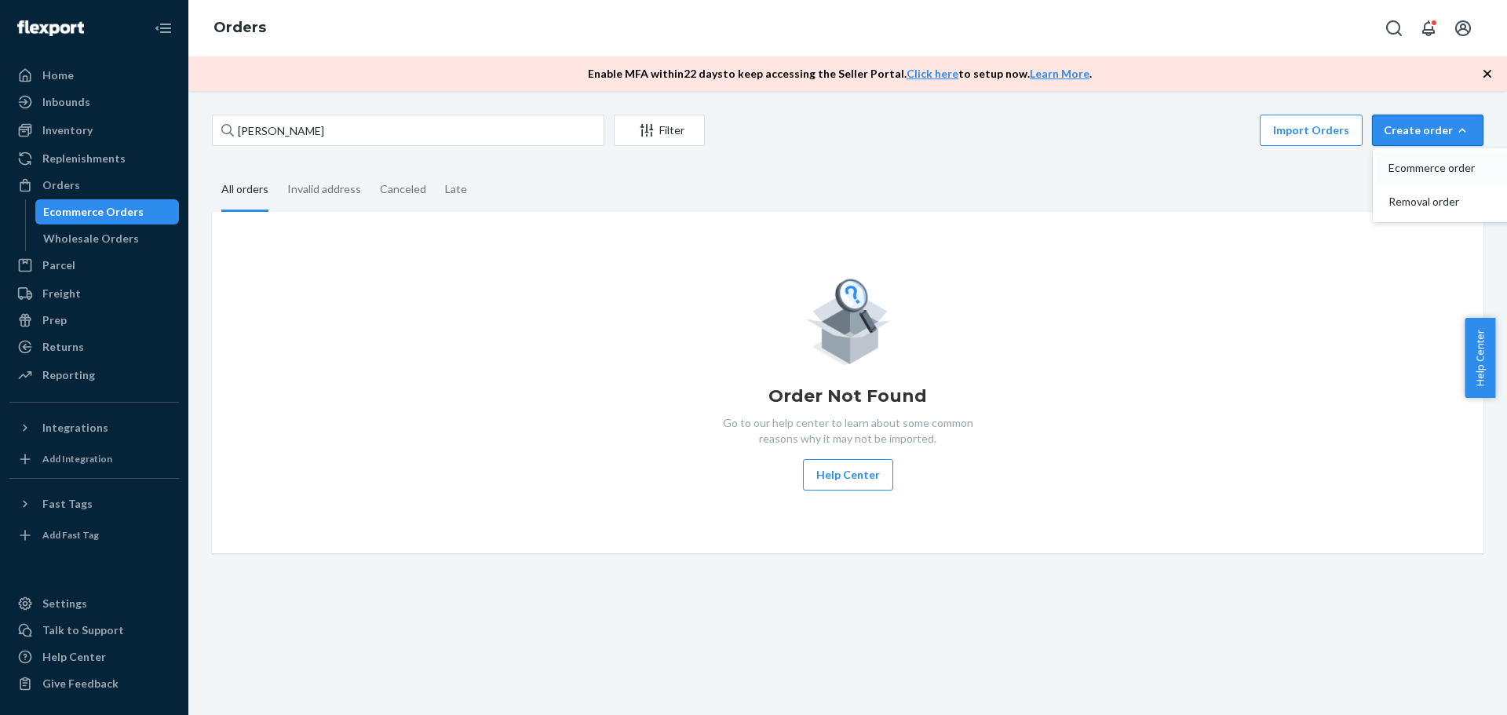
click at [1428, 167] on span "Ecommerce order" at bounding box center [1436, 167] width 97 height 11
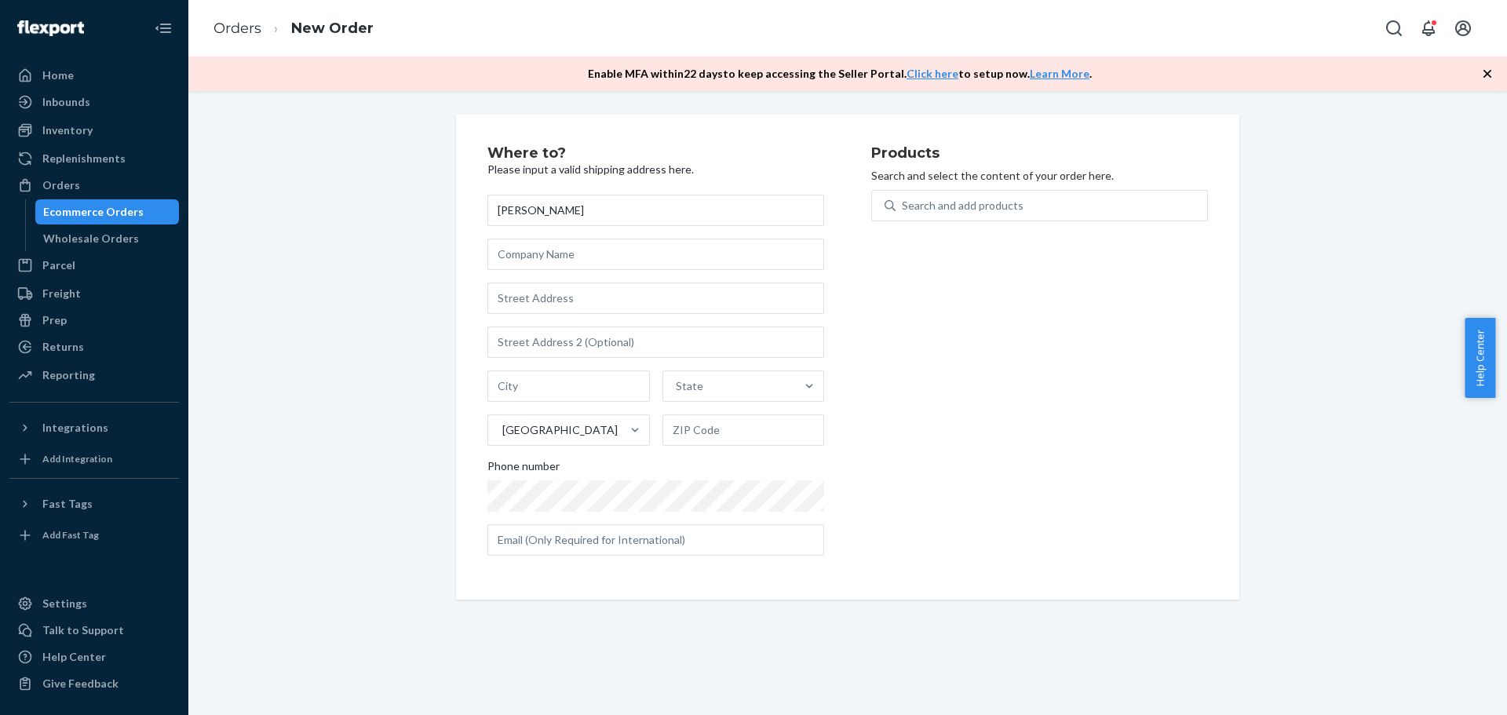
type input "Kim Parker"
click at [655, 265] on input "text" at bounding box center [655, 254] width 337 height 31
click at [535, 308] on input "text" at bounding box center [655, 298] width 337 height 31
click at [548, 267] on input "text" at bounding box center [655, 254] width 337 height 31
click at [545, 298] on input "text" at bounding box center [655, 298] width 337 height 31
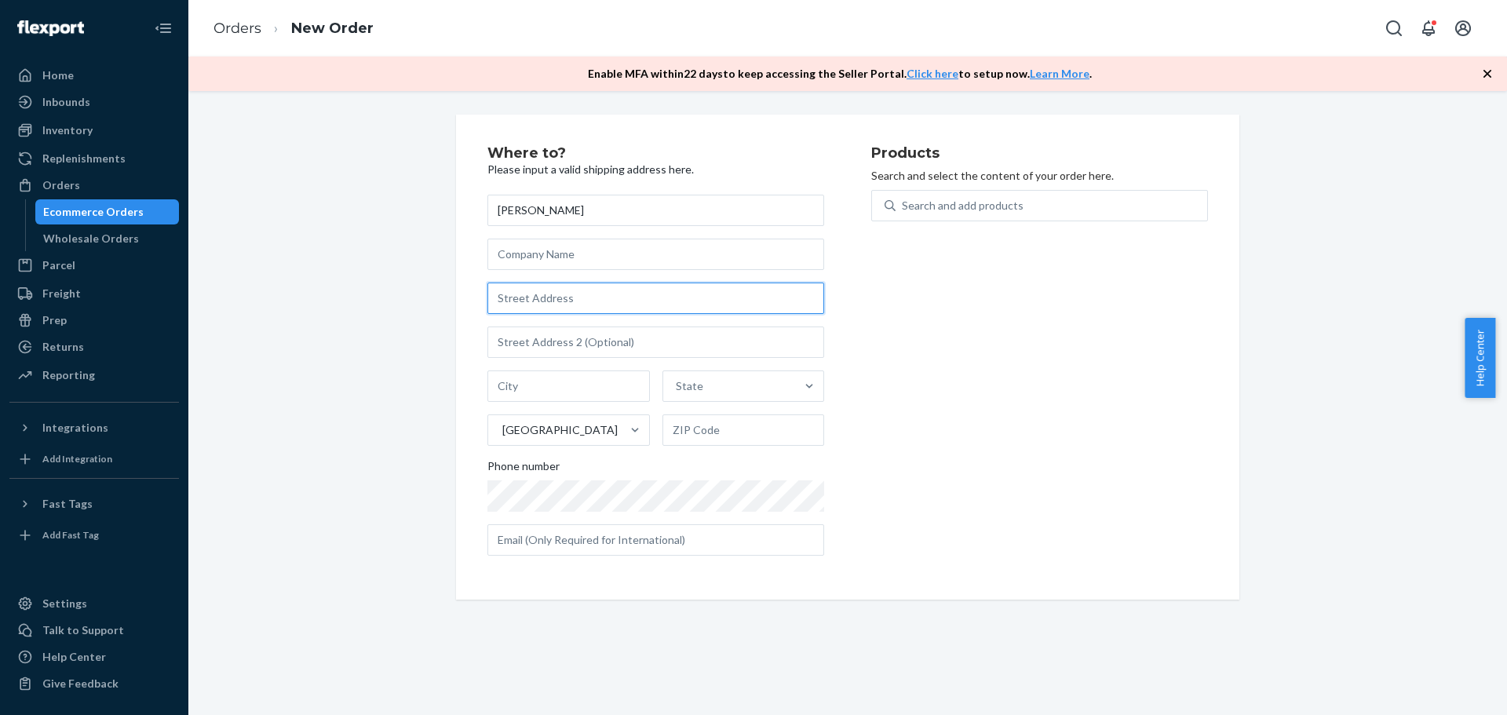
paste input "917 Musgrave Boulevard Oklahoma City OK 73114 United States +1 405-662-7127"
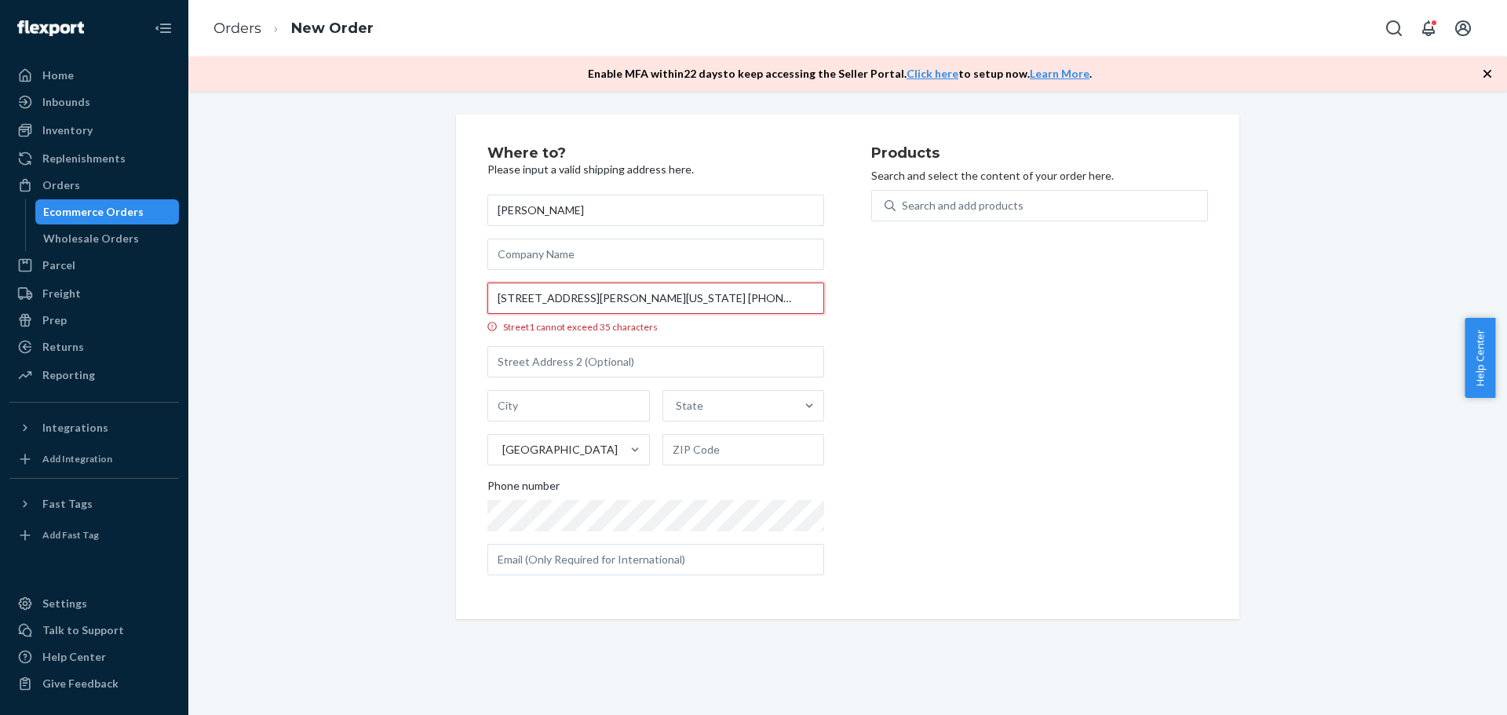
scroll to position [0, 108]
drag, startPoint x: 702, startPoint y: 299, endPoint x: 897, endPoint y: 306, distance: 195.6
click at [897, 306] on div "Where to? Please input a valid shipping address here. Kim Parker 917 Musgrave B…" at bounding box center [847, 367] width 721 height 442
type input "917 Musgrave Boulevard Oklahoma City OK 73114 United States"
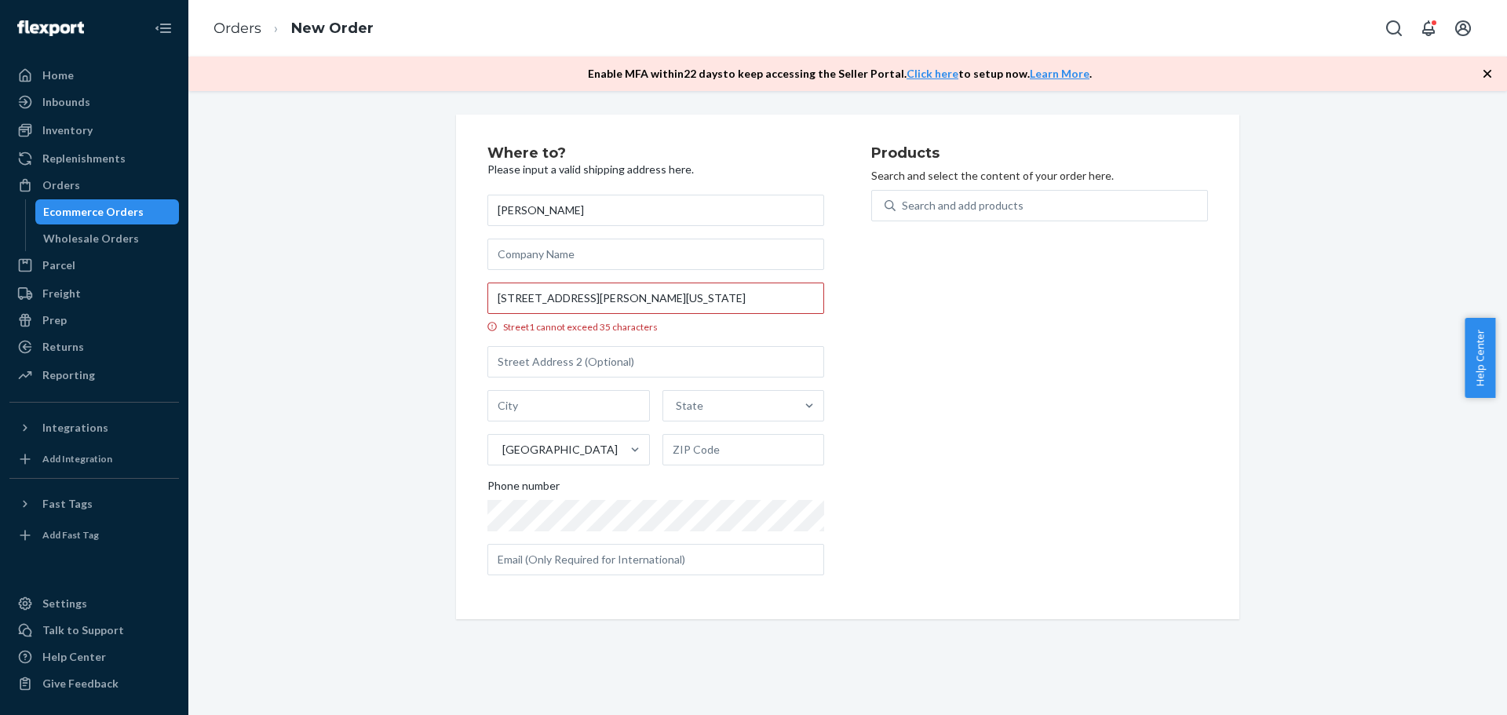
scroll to position [0, 0]
click at [625, 550] on input "text" at bounding box center [655, 559] width 337 height 31
paste input "+1 405-662-7127"
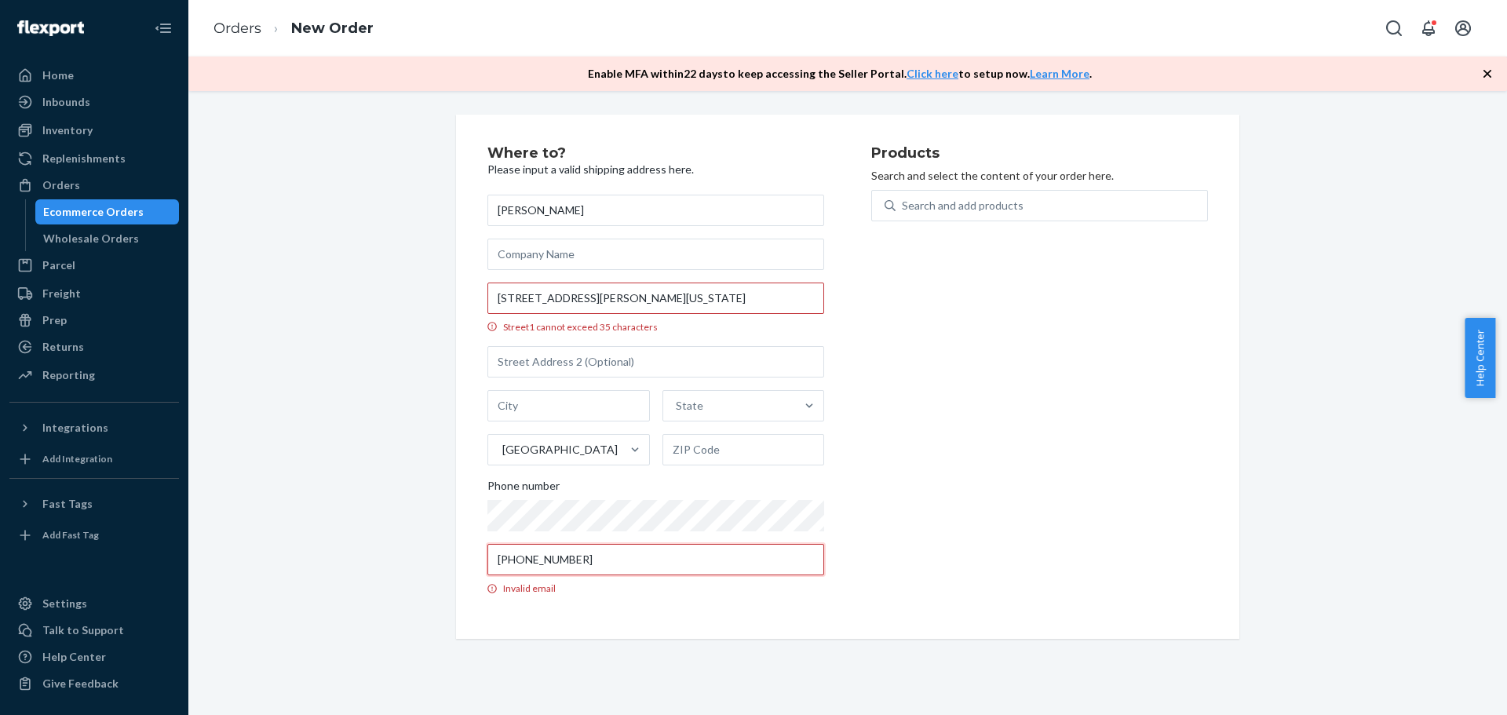
drag, startPoint x: 506, startPoint y: 562, endPoint x: 713, endPoint y: 560, distance: 206.4
click at [713, 560] on input "+1 405-662-7127" at bounding box center [655, 559] width 337 height 31
type input "+1"
click at [381, 593] on div "Where to? Please input a valid shipping address here. Kim Parker 917 Musgrave B…" at bounding box center [847, 377] width 1295 height 524
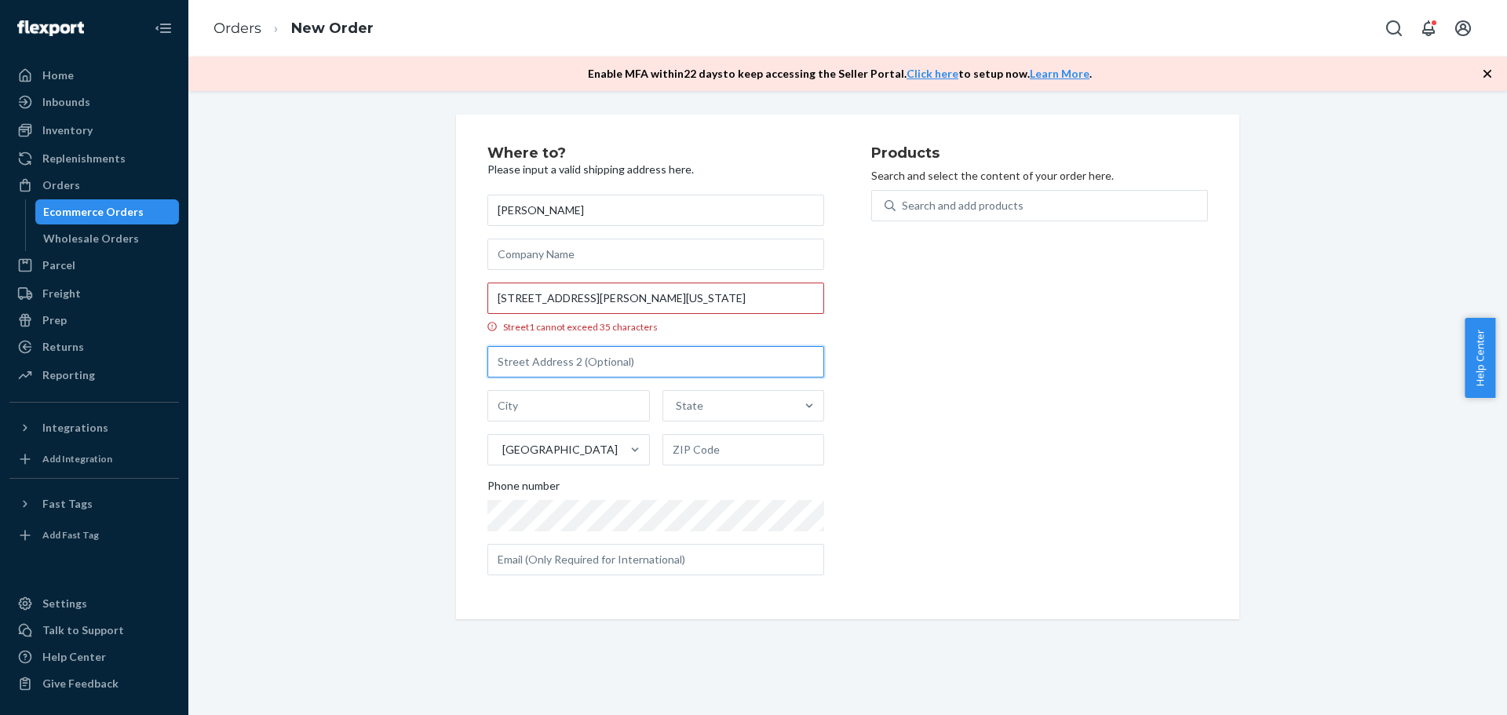
click at [521, 359] on input "text" at bounding box center [655, 361] width 337 height 31
drag, startPoint x: 718, startPoint y: 305, endPoint x: 738, endPoint y: 300, distance: 20.2
click at [720, 305] on input "917 Musgrave Boulevard Oklahoma City OK 73114 United States" at bounding box center [655, 298] width 337 height 31
drag, startPoint x: 738, startPoint y: 300, endPoint x: 1007, endPoint y: 334, distance: 271.3
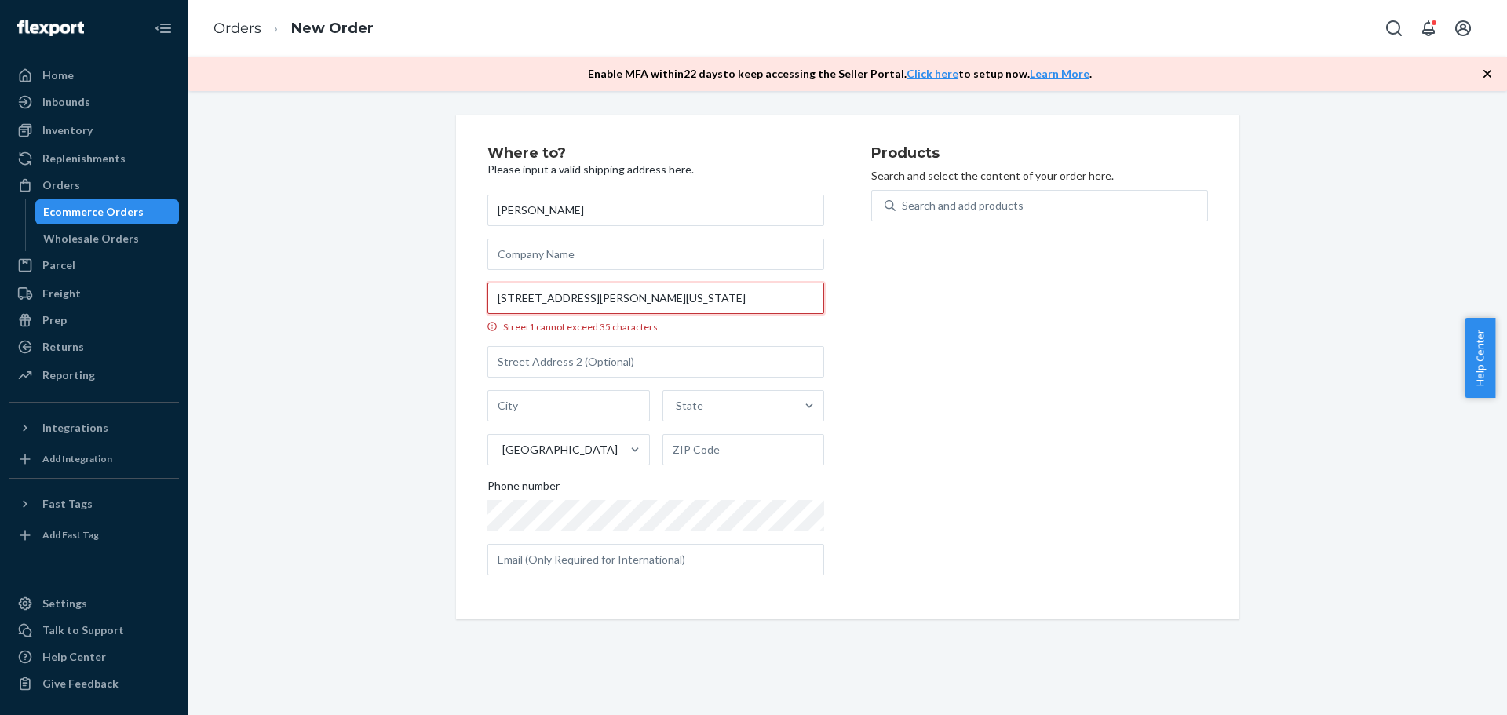
click at [1007, 334] on div "Where to? Please input a valid shipping address here. Kim Parker 917 Musgrave B…" at bounding box center [847, 367] width 721 height 442
type input "917 Musgrave Boulevard Oklahoma City OK 73114"
type input "Oklahoma City"
type input "73114"
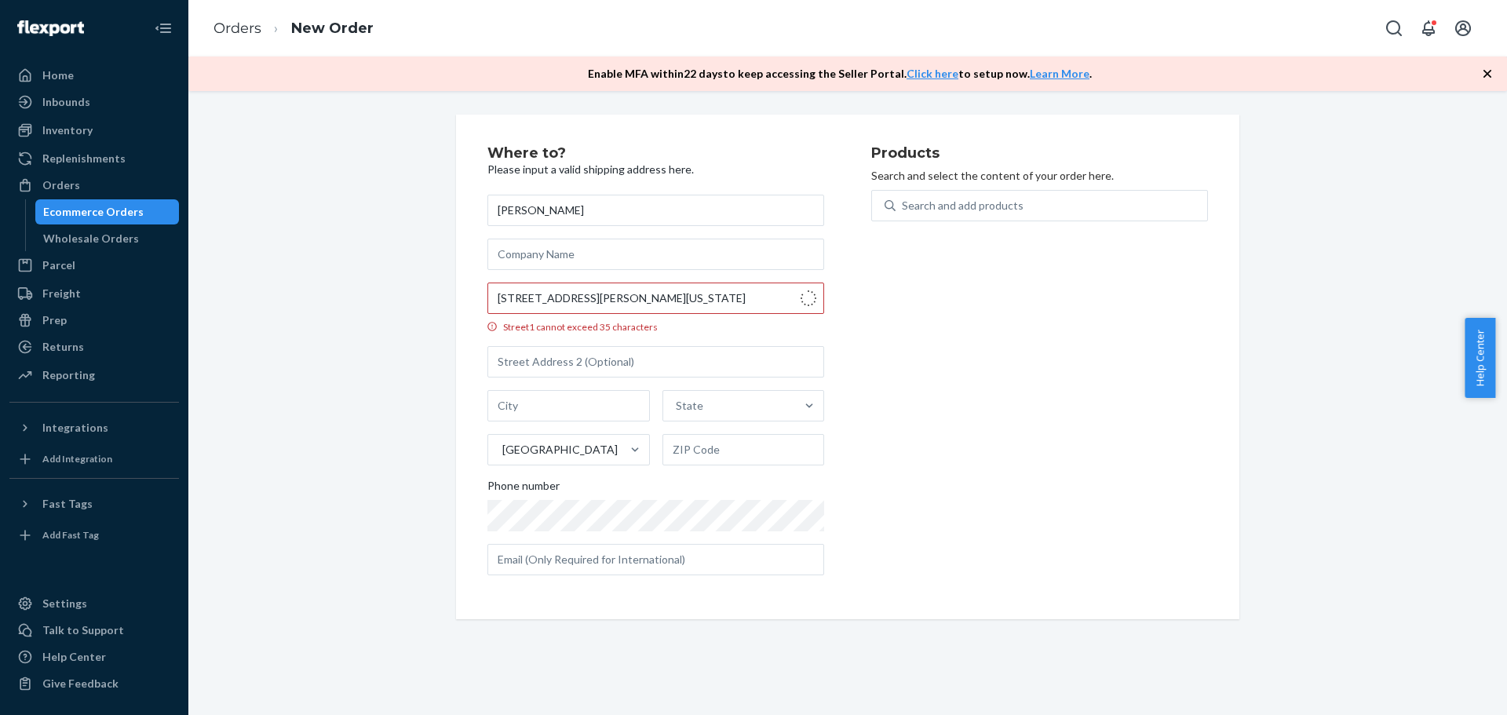
type input "917 Musgrave Blvd"
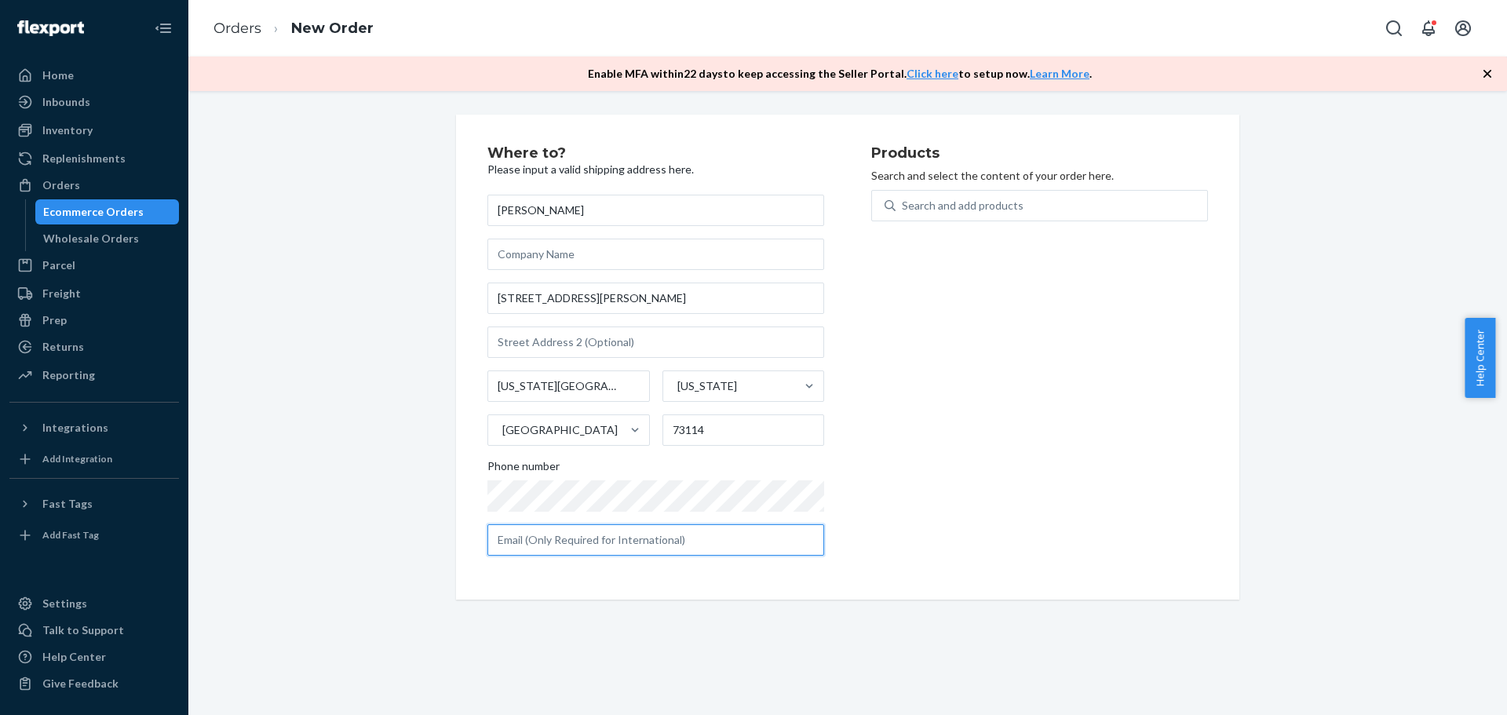
click at [622, 541] on input "text" at bounding box center [655, 539] width 337 height 31
paste input "kimparker917@yahoo.com"
type input "kimparker917@yahoo.com"
click at [958, 464] on div "Products Search and select the content of your order here. Search and add produ…" at bounding box center [1039, 357] width 337 height 422
click at [979, 198] on div "Search and add products" at bounding box center [963, 206] width 122 height 16
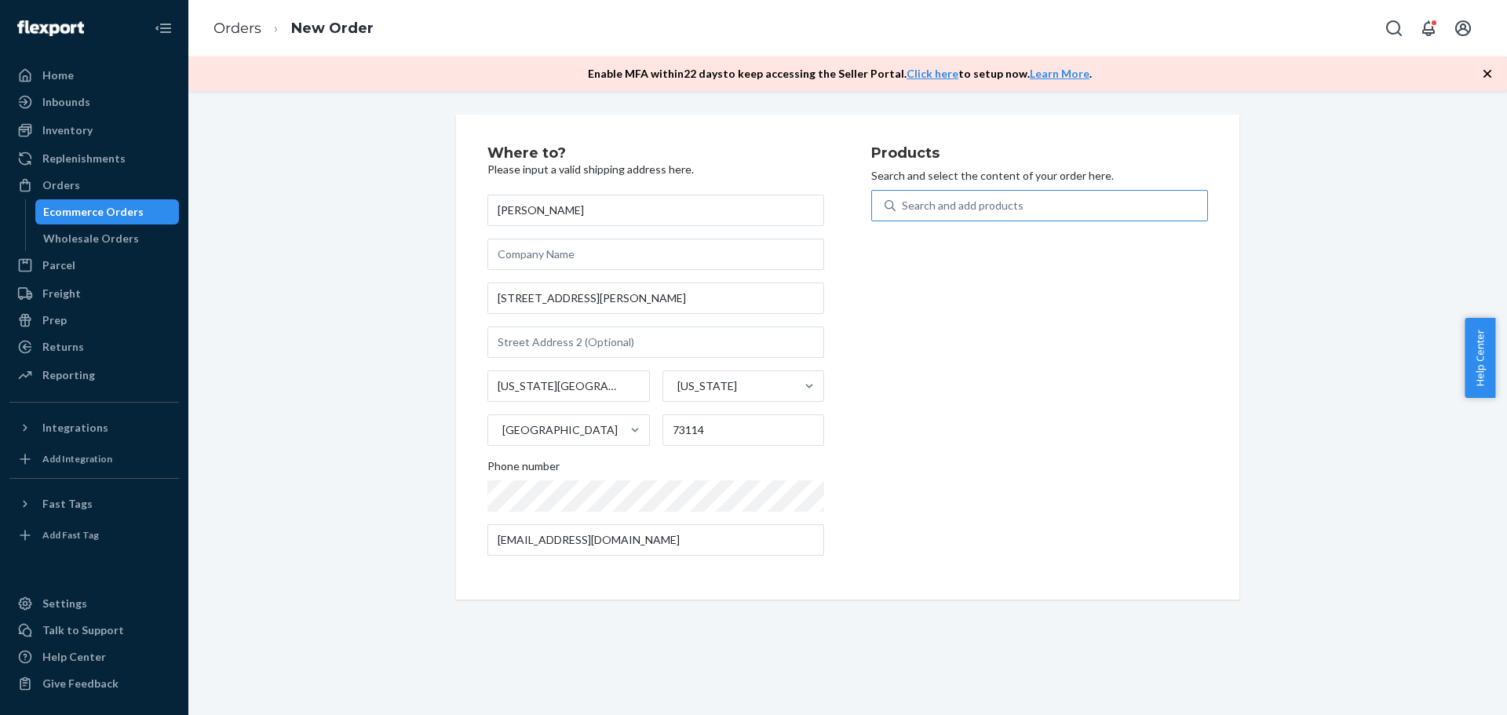
click at [903, 198] on input "Search and add products" at bounding box center [903, 206] width 2 height 16
type input "15"
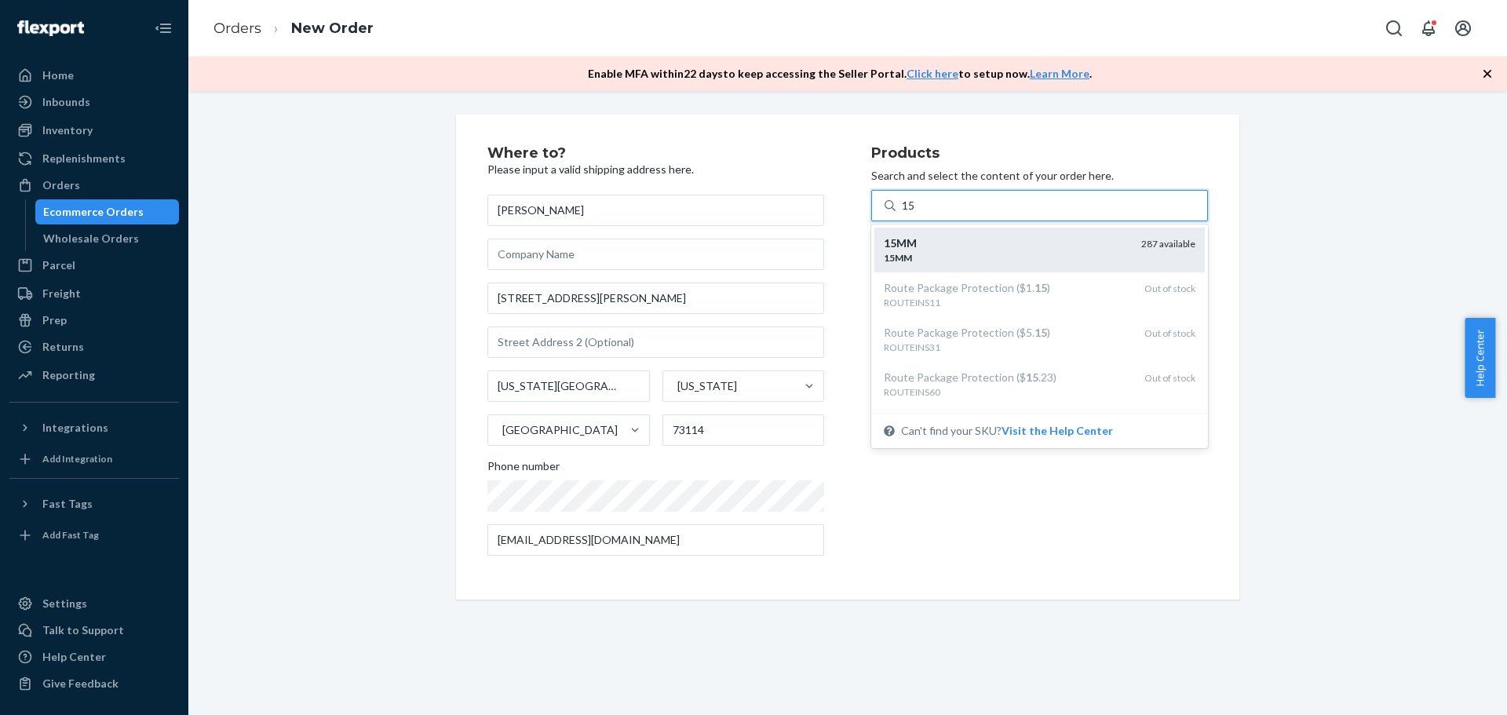
click at [954, 235] on div "15MM" at bounding box center [1006, 243] width 245 height 16
click at [916, 213] on input "15" at bounding box center [909, 206] width 14 height 16
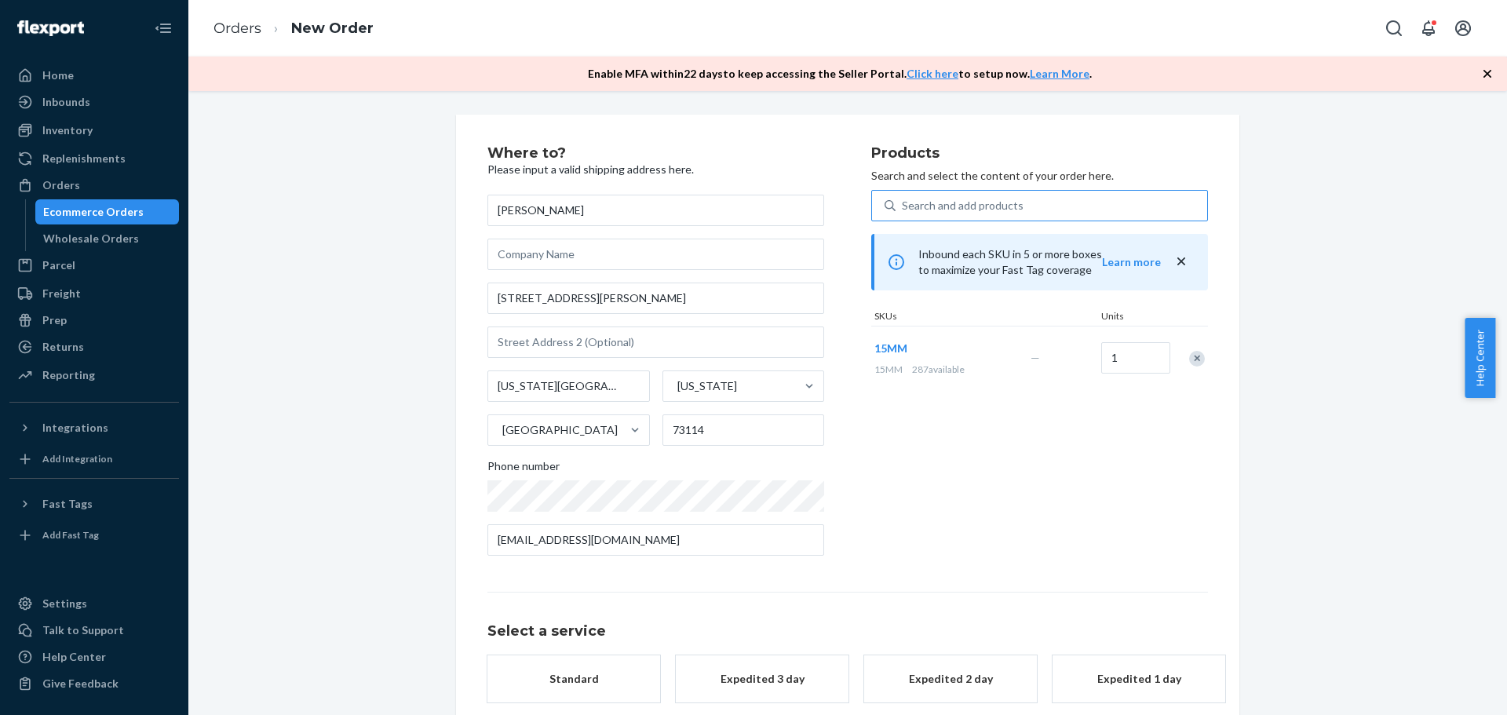
click at [1038, 458] on div "Products Search and select the content of your order here. Search and add produ…" at bounding box center [1039, 357] width 337 height 422
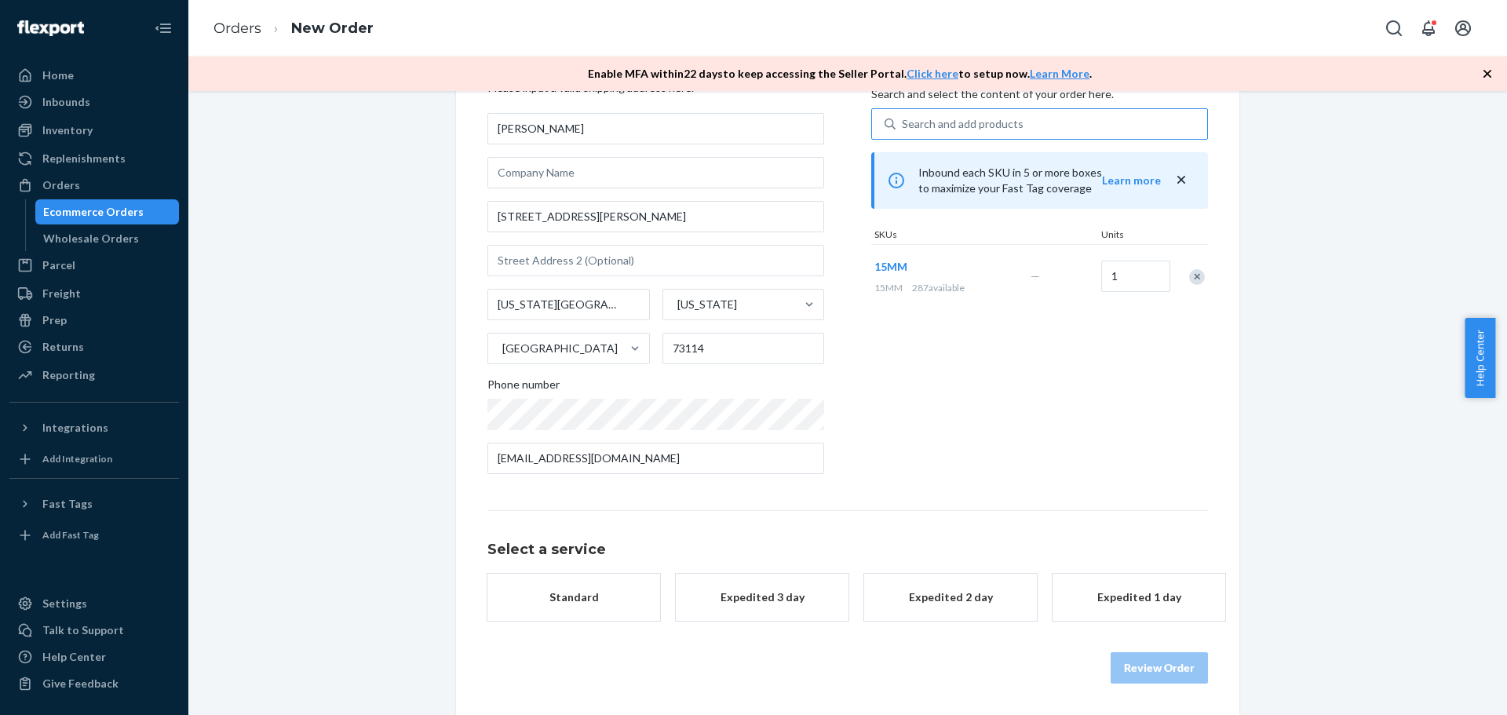
click at [594, 596] on div "Standard" at bounding box center [574, 597] width 126 height 16
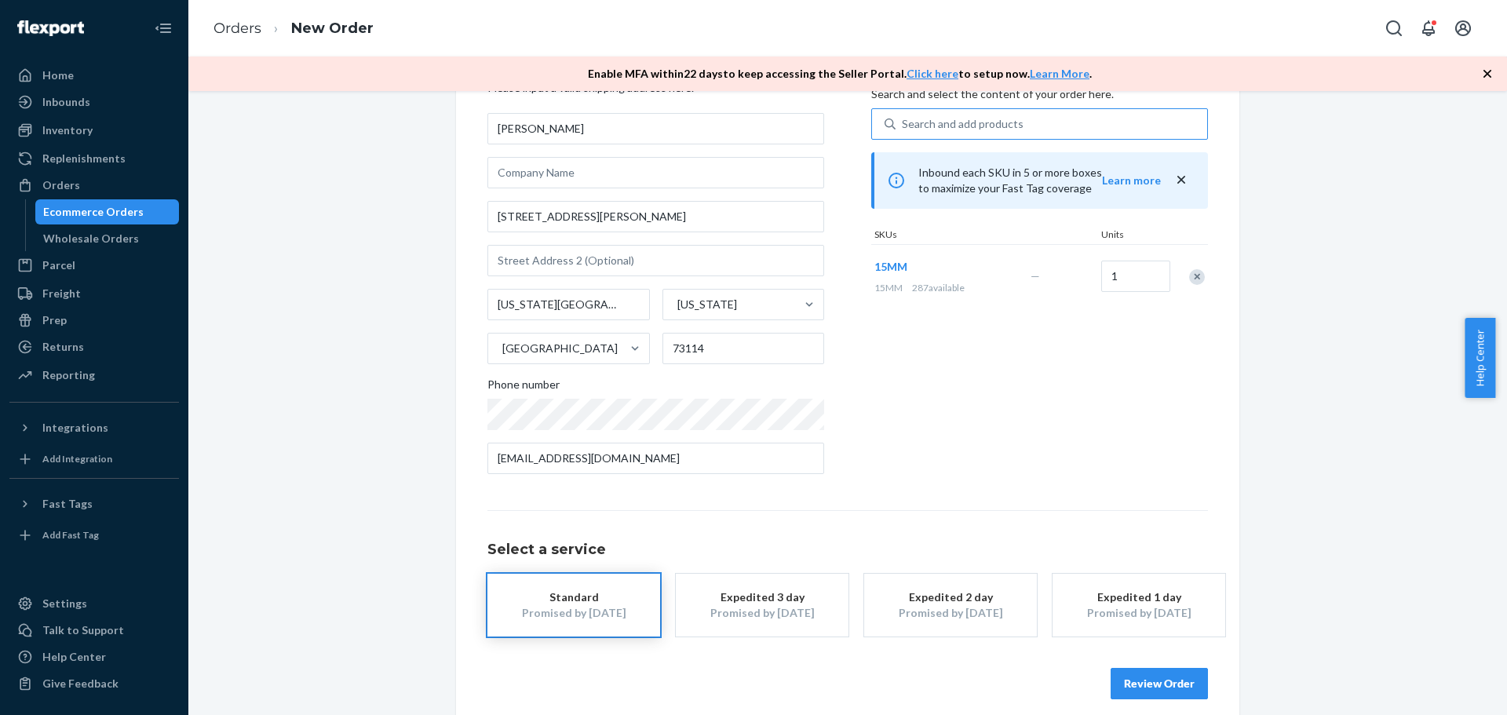
click at [1184, 675] on button "Review Order" at bounding box center [1159, 683] width 97 height 31
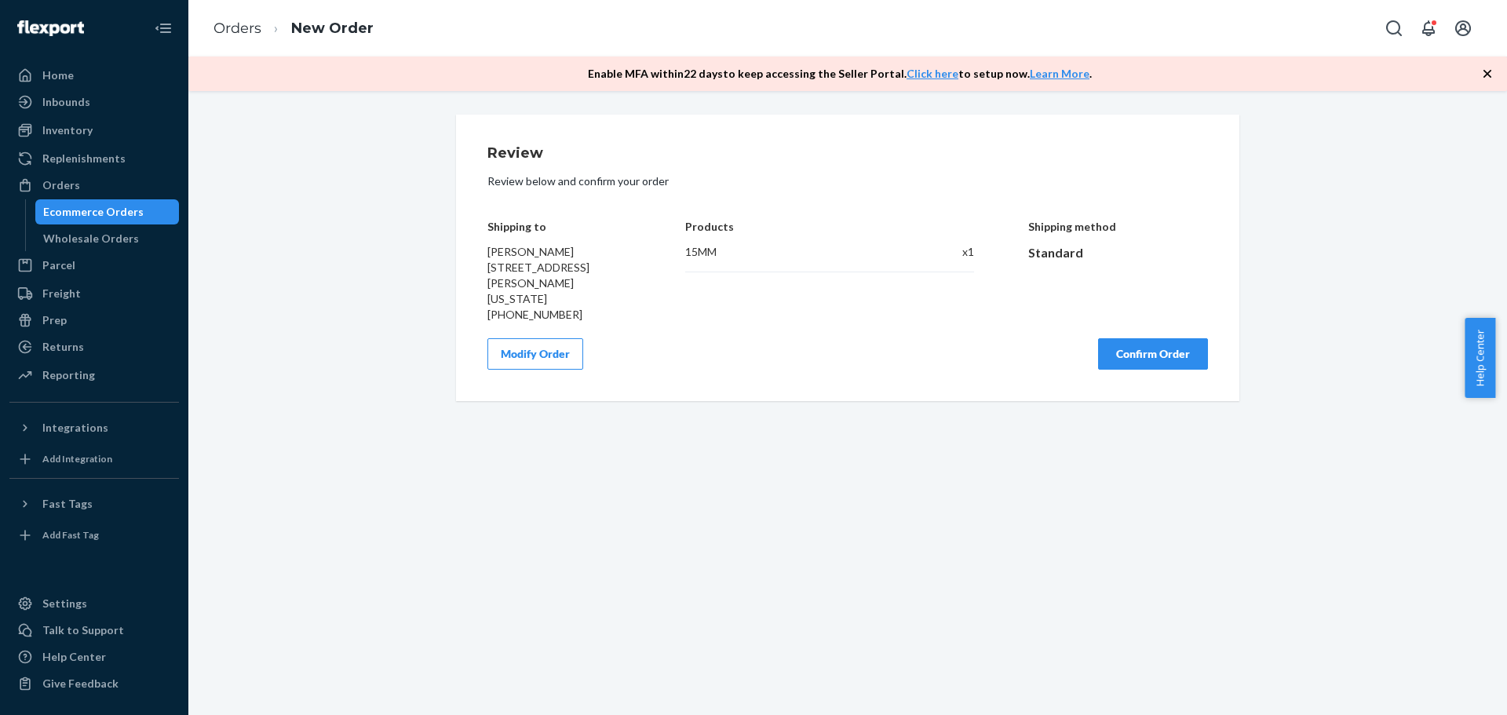
scroll to position [0, 0]
click at [1109, 345] on button "Confirm Order" at bounding box center [1153, 353] width 110 height 31
